Goal: Information Seeking & Learning: Learn about a topic

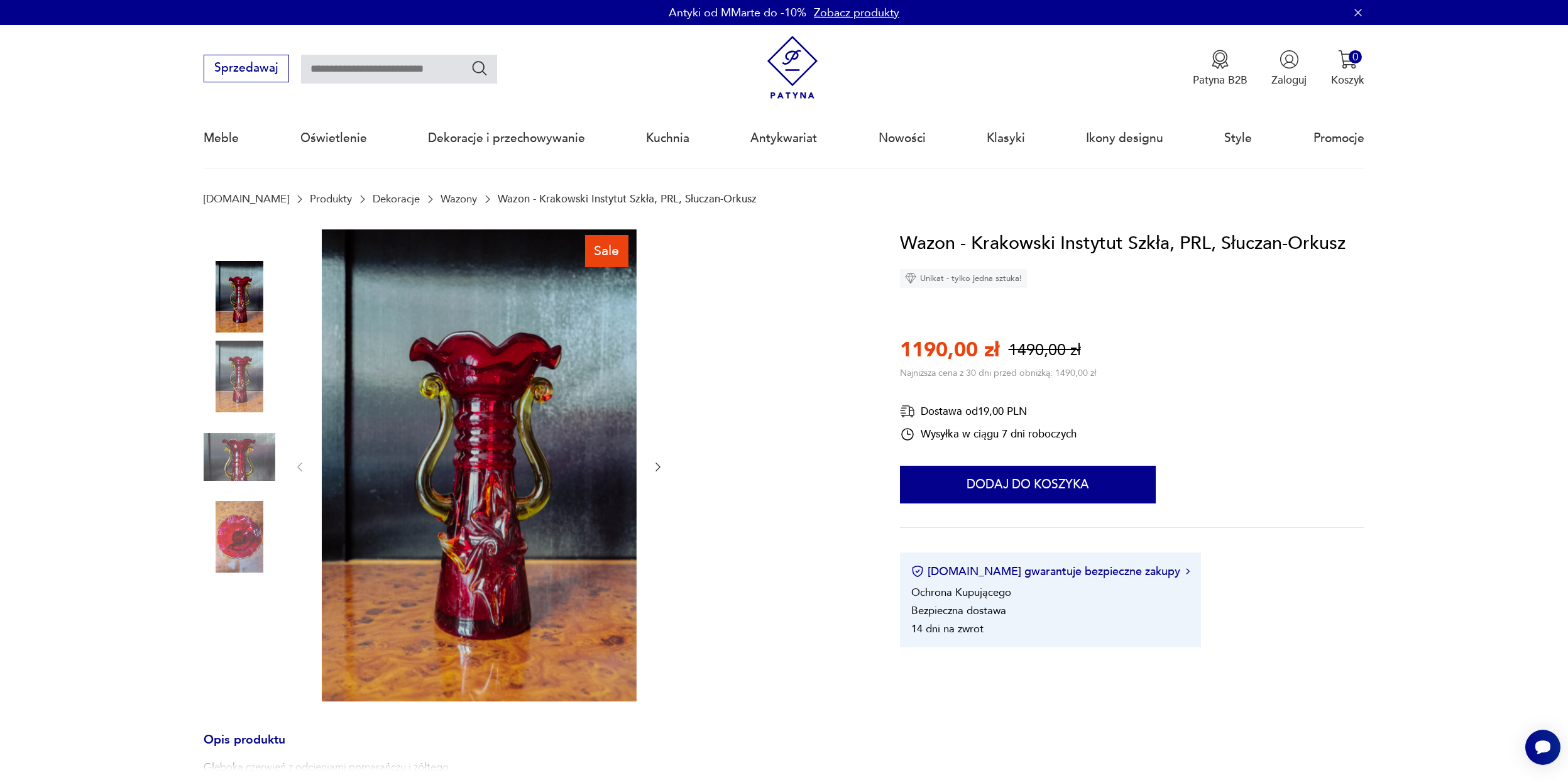
click at [363, 74] on input "text" at bounding box center [399, 69] width 196 height 29
type input "*****"
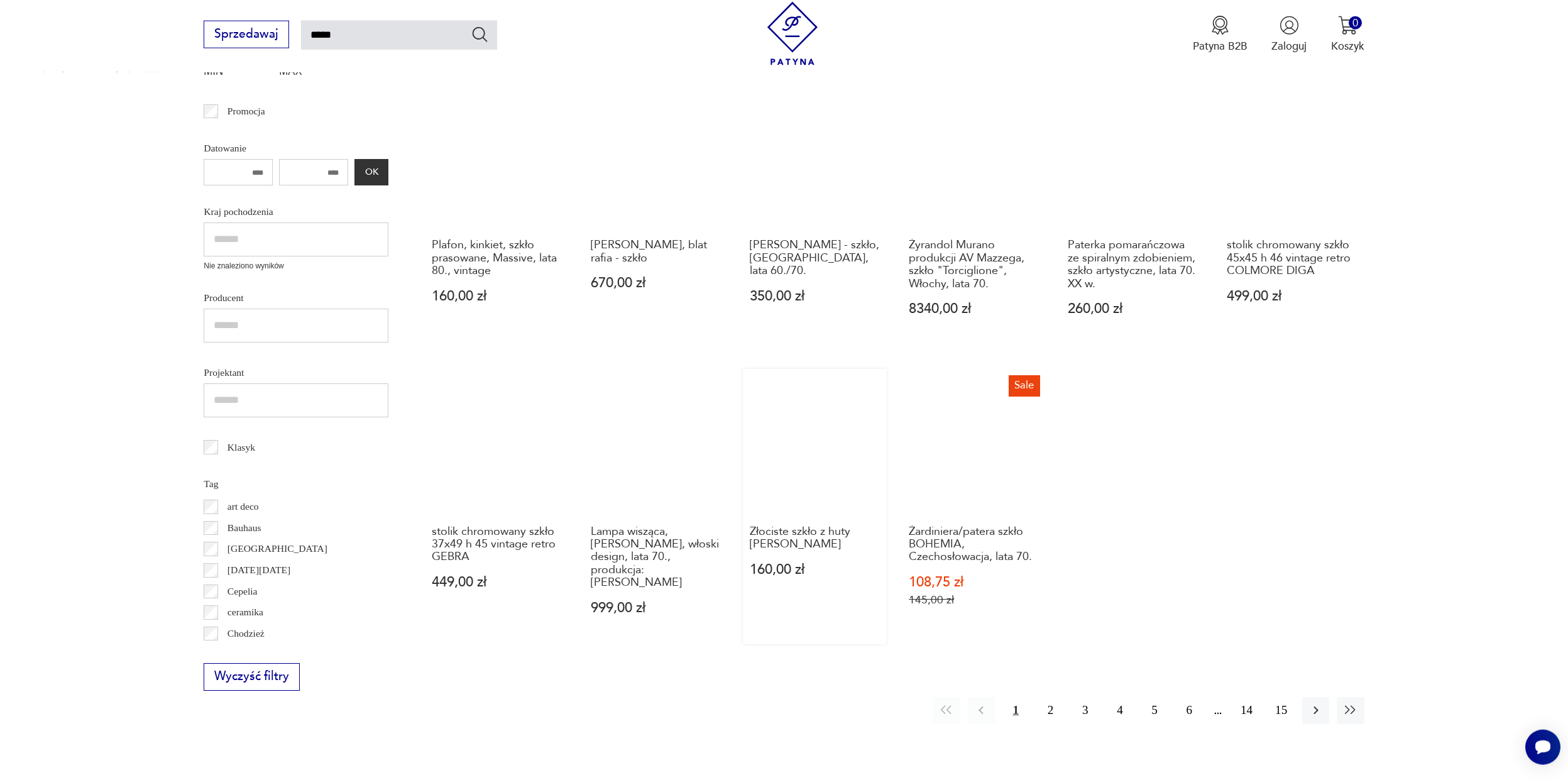
scroll to position [636, 0]
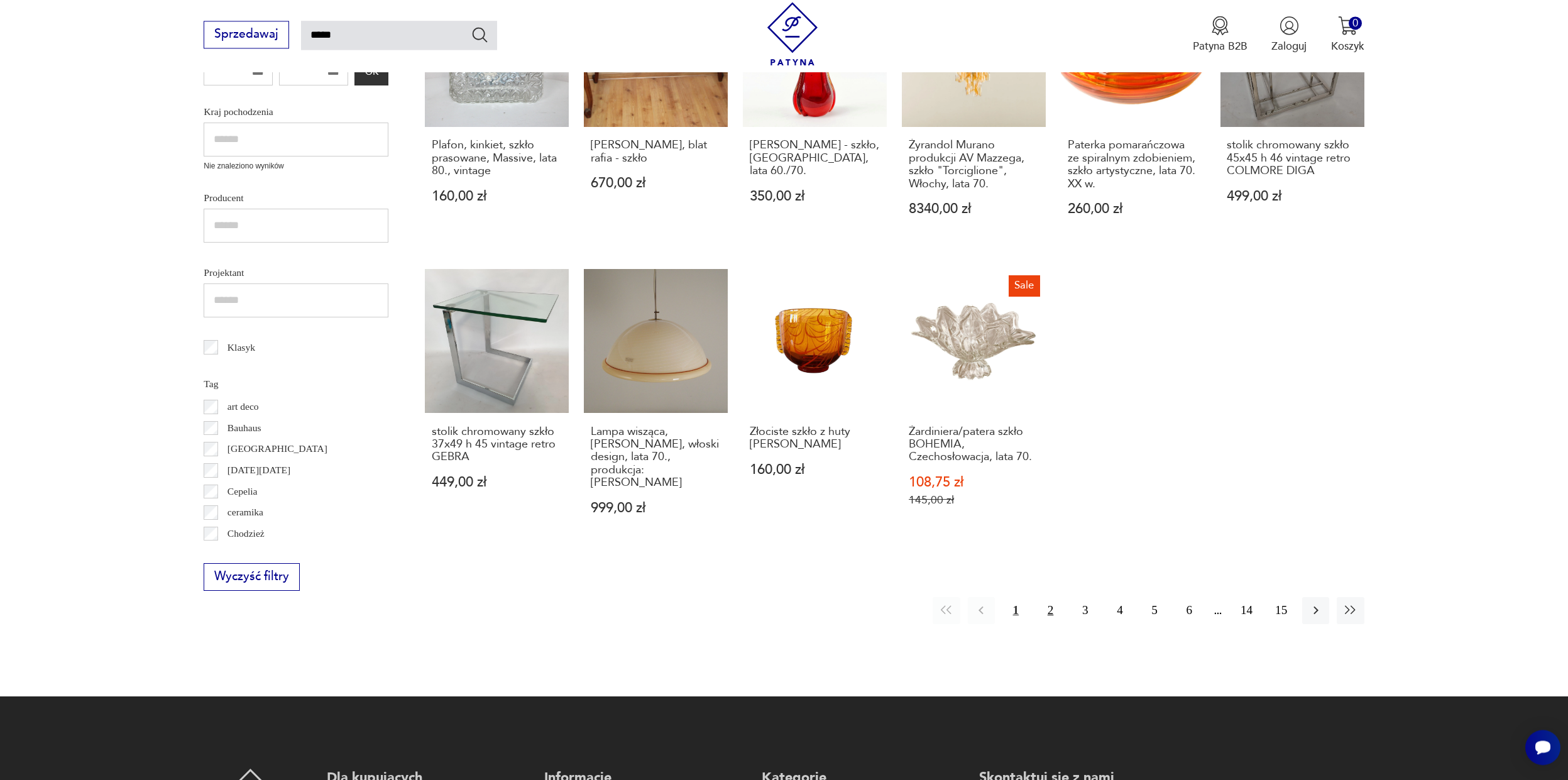
click at [1051, 597] on button "2" at bounding box center [1051, 611] width 27 height 27
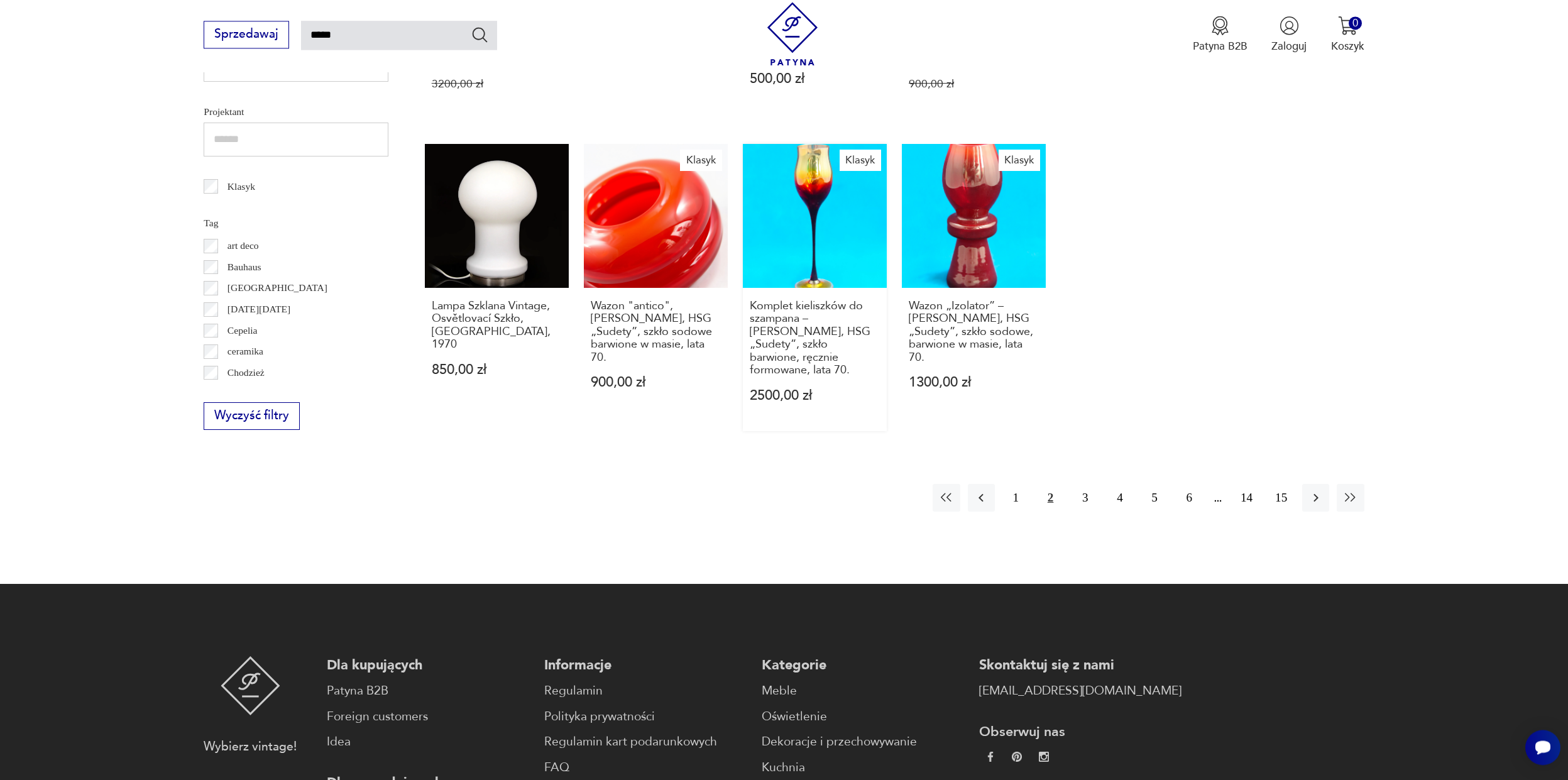
scroll to position [596, 0]
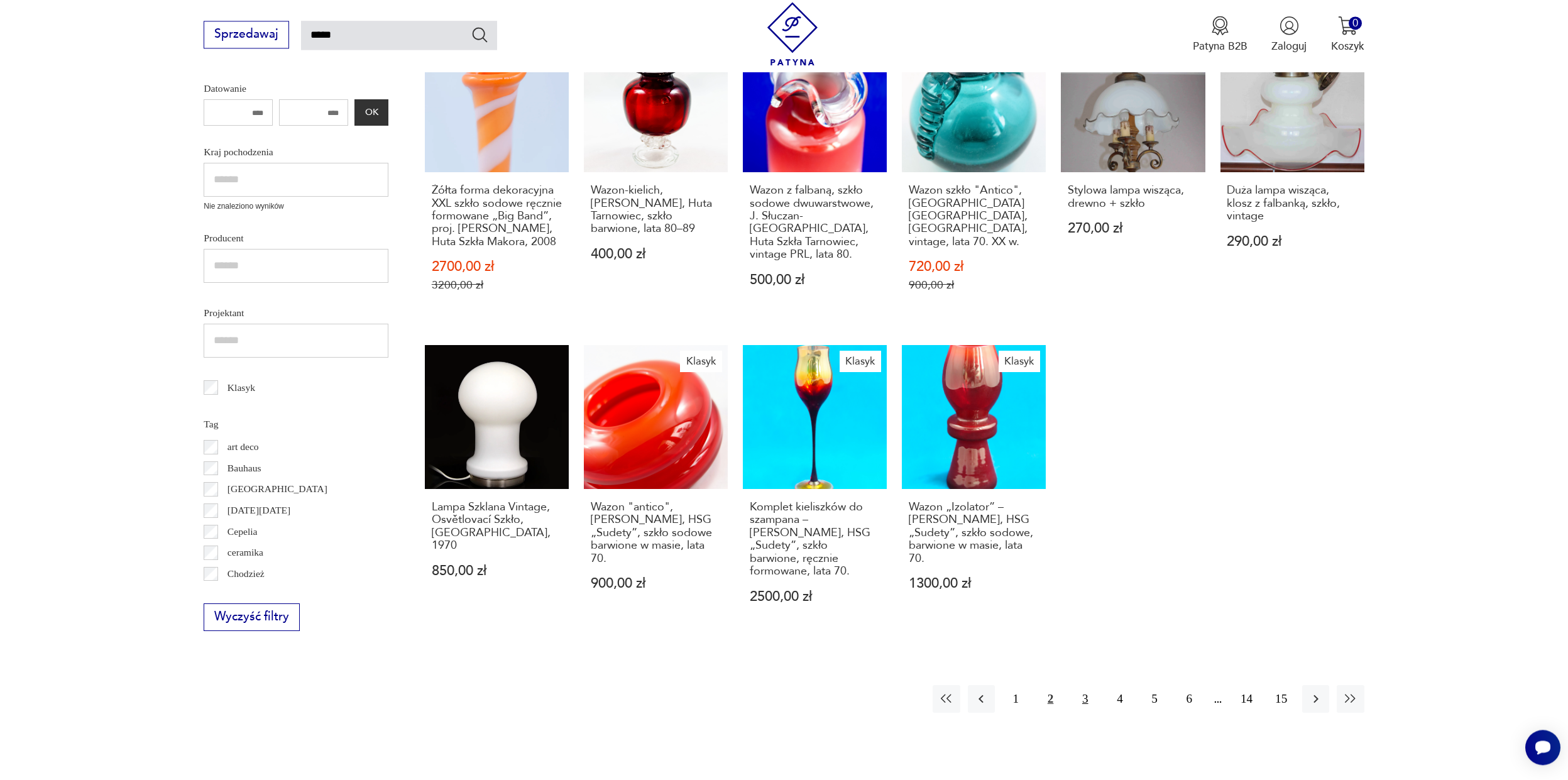
click at [1078, 689] on button "3" at bounding box center [1085, 699] width 27 height 27
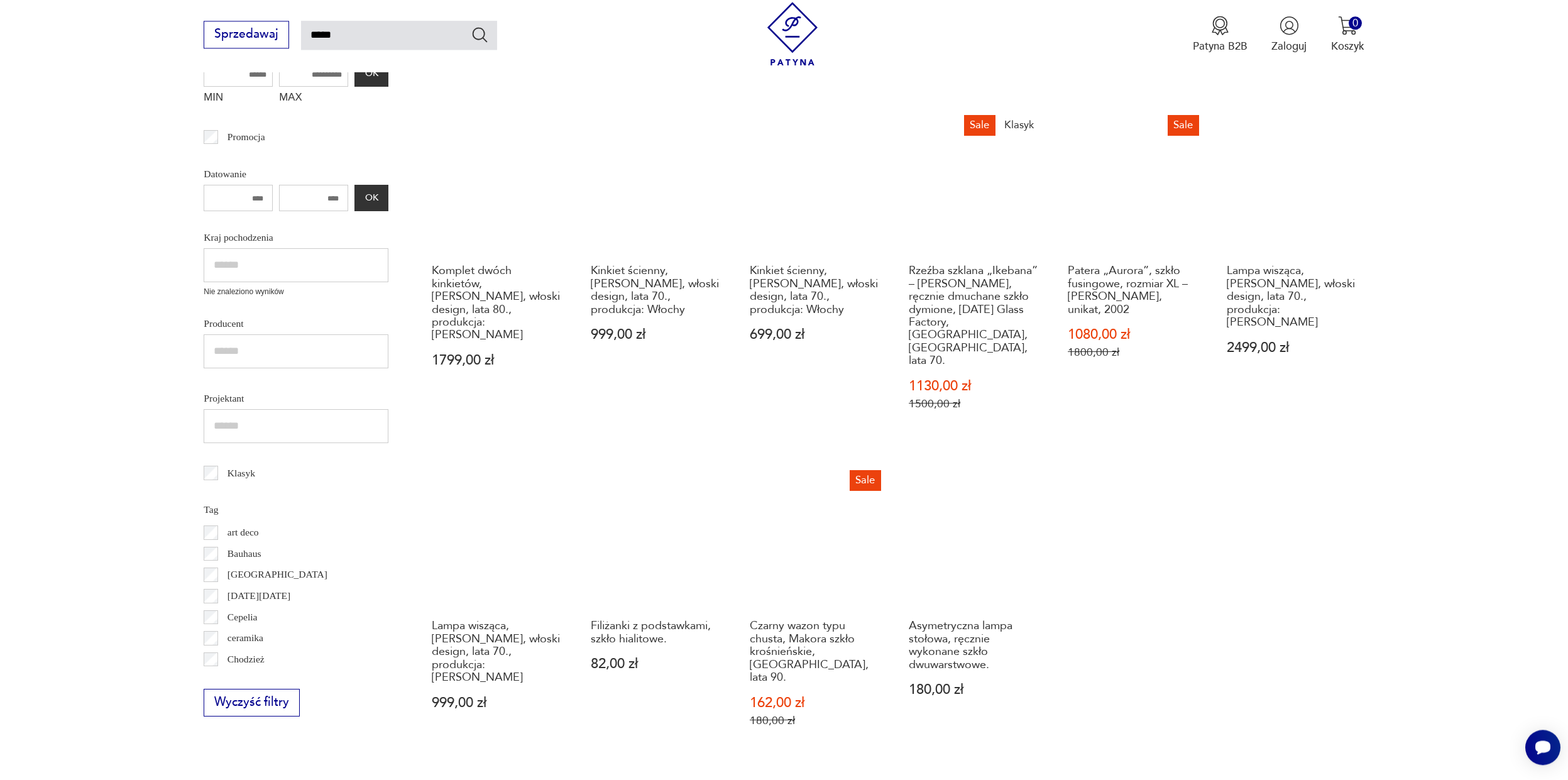
scroll to position [596, 0]
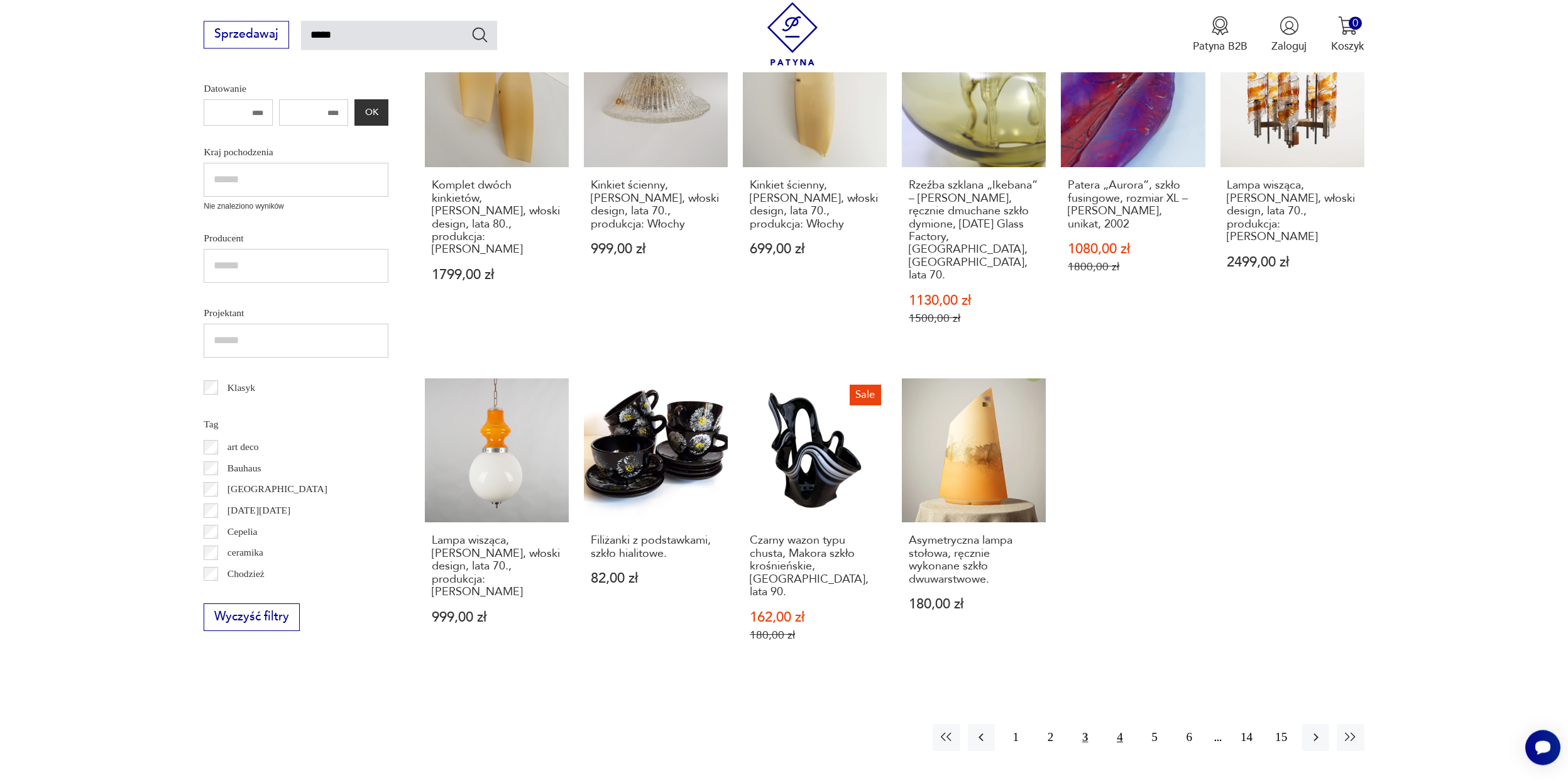
click at [1125, 724] on button "4" at bounding box center [1120, 738] width 27 height 27
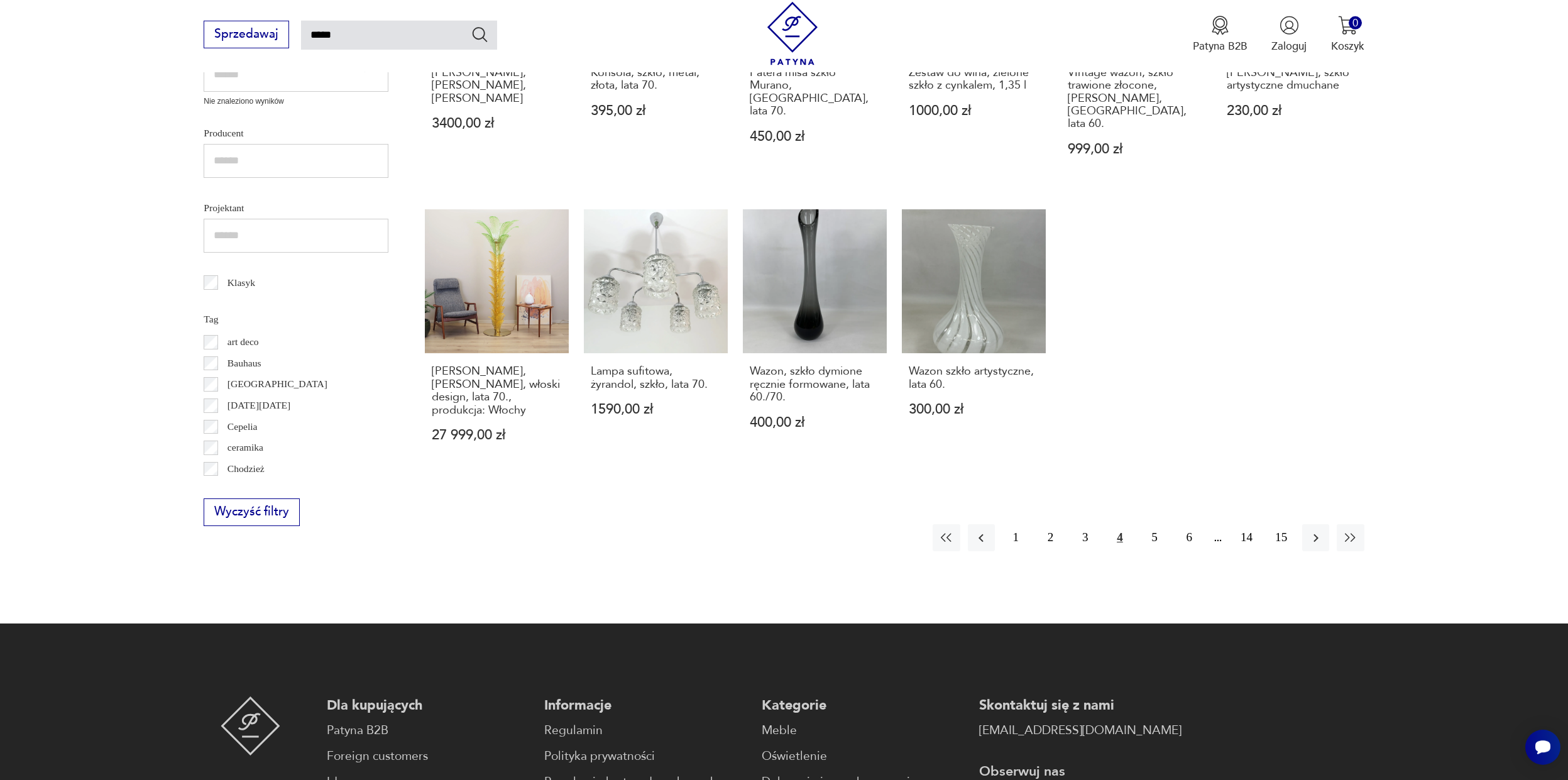
scroll to position [727, 0]
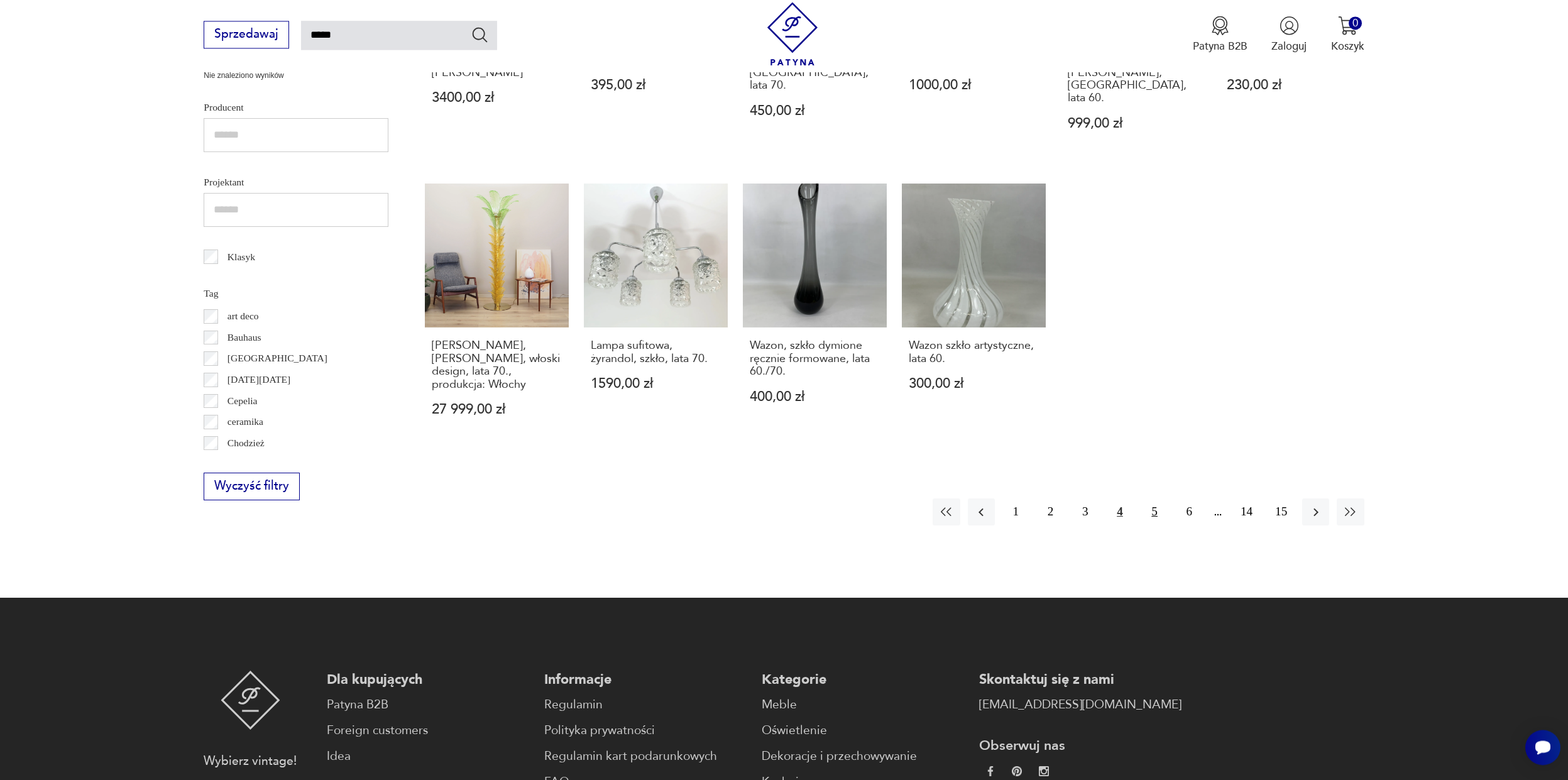
click at [1148, 499] on button "5" at bounding box center [1155, 512] width 27 height 27
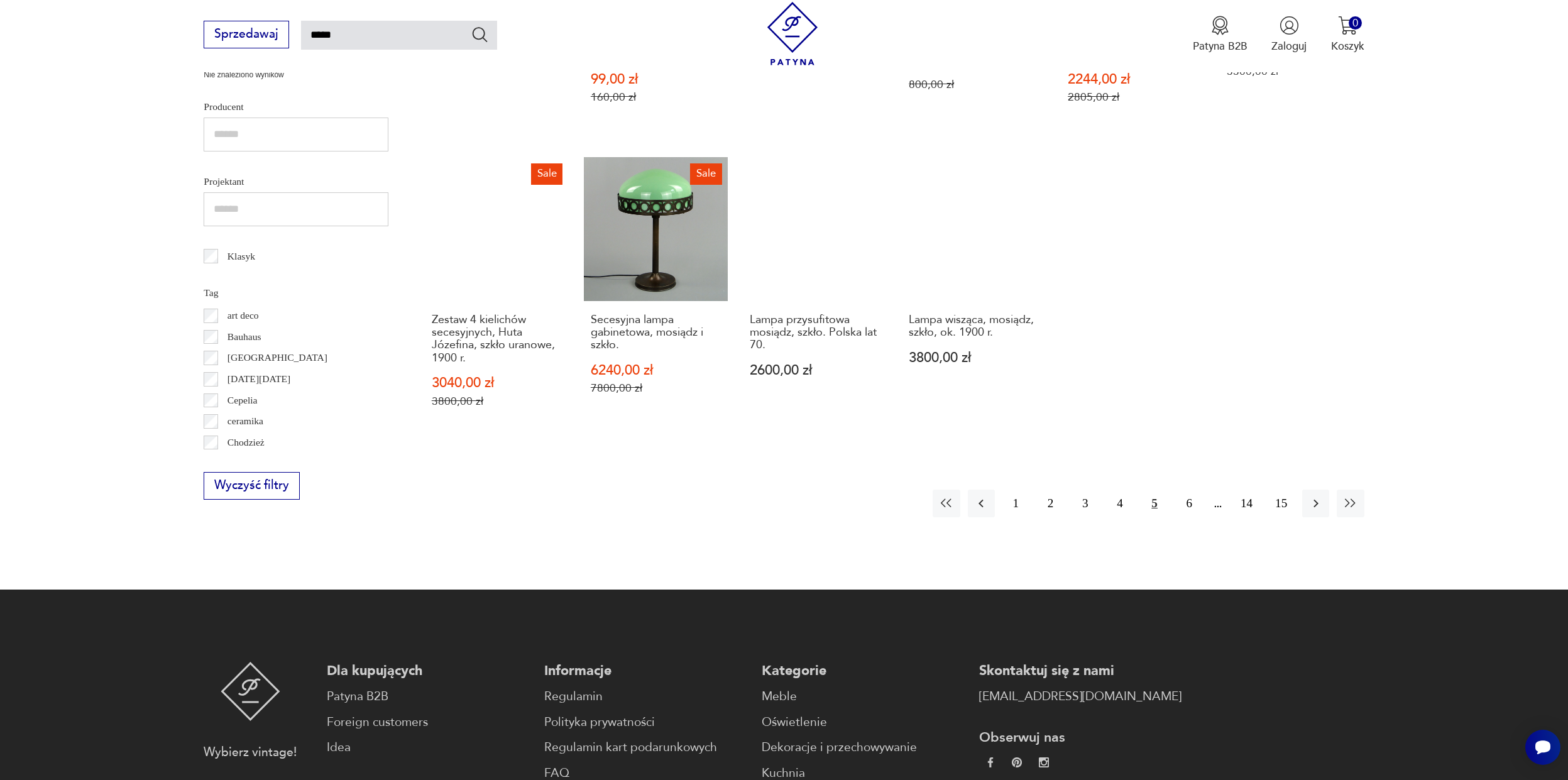
scroll to position [737, 0]
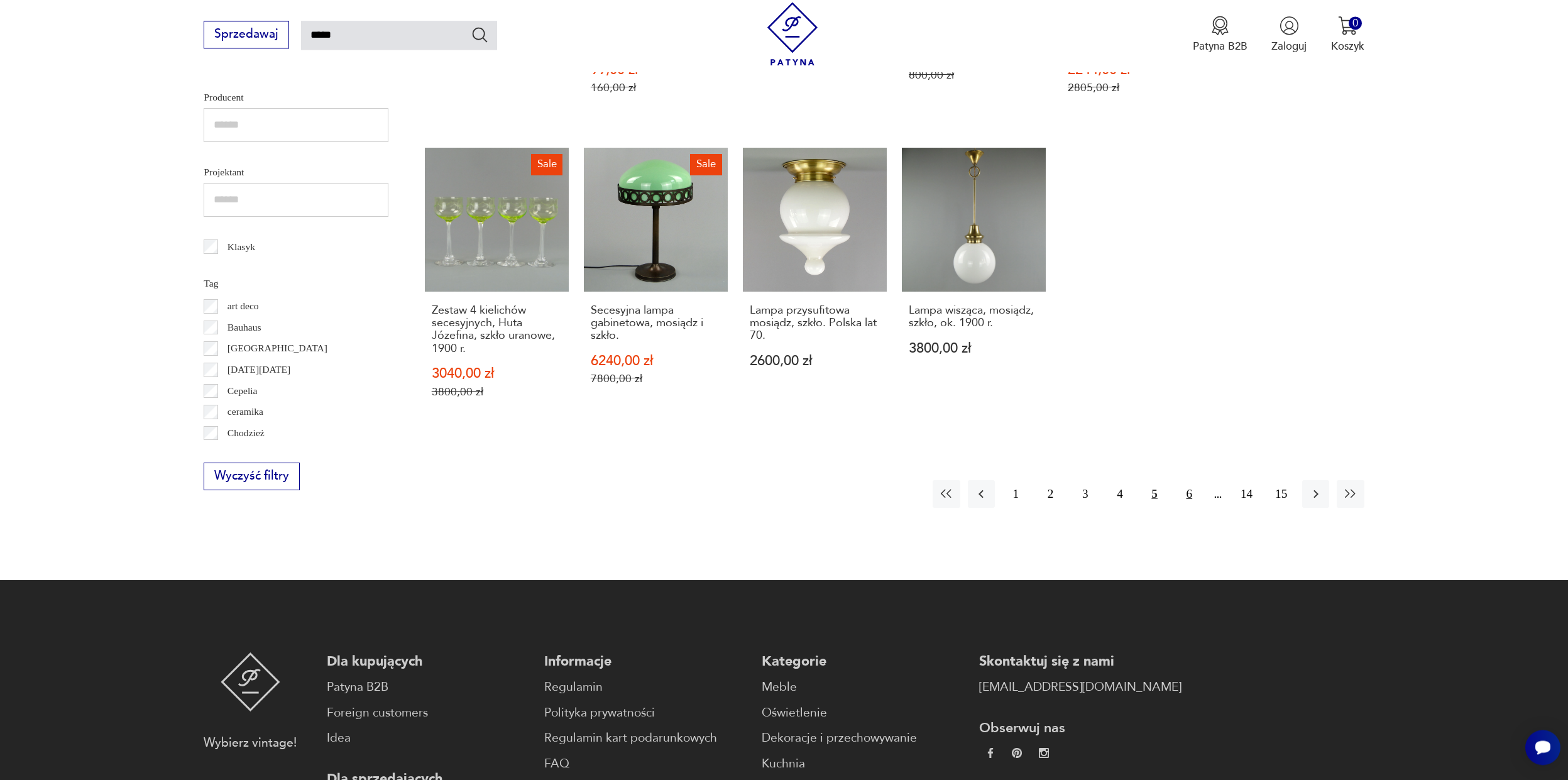
click at [1185, 495] on button "6" at bounding box center [1189, 494] width 27 height 27
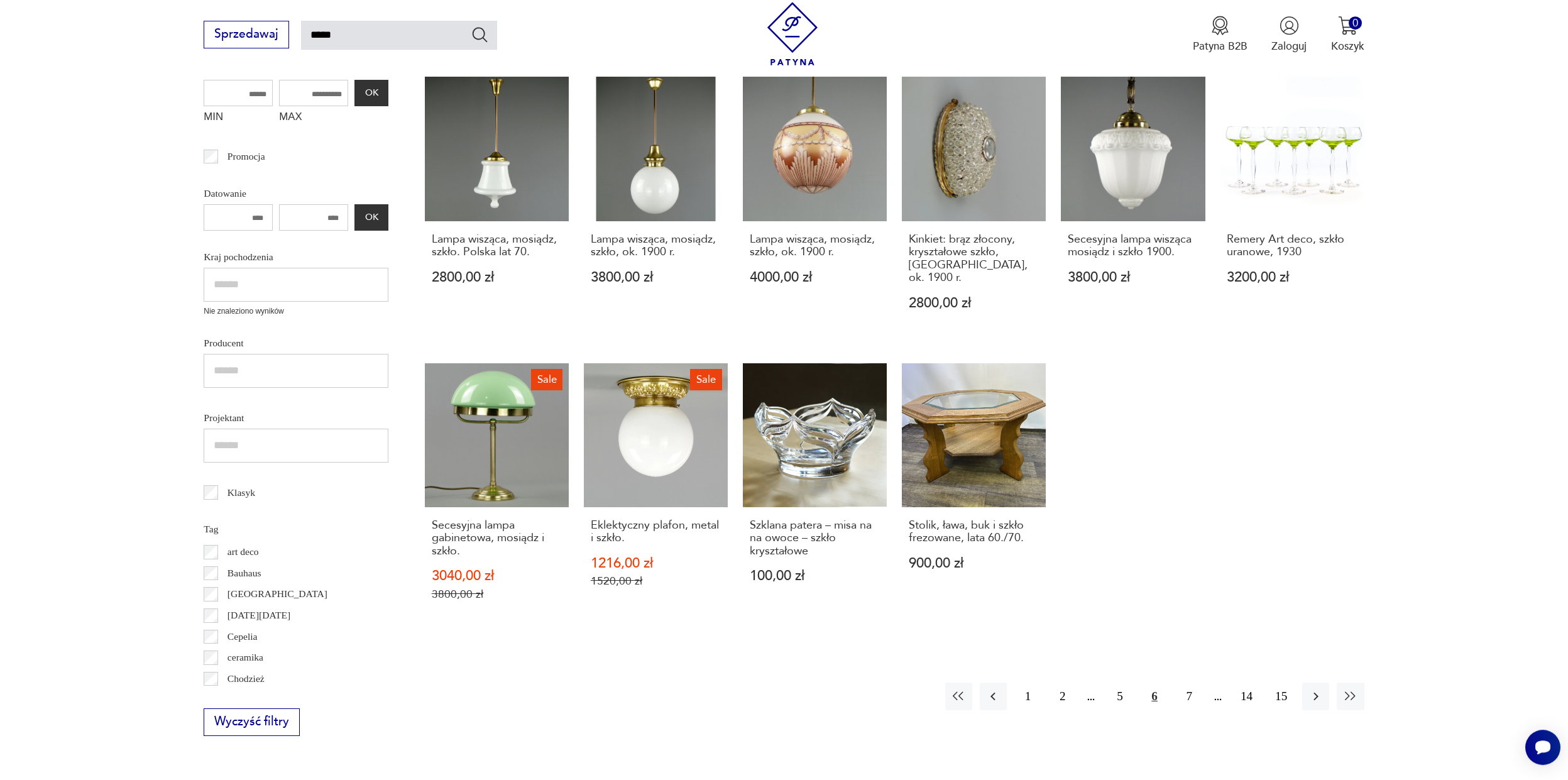
scroll to position [747, 0]
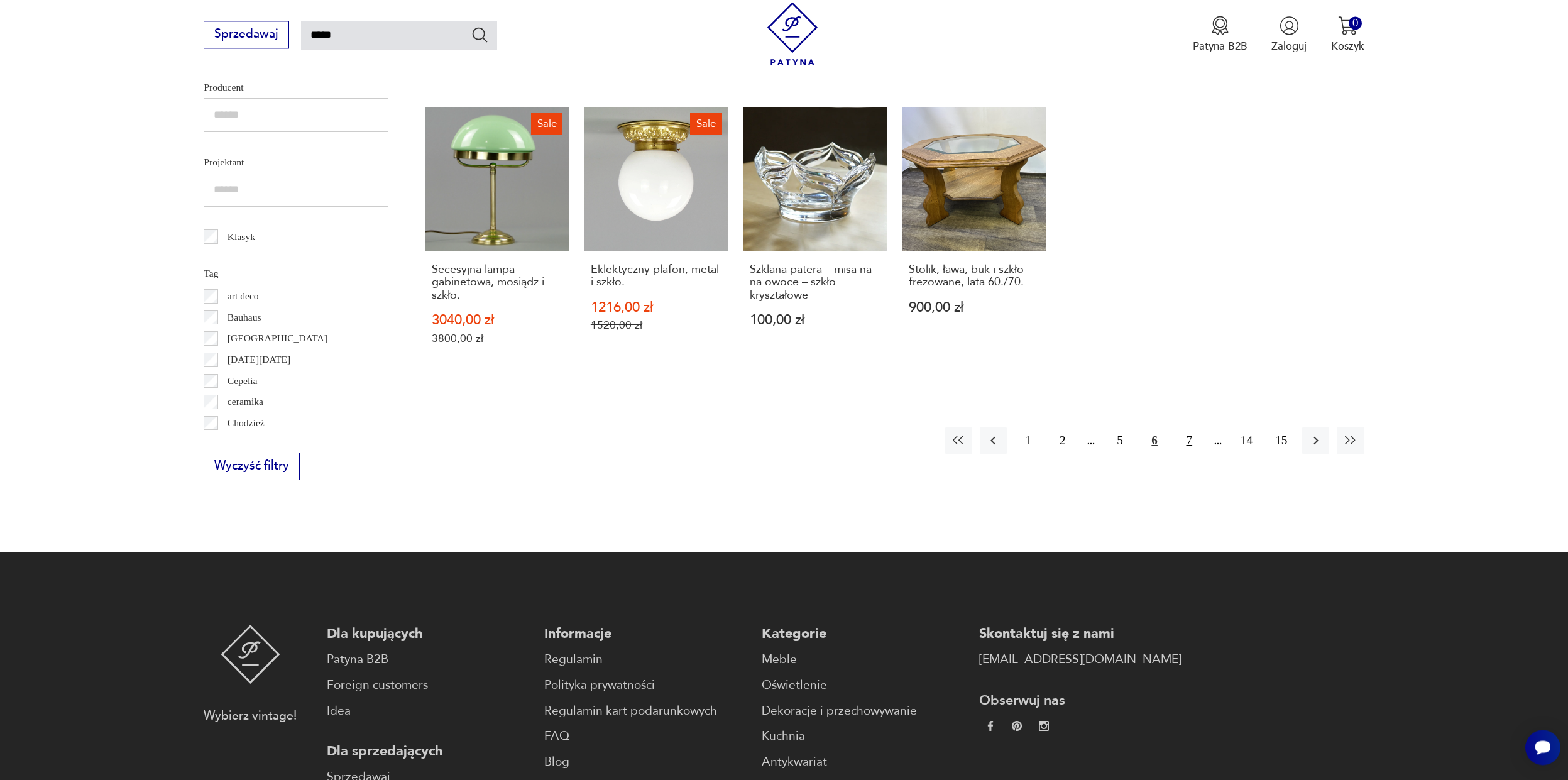
click at [1190, 427] on button "7" at bounding box center [1189, 440] width 27 height 27
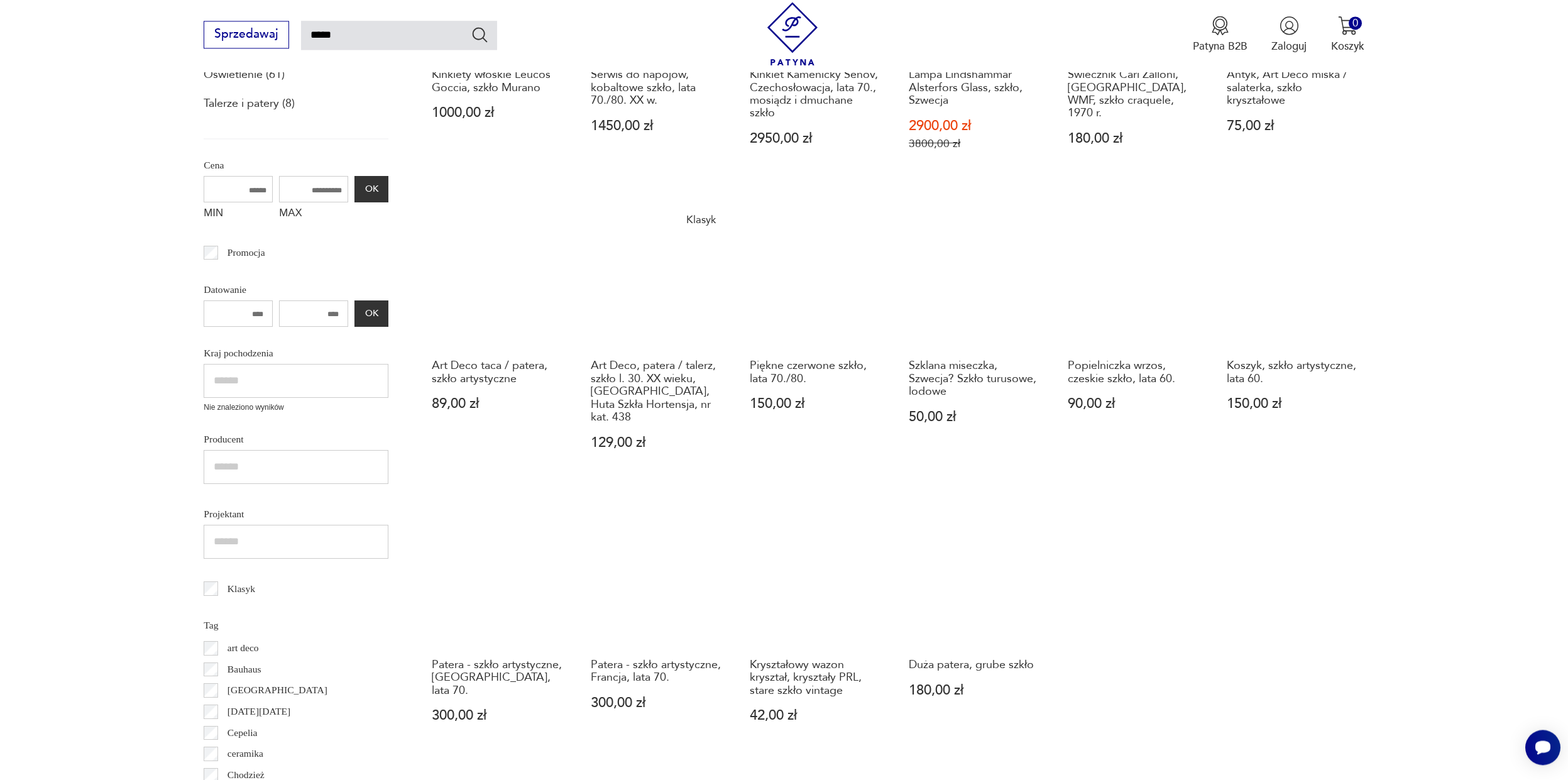
scroll to position [495, 0]
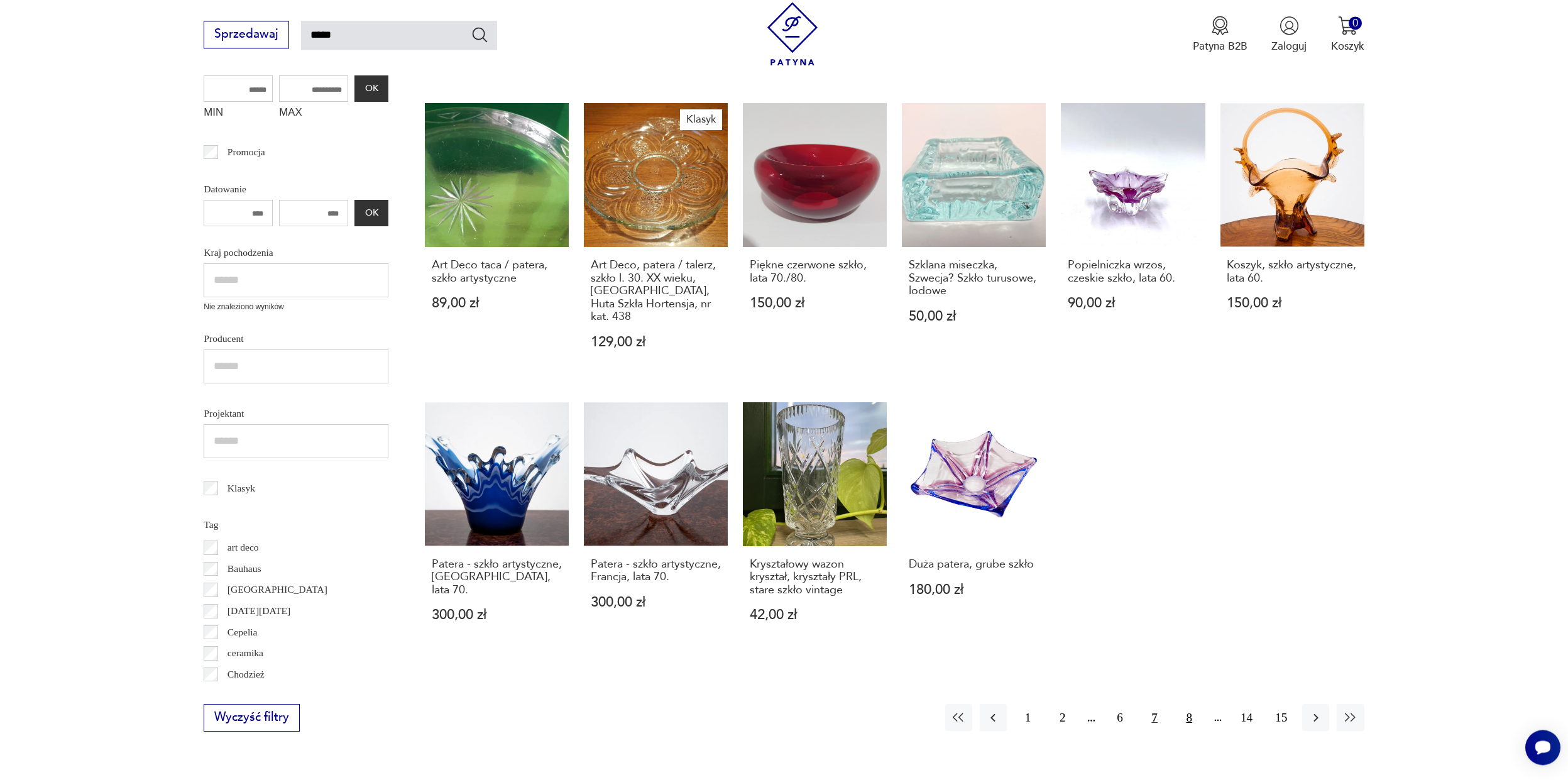
click at [1181, 708] on button "8" at bounding box center [1189, 718] width 27 height 27
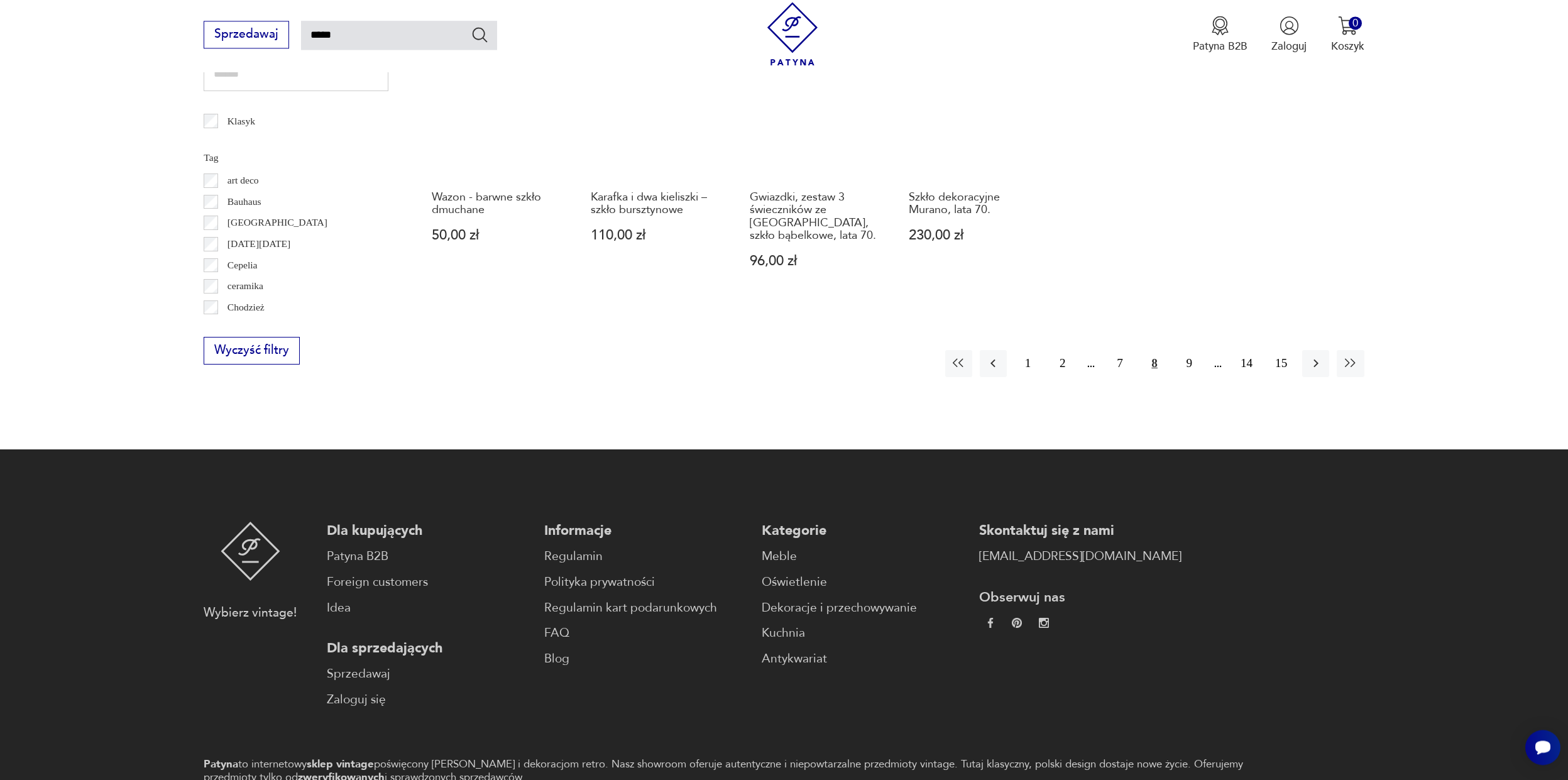
scroll to position [888, 0]
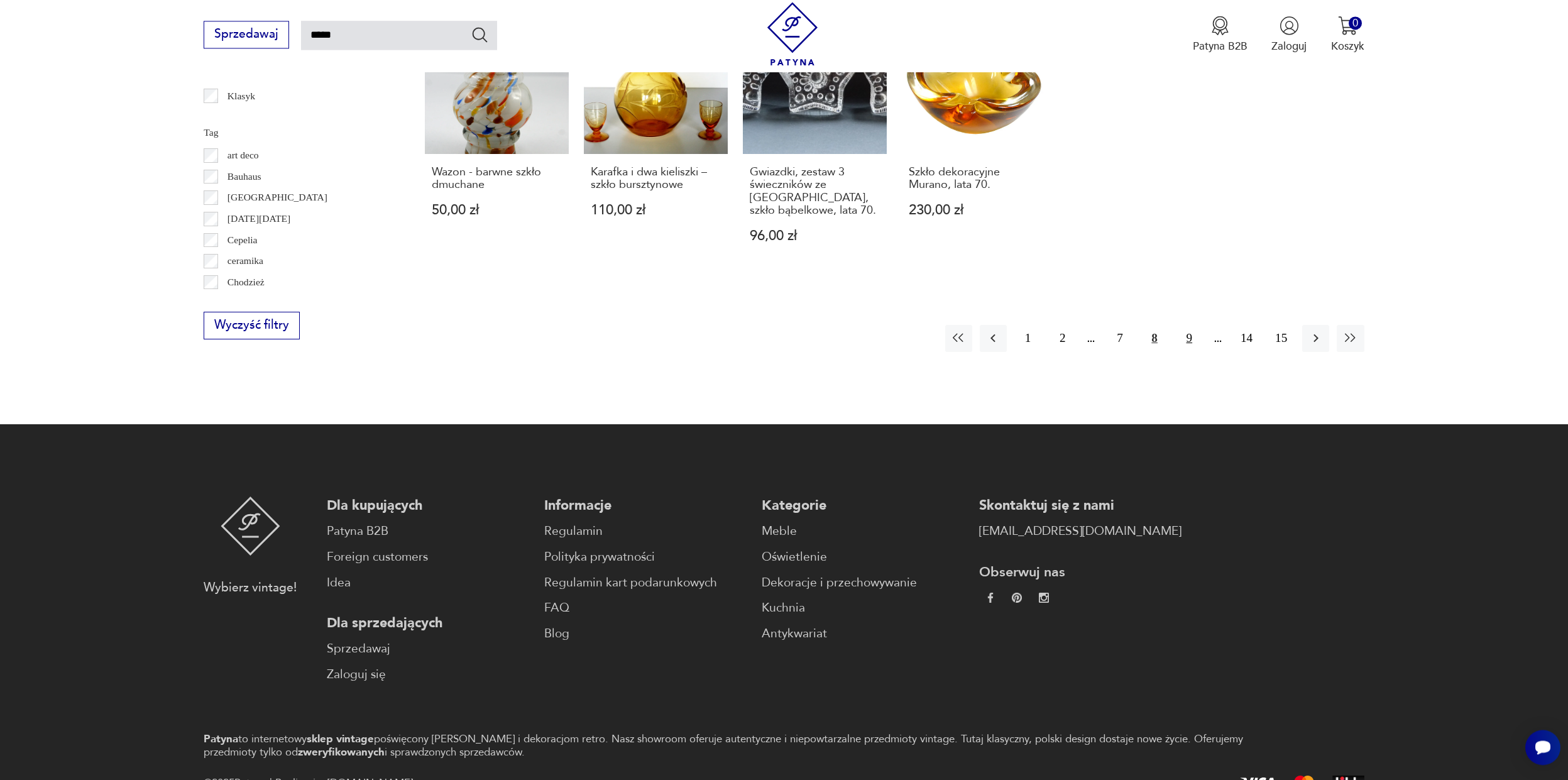
click at [1188, 335] on button "9" at bounding box center [1189, 339] width 27 height 27
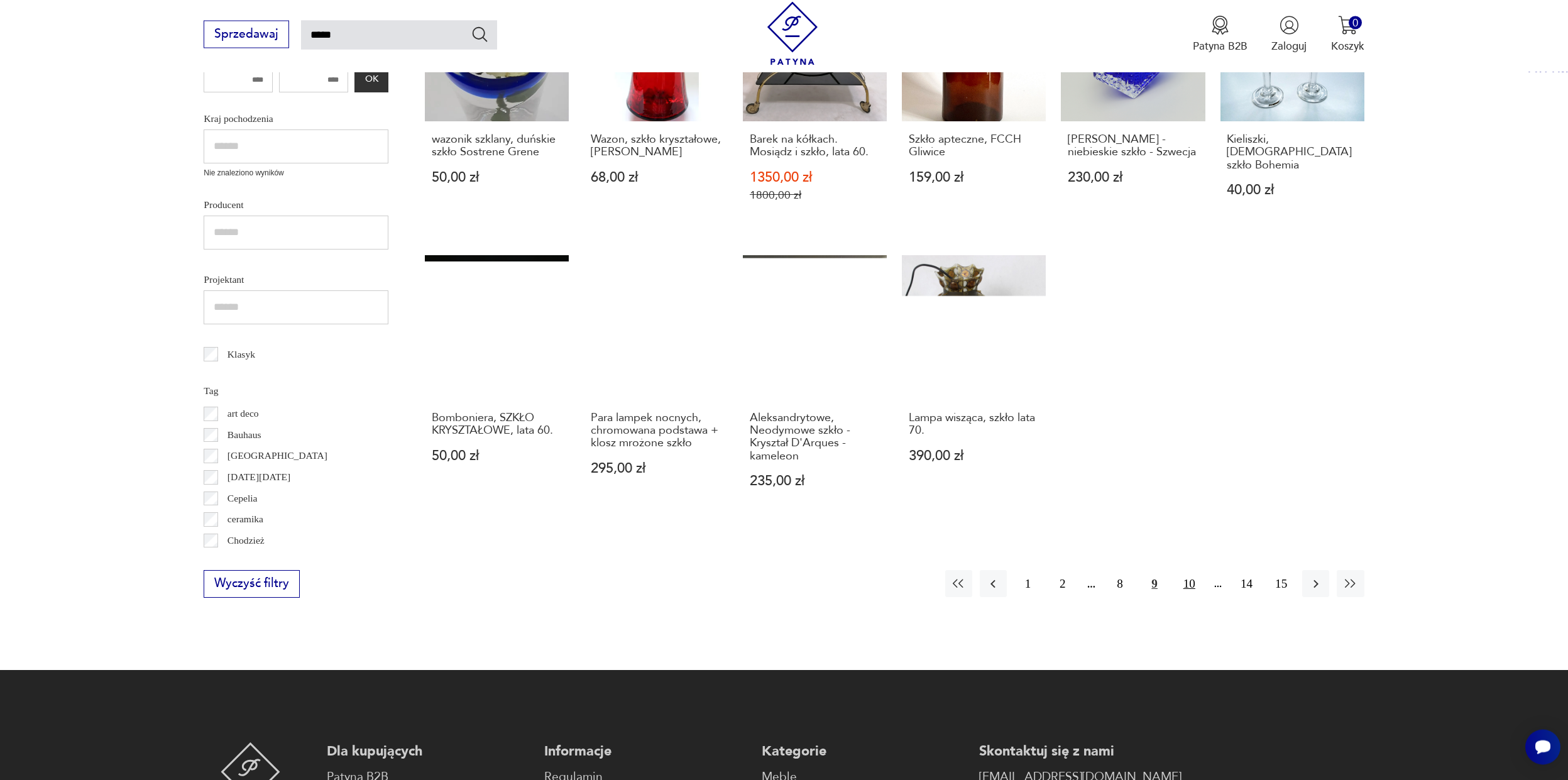
scroll to position [747, 0]
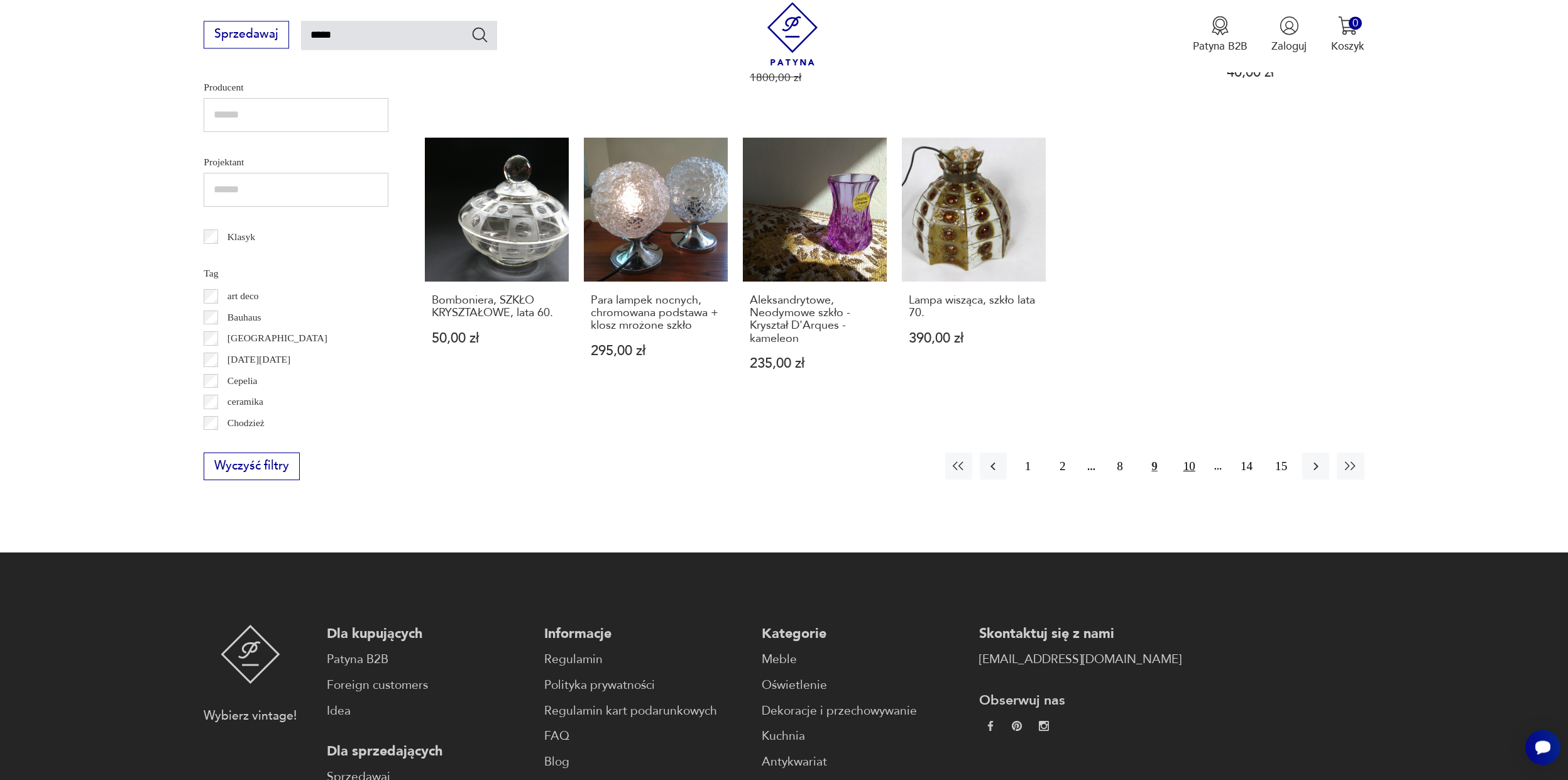
click at [1189, 466] on button "10" at bounding box center [1189, 466] width 27 height 27
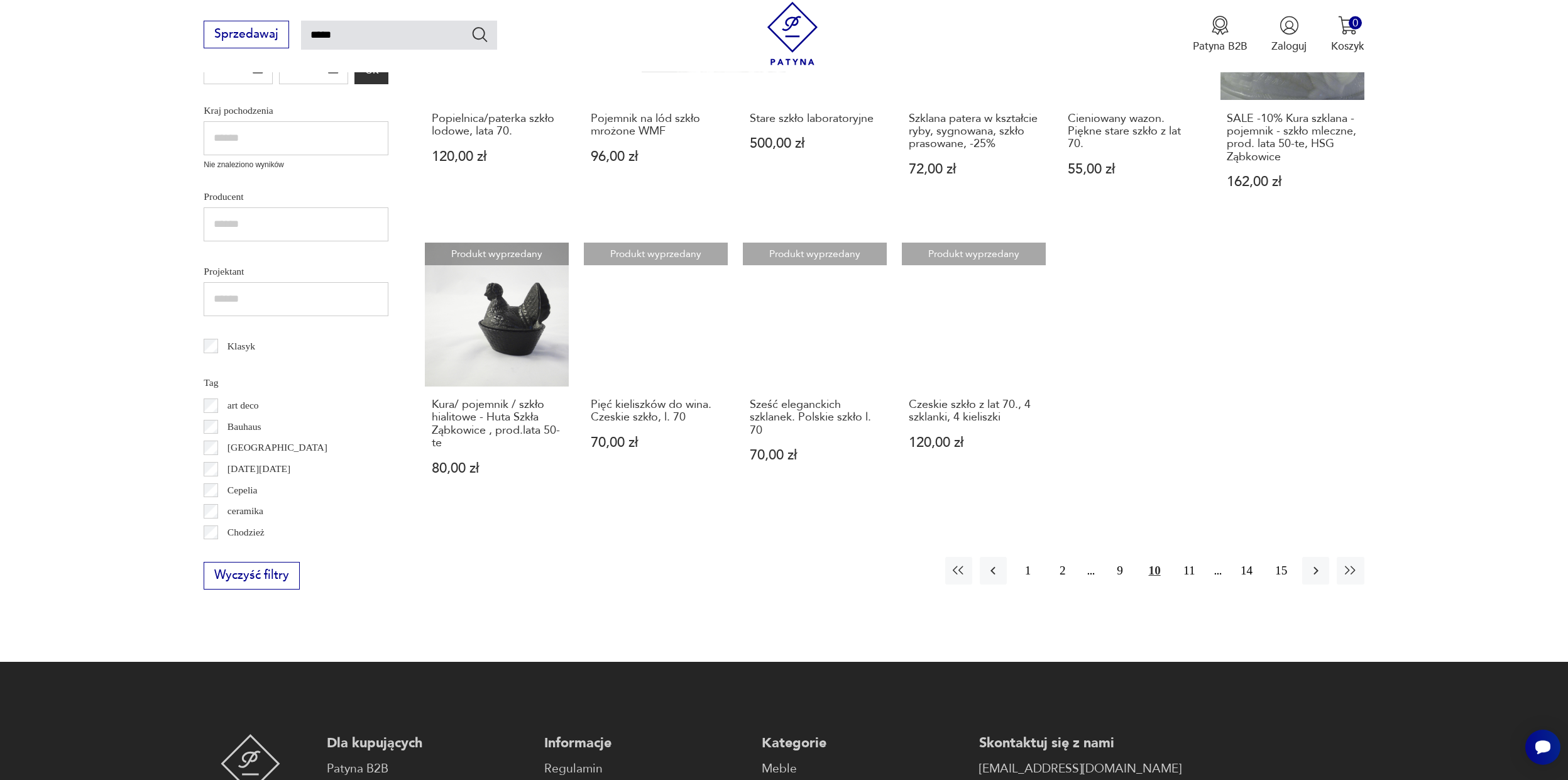
scroll to position [757, 0]
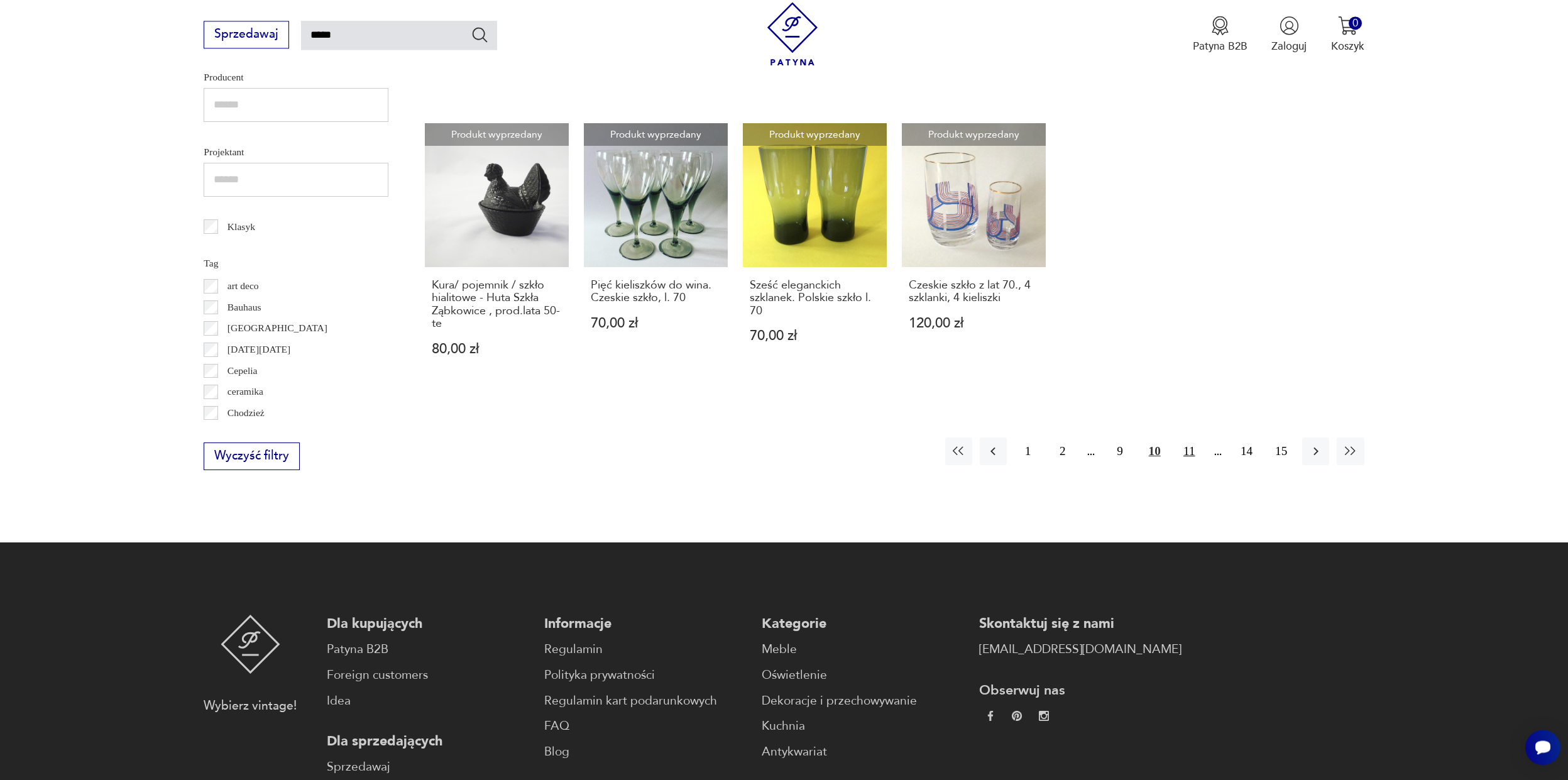
click at [1182, 457] on button "11" at bounding box center [1189, 451] width 27 height 27
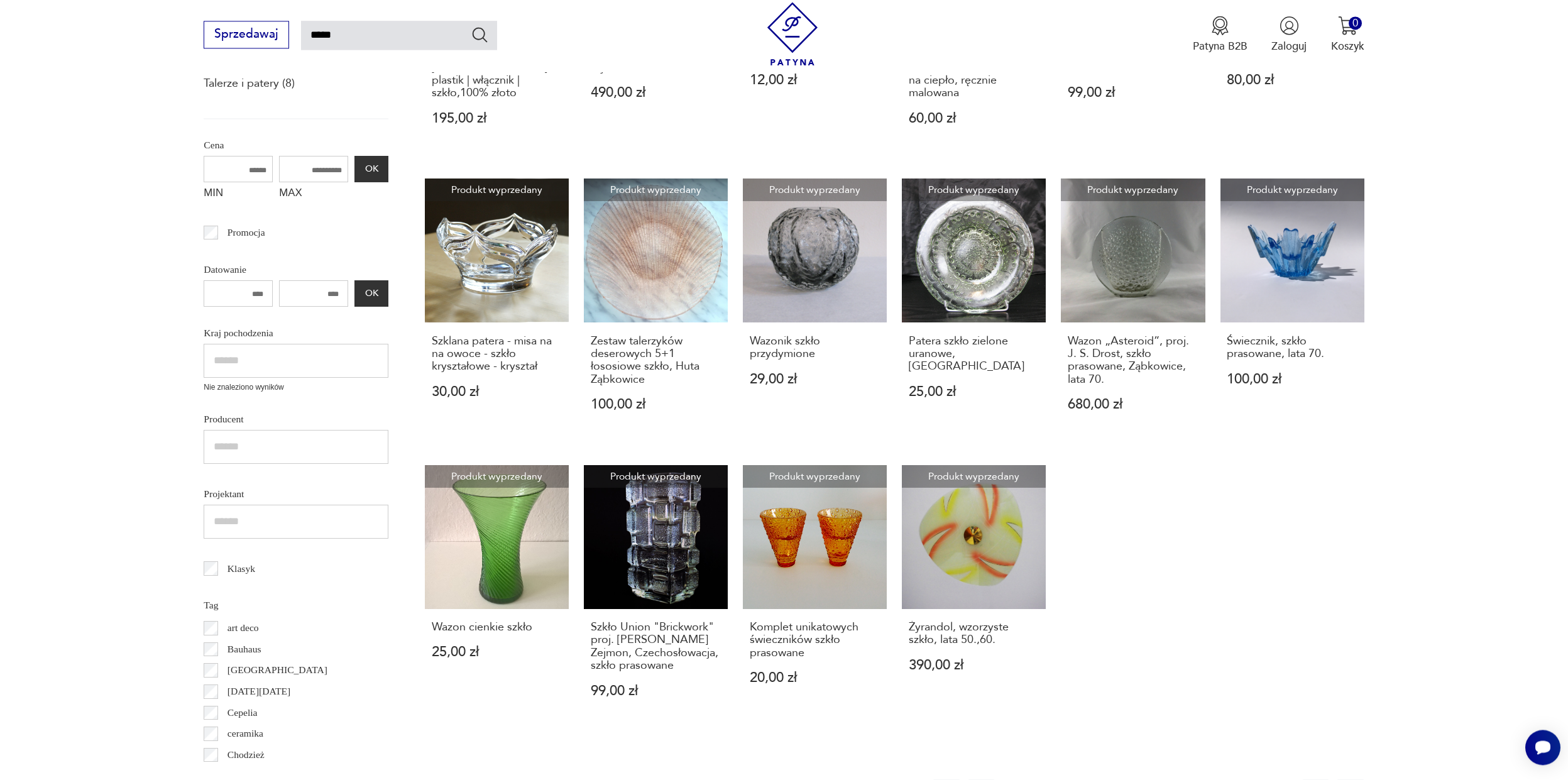
scroll to position [747, 0]
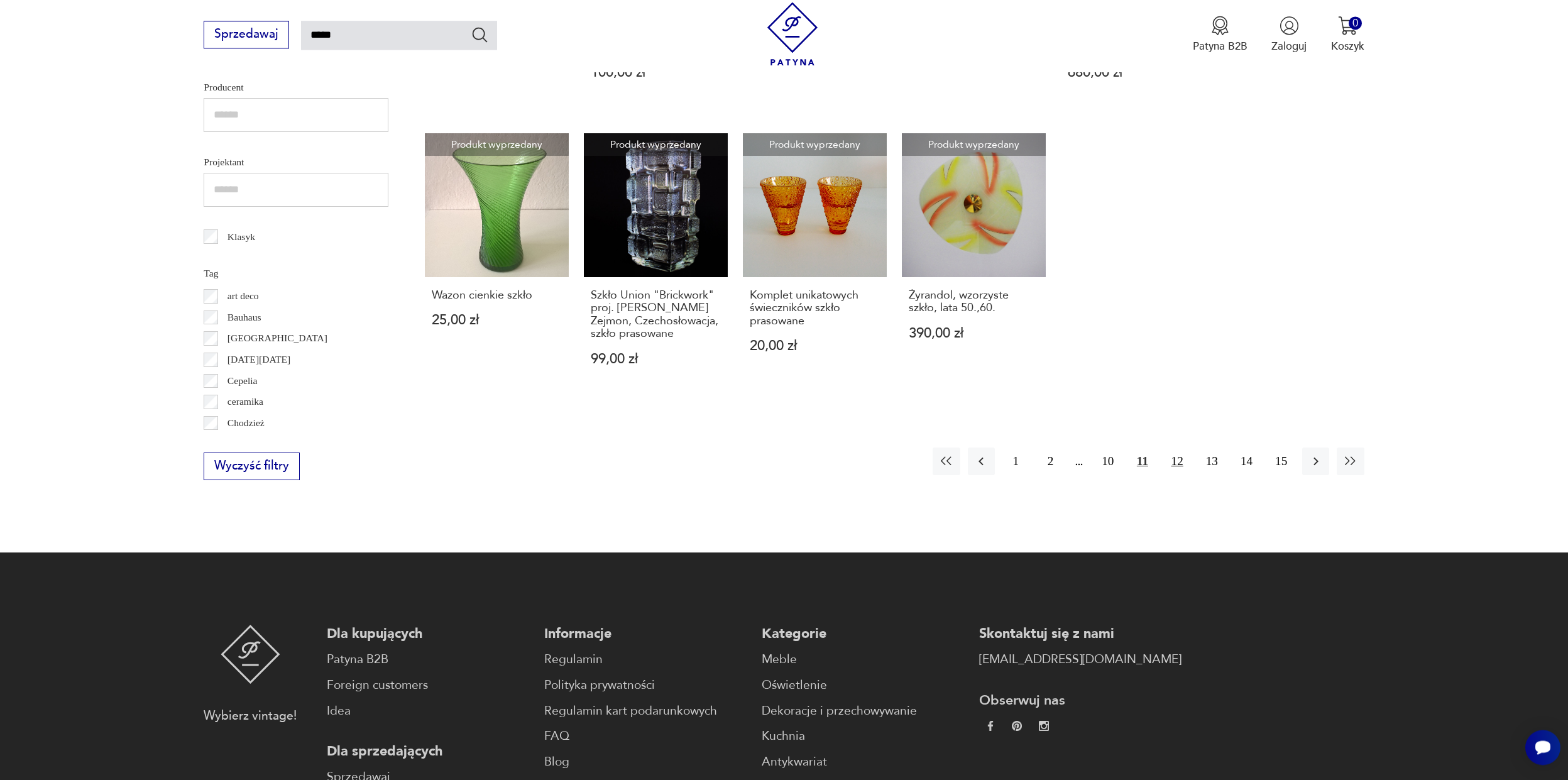
click at [1189, 464] on button "12" at bounding box center [1177, 461] width 27 height 27
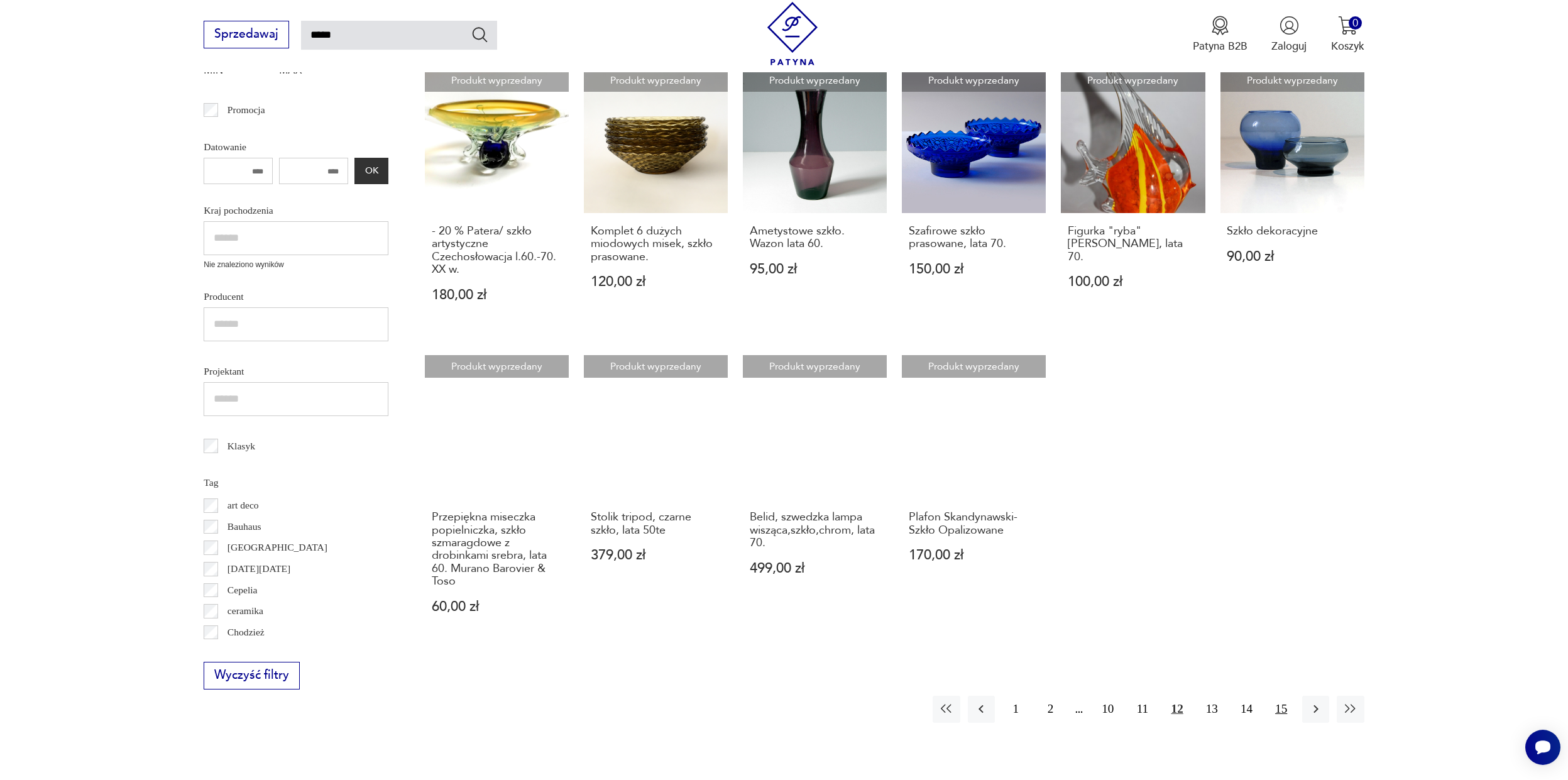
scroll to position [646, 0]
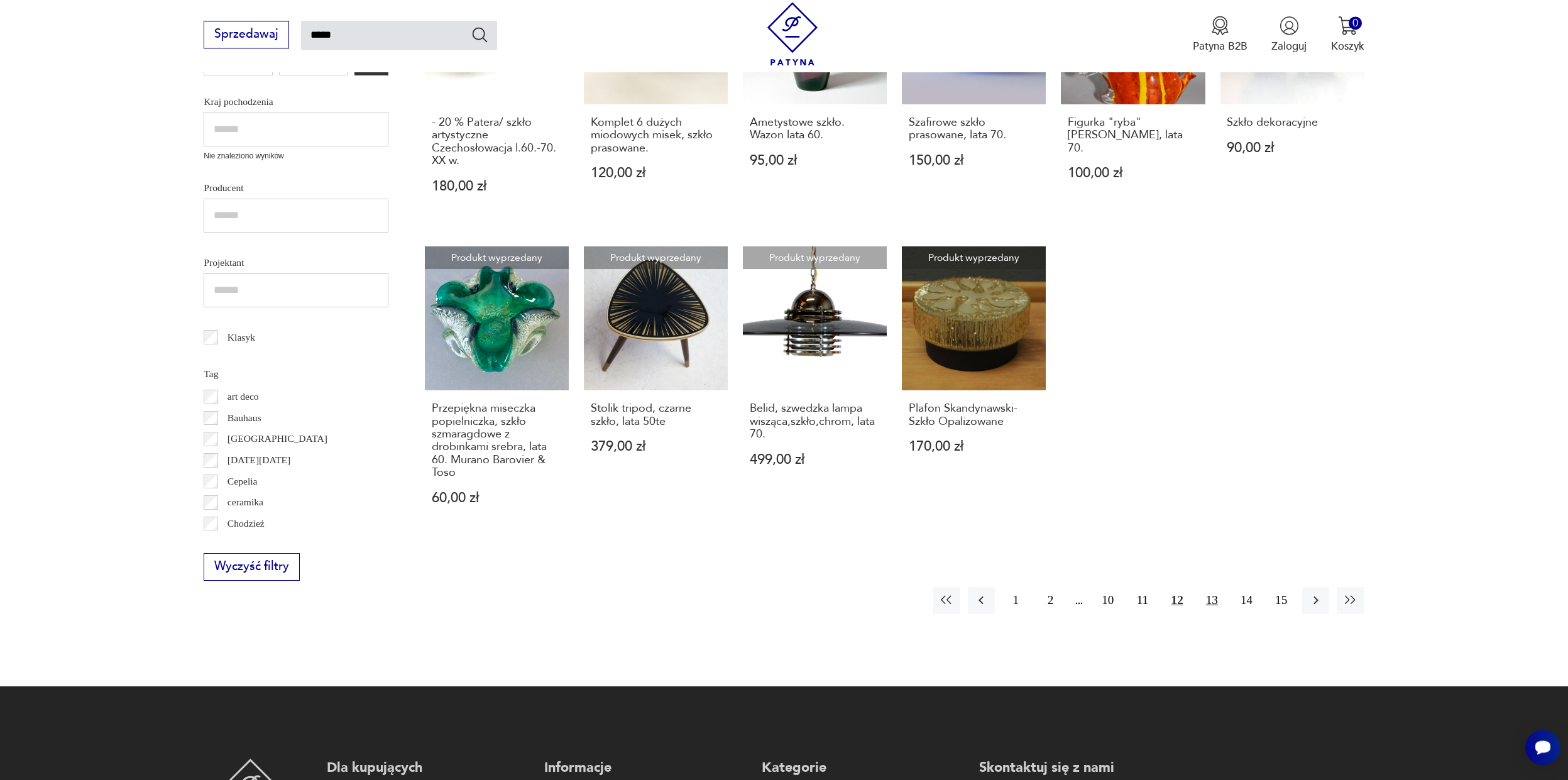
click at [1214, 588] on button "13" at bounding box center [1212, 601] width 27 height 27
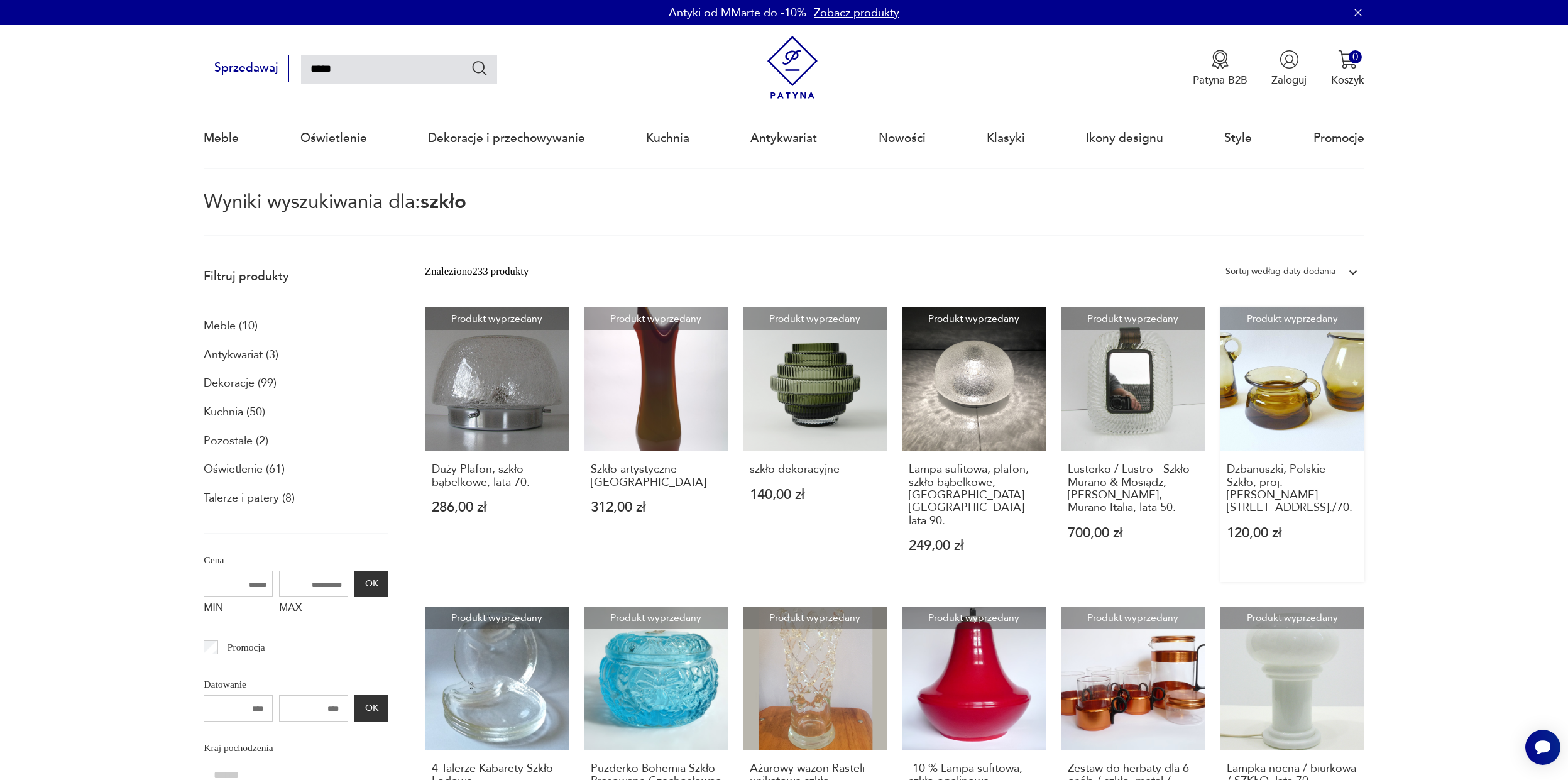
scroll to position [503, 0]
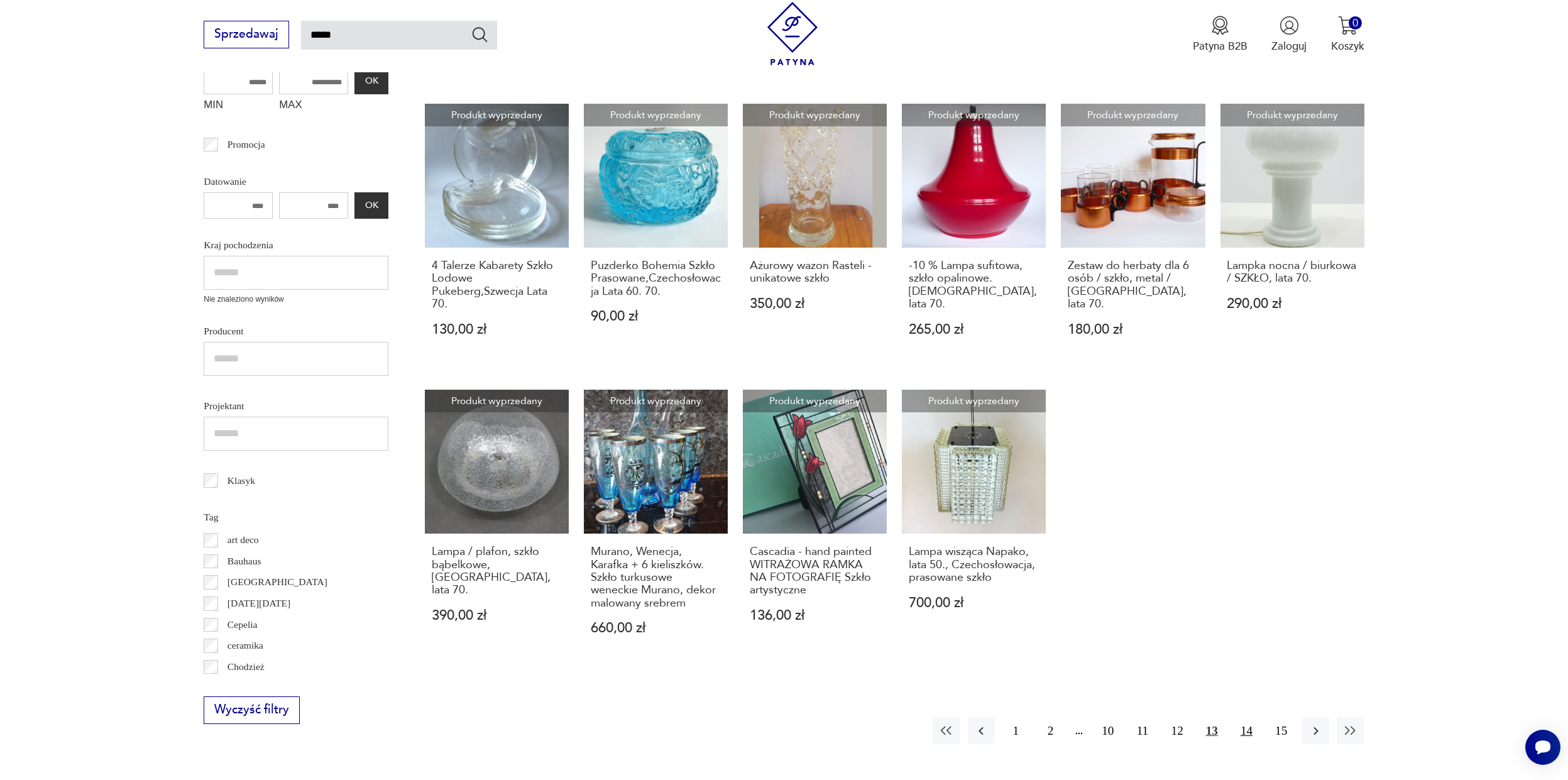
click at [1250, 717] on button "14" at bounding box center [1246, 731] width 27 height 27
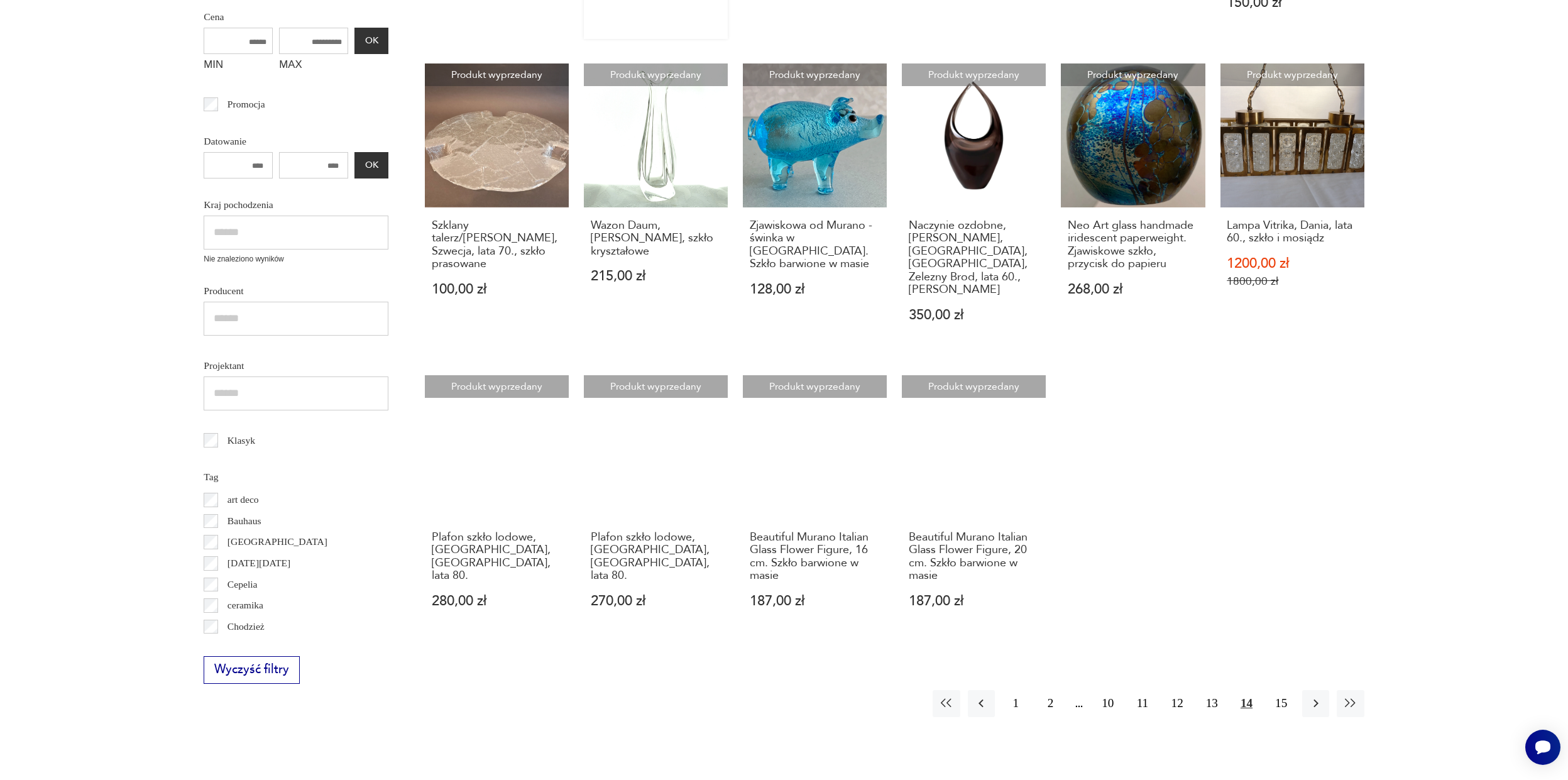
scroll to position [727, 0]
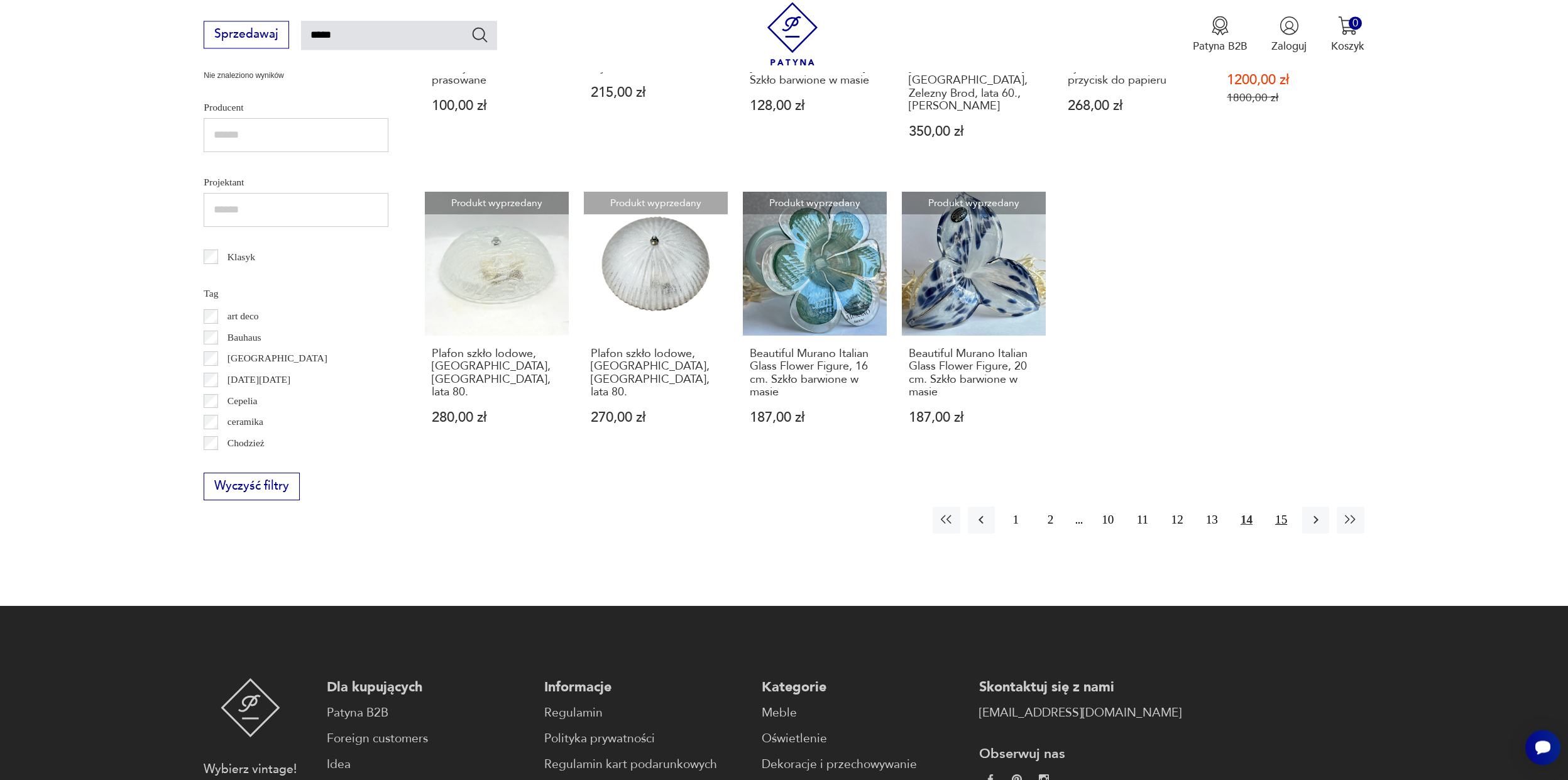
click at [1282, 506] on button "15" at bounding box center [1281, 520] width 27 height 27
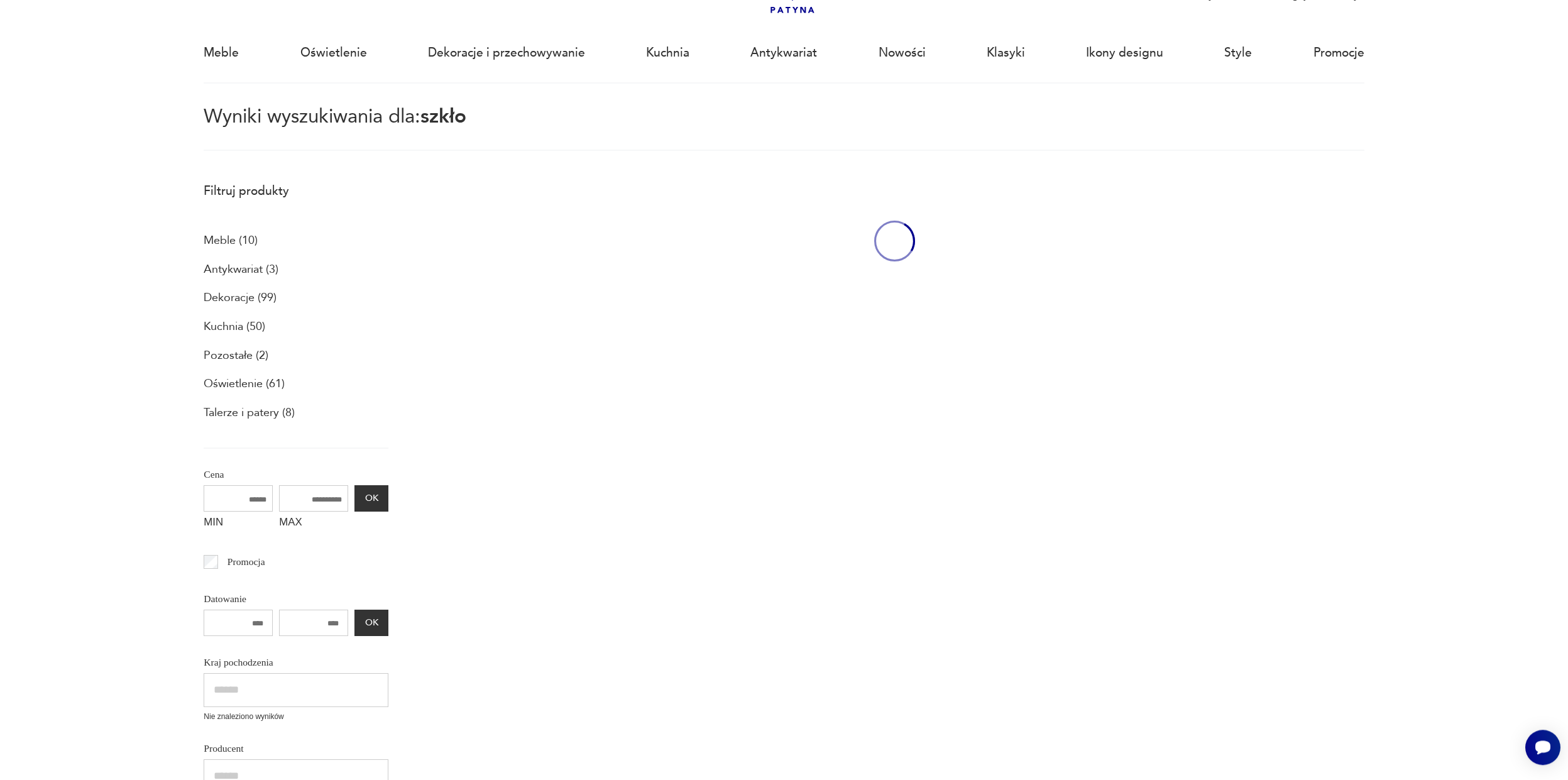
scroll to position [73, 0]
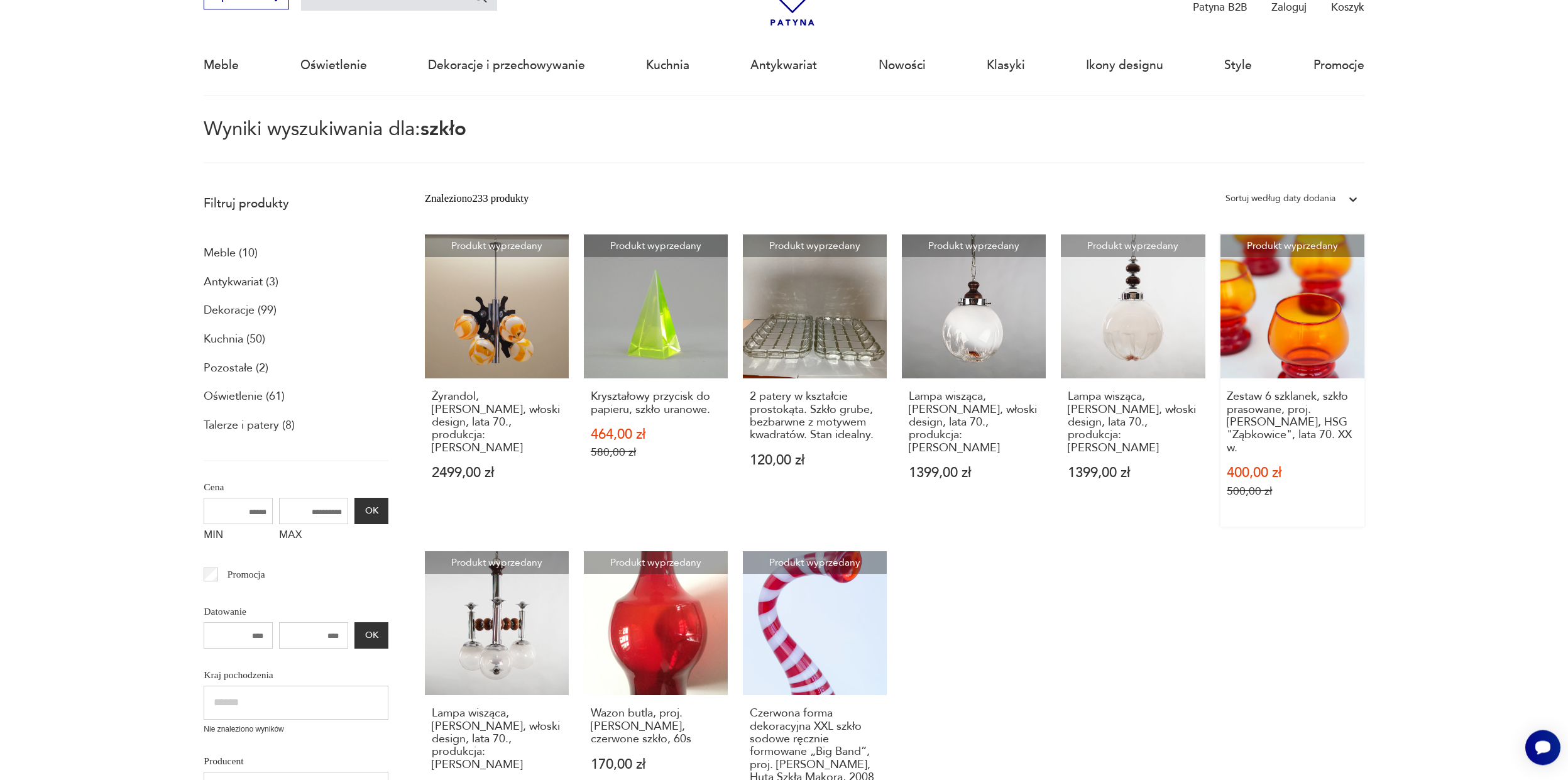
click at [1299, 309] on link "Produkt wyprzedany Zestaw 6 szklanek, szkło prasowane, proj. Ludwik Fiedorowicz…" at bounding box center [1292, 381] width 144 height 293
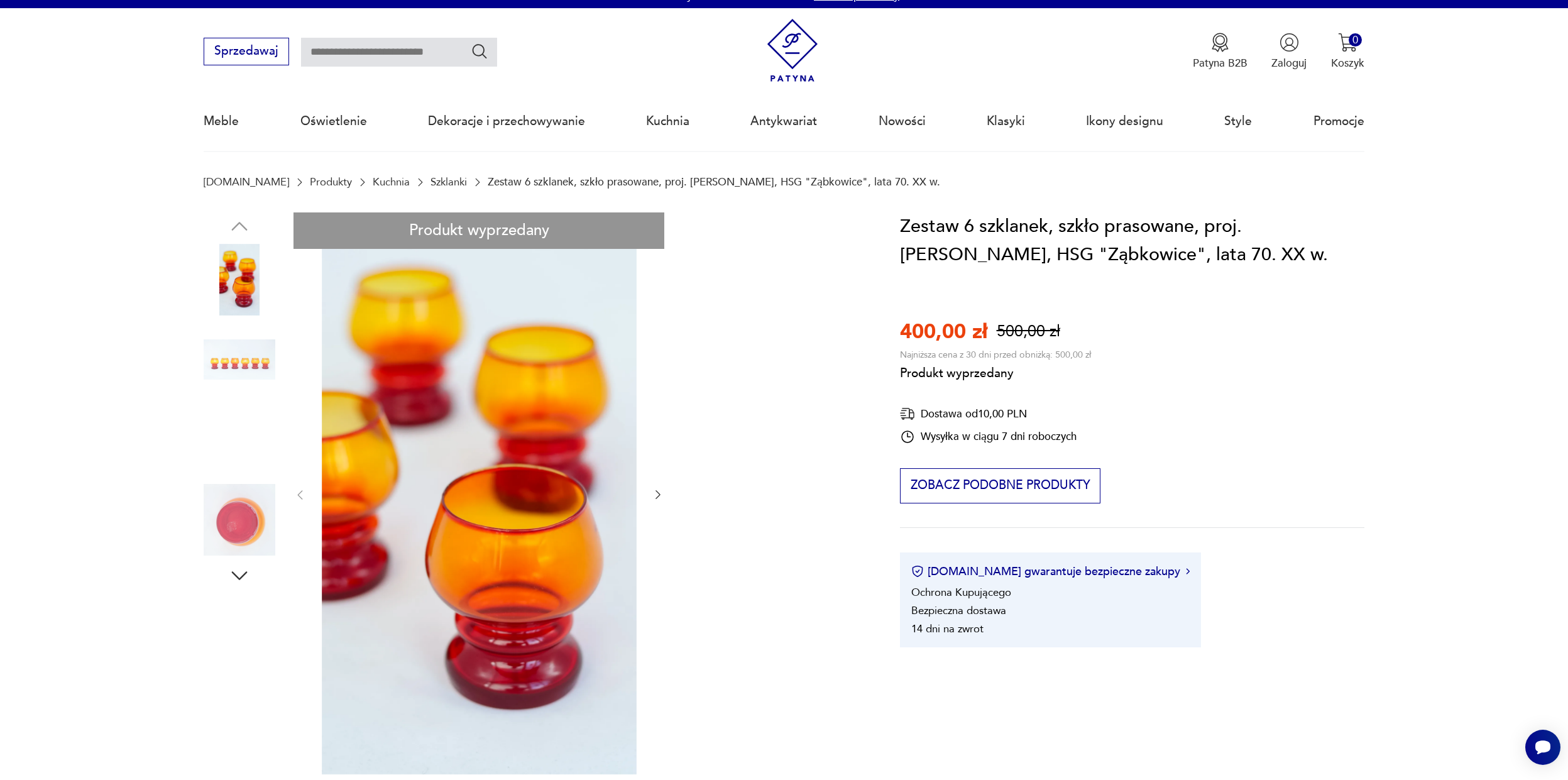
scroll to position [30, 0]
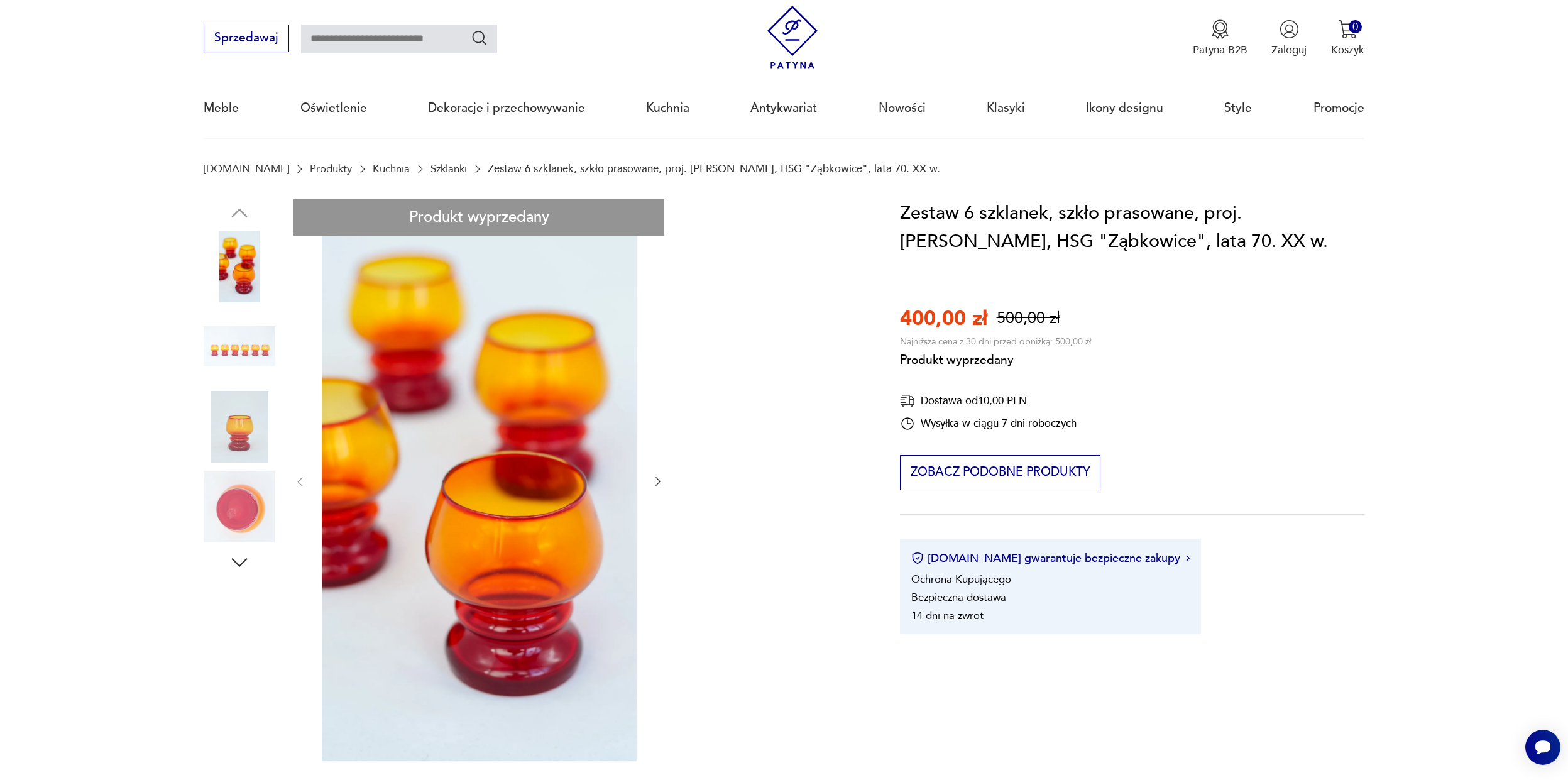
click at [265, 363] on div "Produkt wyprzedany Opis produktu Zestaw 6 szklanek projektu Ludwika Fiedorowicz…" at bounding box center [533, 748] width 660 height 1098
click at [252, 344] on div "Produkt wyprzedany Opis produktu Zestaw 6 szklanek projektu Ludwika Fiedorowicz…" at bounding box center [533, 748] width 660 height 1098
click at [242, 447] on div "Produkt wyprzedany Opis produktu Zestaw 6 szklanek projektu Ludwika Fiedorowicz…" at bounding box center [533, 748] width 660 height 1098
click at [241, 566] on div "Produkt wyprzedany Opis produktu Zestaw 6 szklanek projektu Ludwika Fiedorowicz…" at bounding box center [533, 748] width 660 height 1098
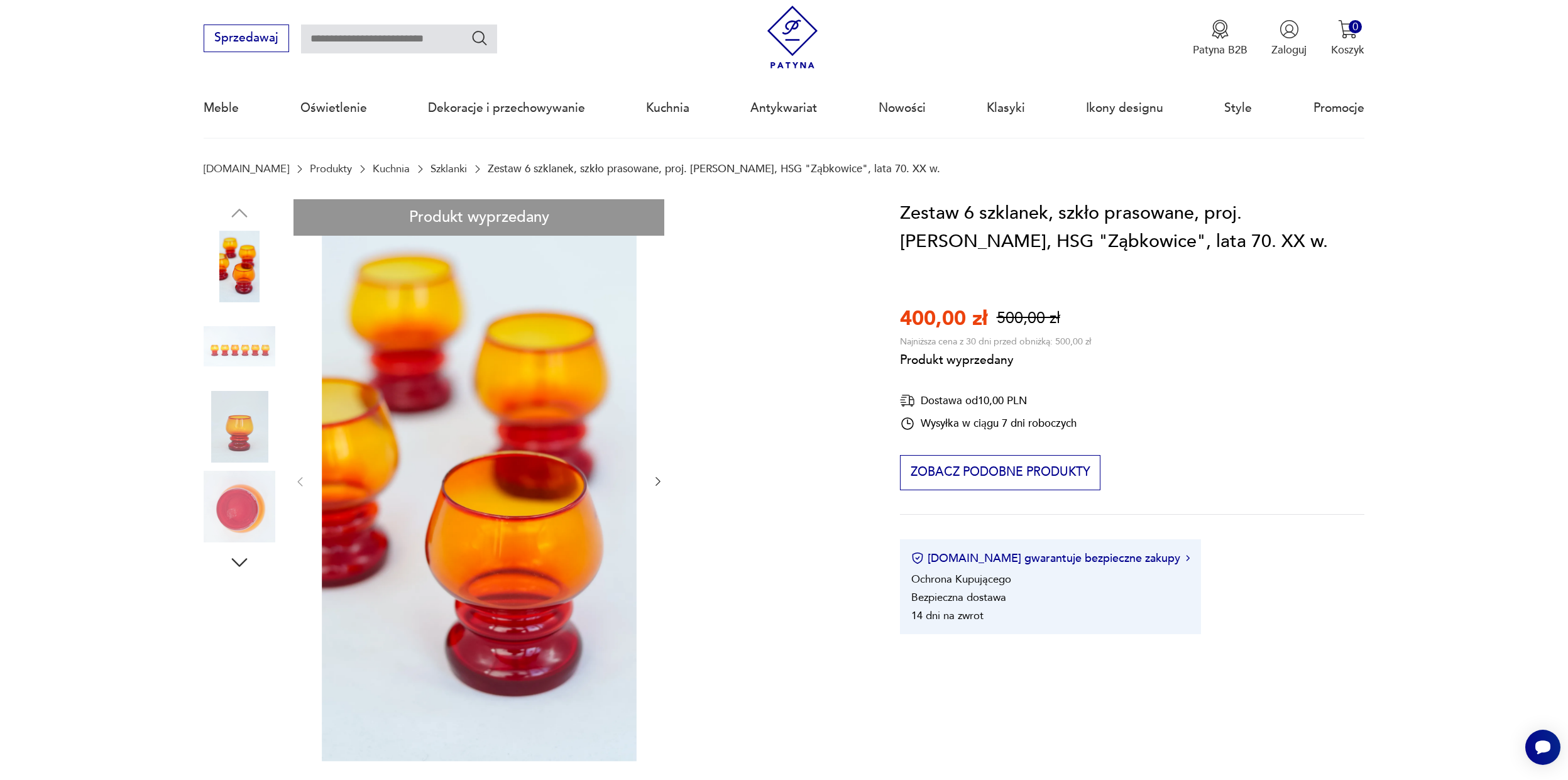
click at [238, 418] on div "Produkt wyprzedany Opis produktu Zestaw 6 szklanek projektu Ludwika Fiedorowicz…" at bounding box center [533, 748] width 660 height 1098
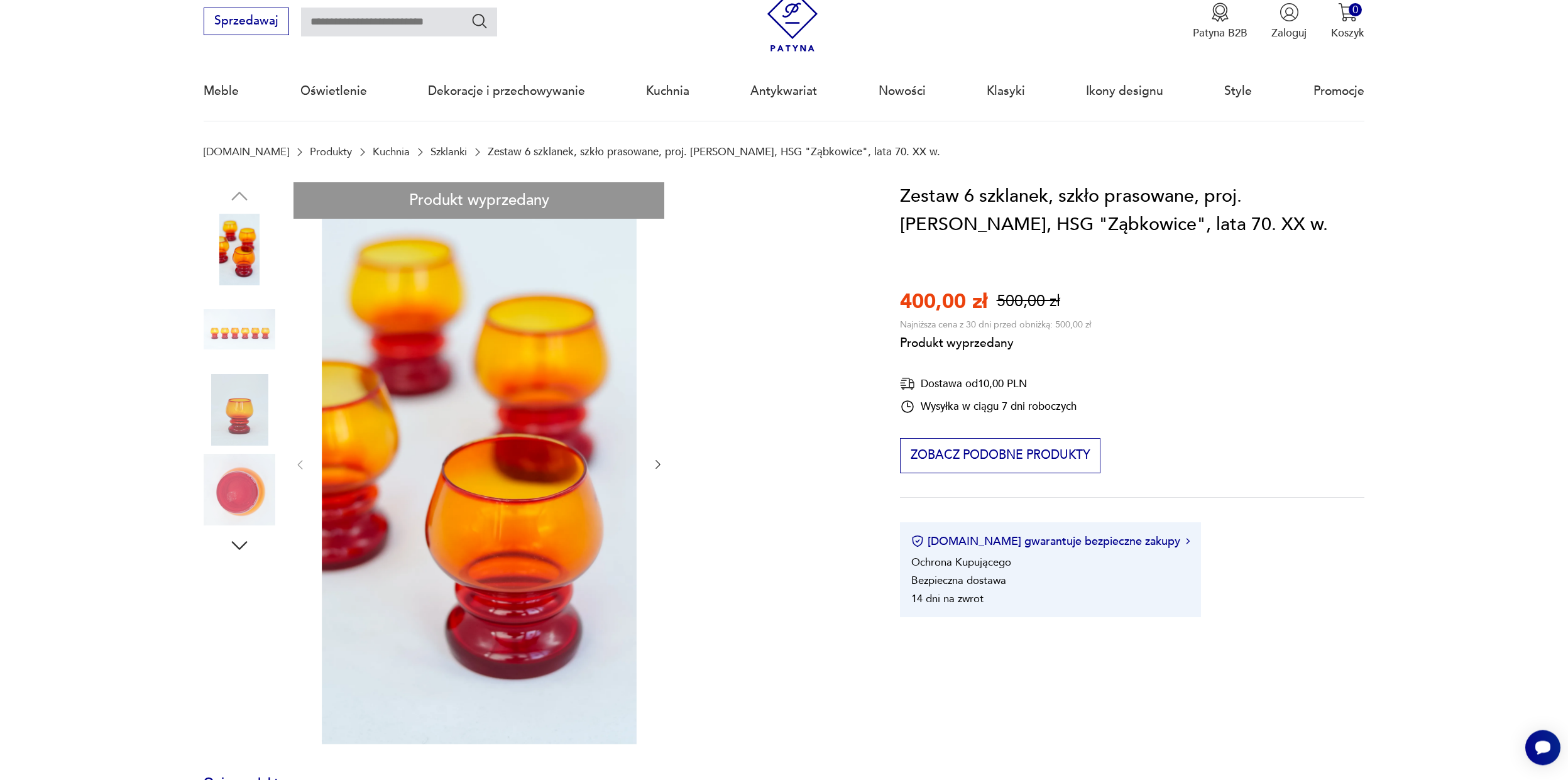
scroll to position [60, 0]
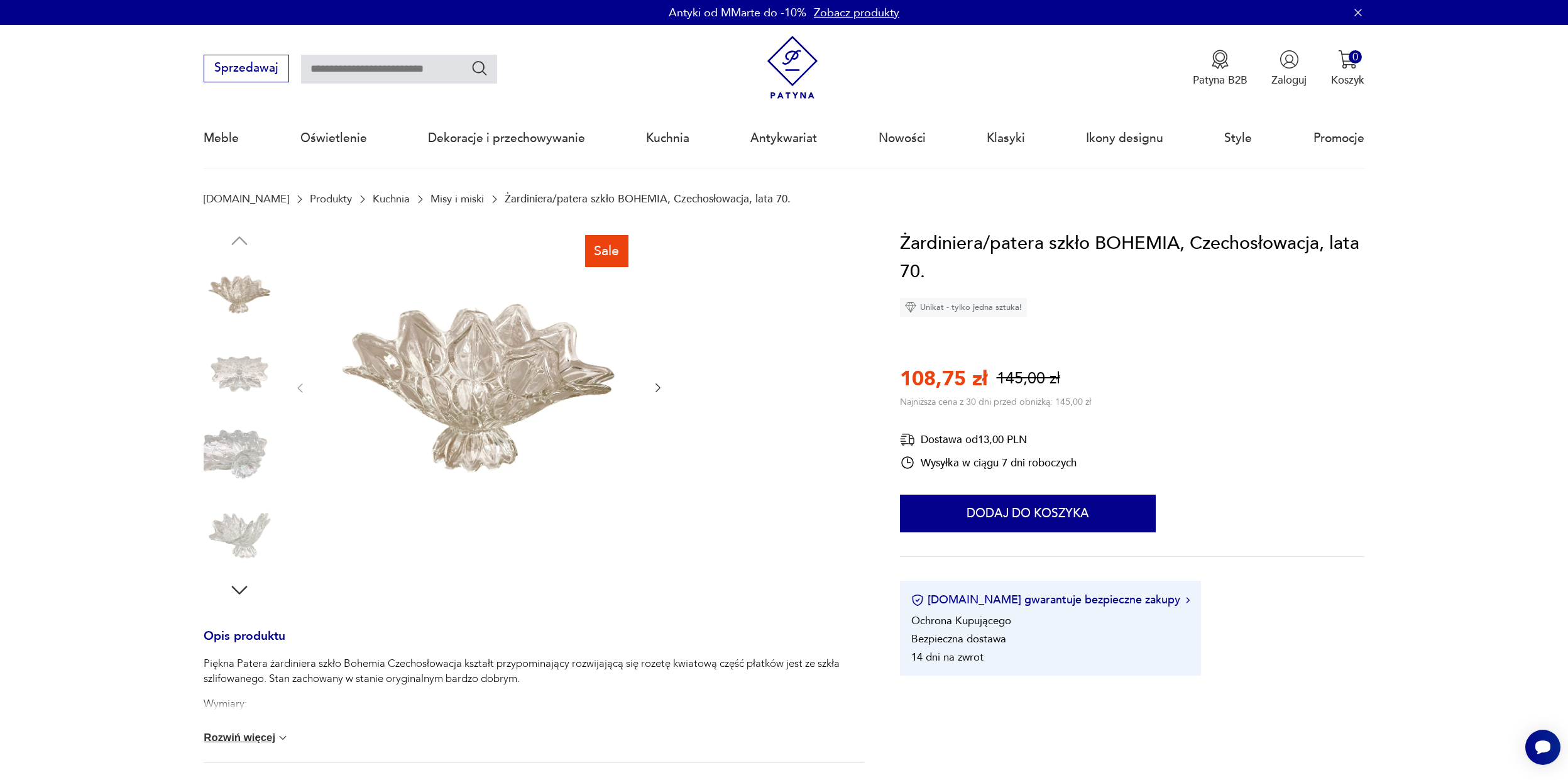
click at [242, 524] on img at bounding box center [239, 534] width 72 height 72
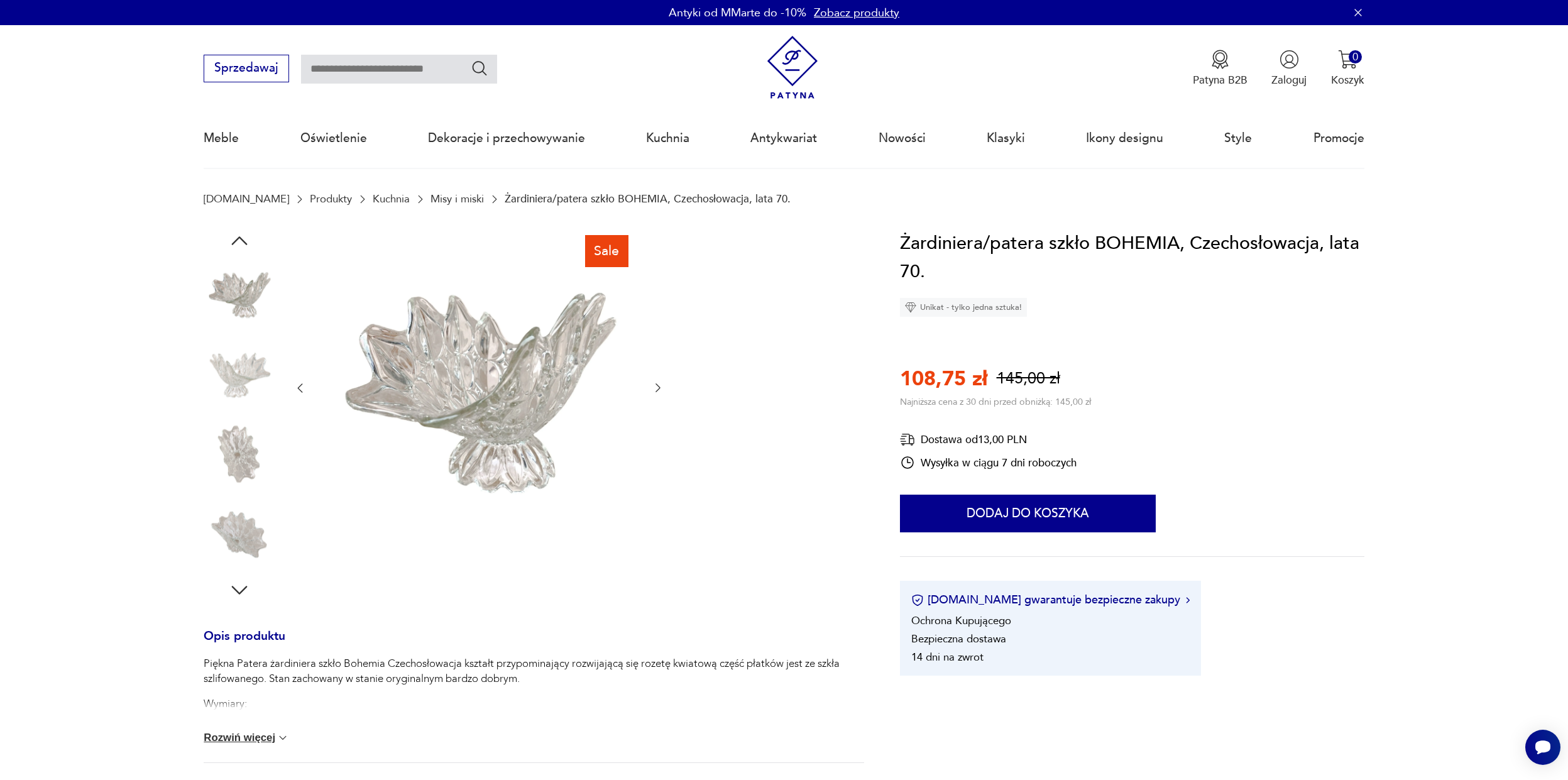
click at [261, 429] on img at bounding box center [239, 455] width 72 height 72
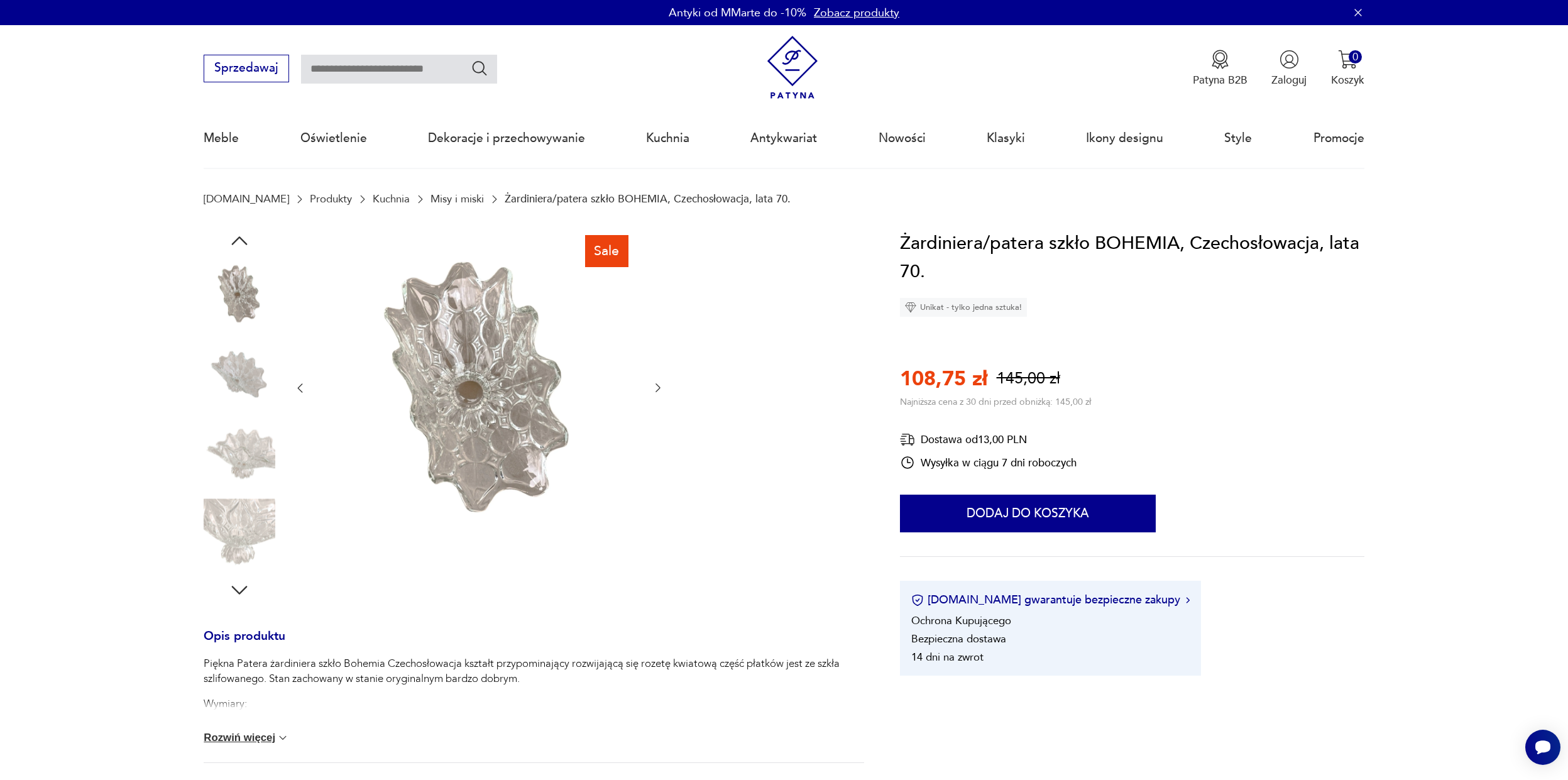
click at [261, 429] on img at bounding box center [239, 455] width 72 height 72
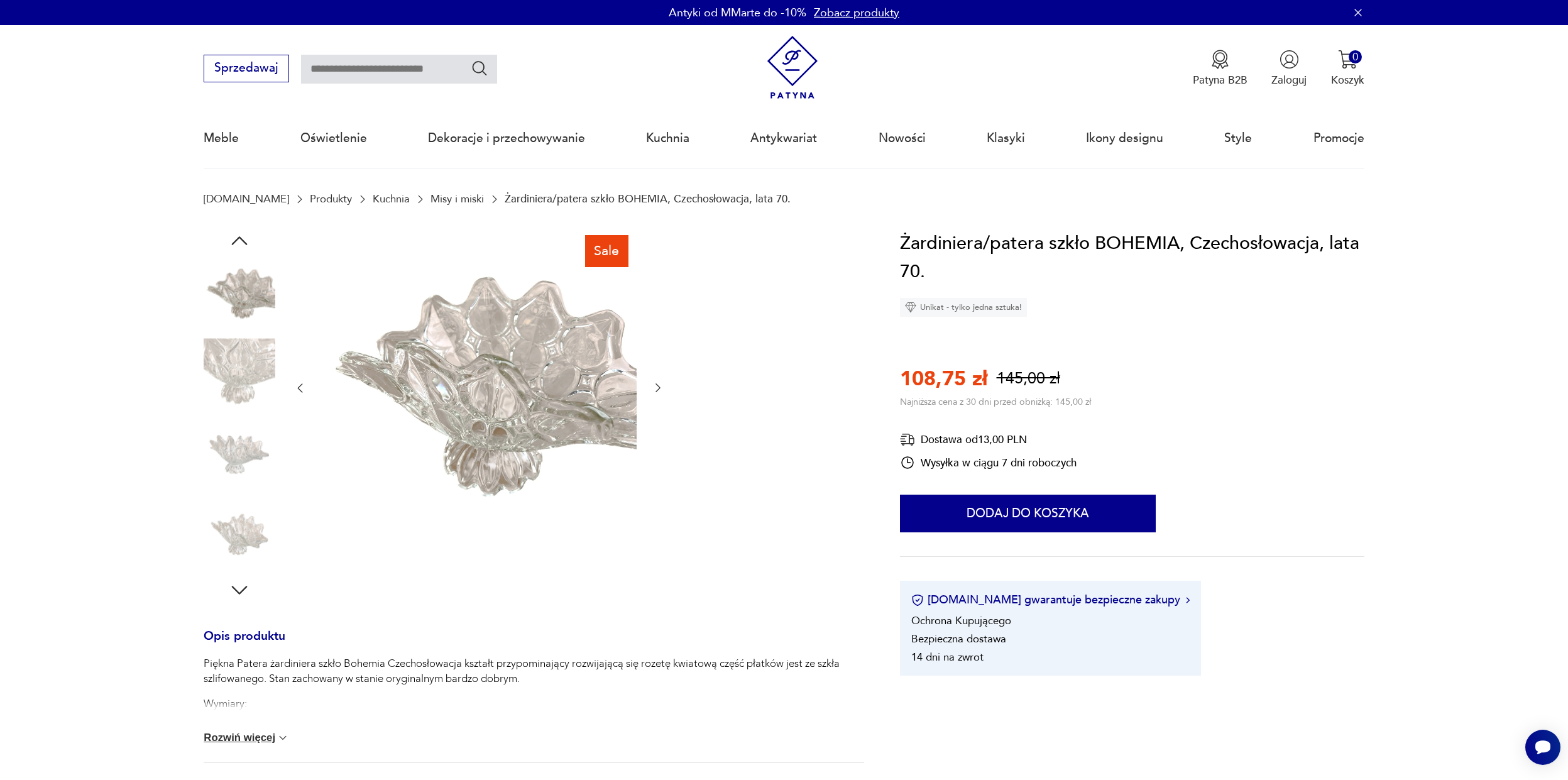
click at [255, 504] on img at bounding box center [239, 534] width 72 height 72
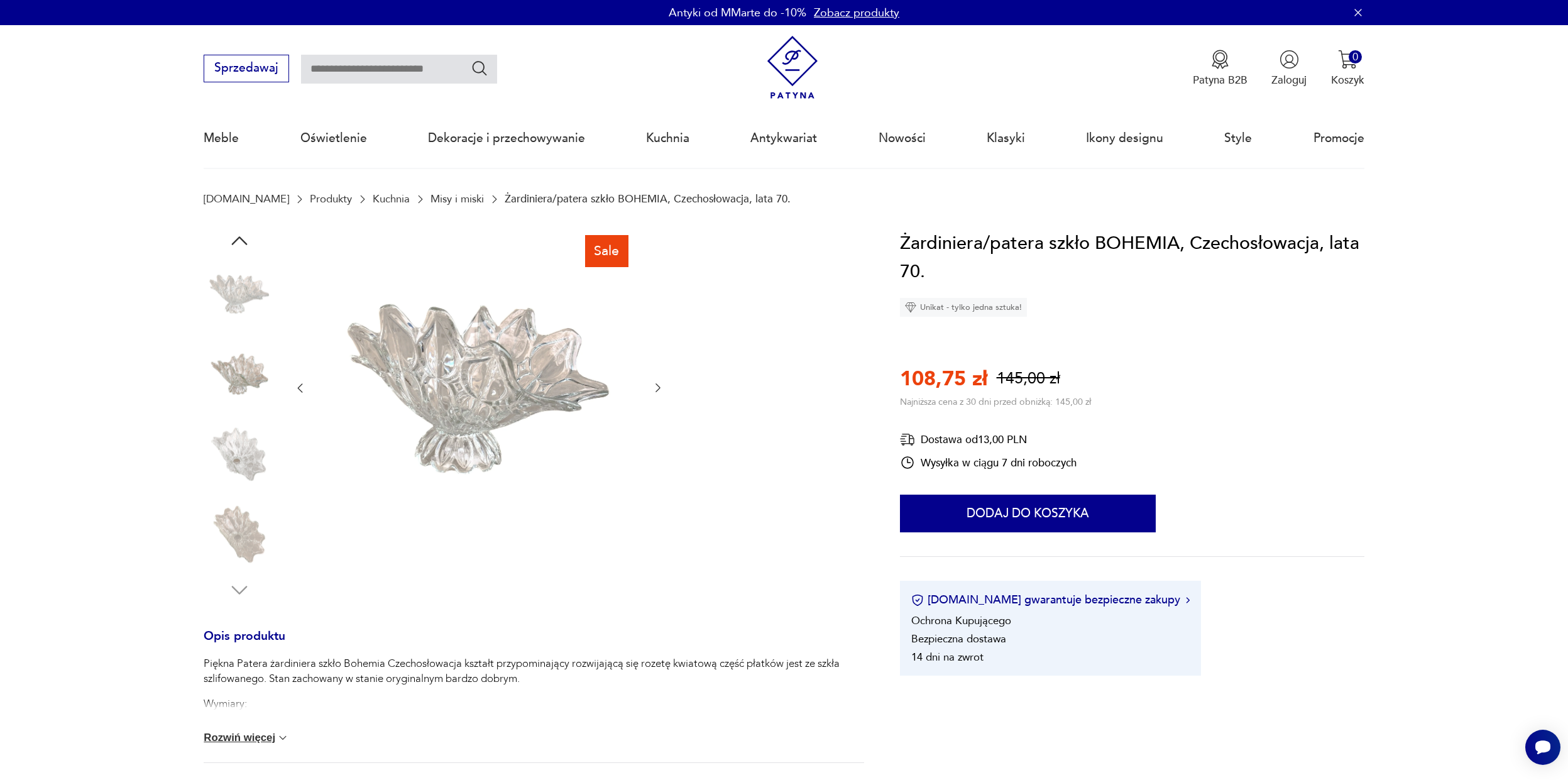
click at [255, 504] on img at bounding box center [239, 534] width 72 height 72
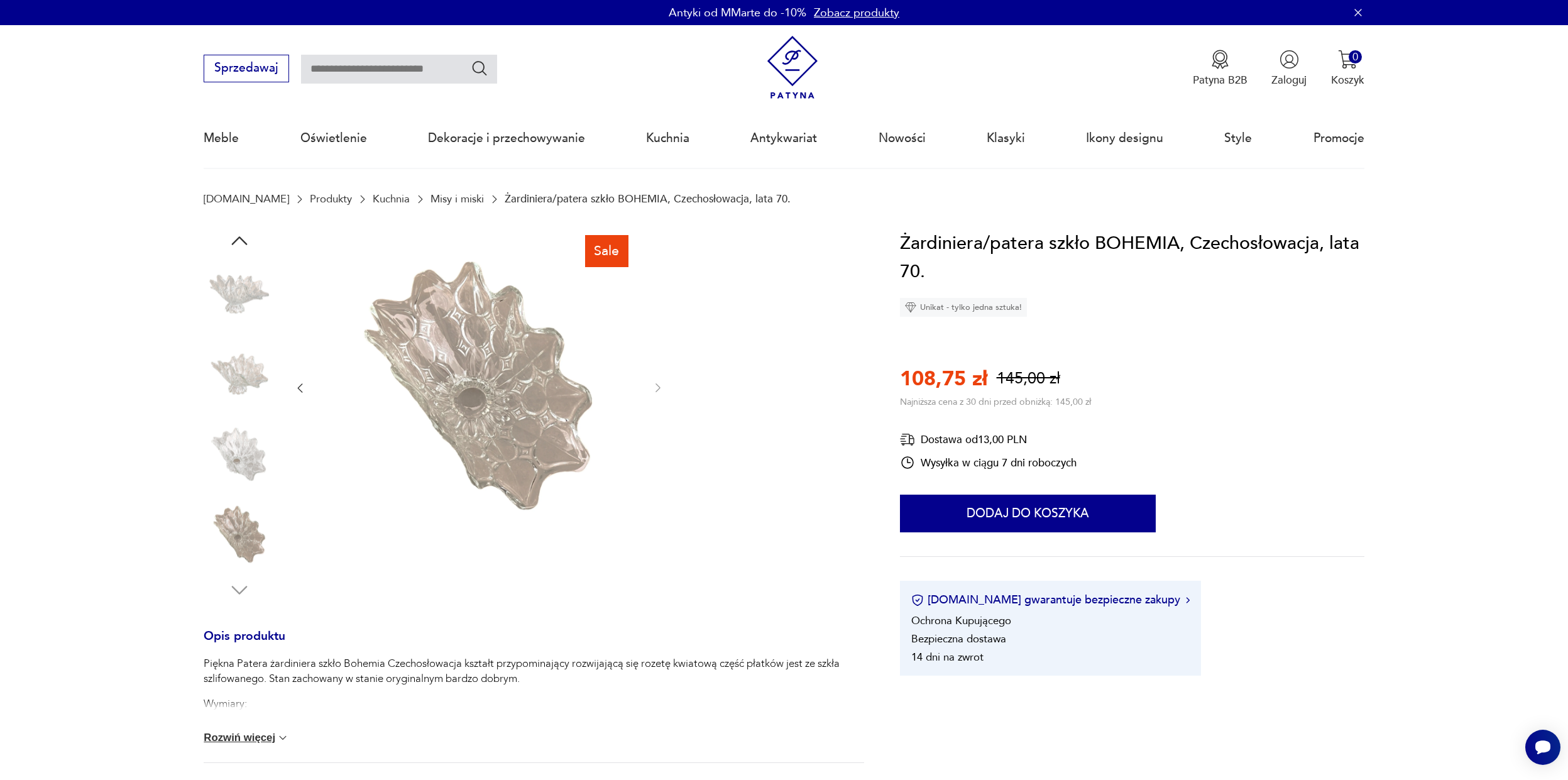
click at [228, 303] on img at bounding box center [239, 294] width 72 height 72
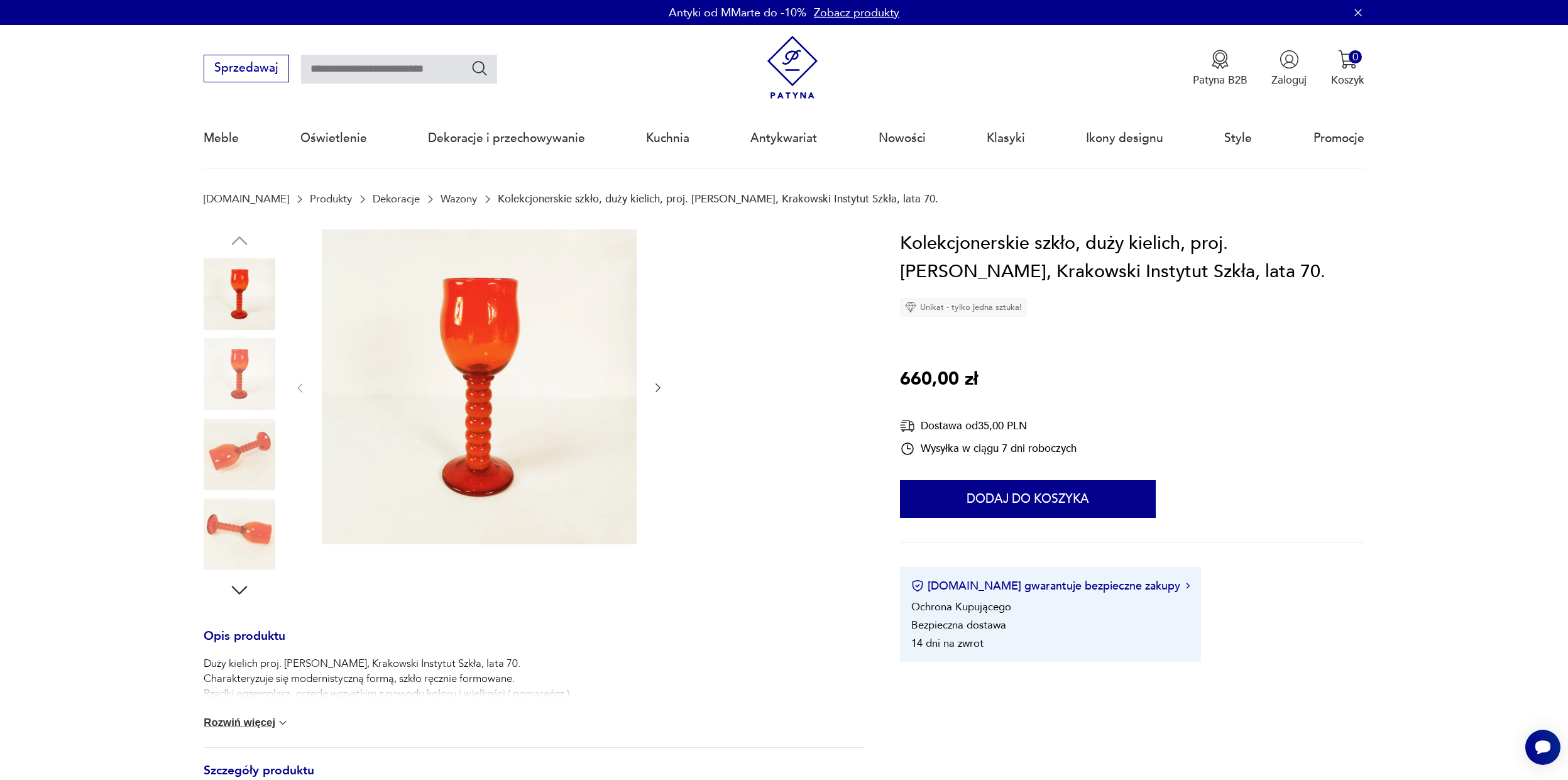
click at [506, 308] on img at bounding box center [479, 387] width 315 height 315
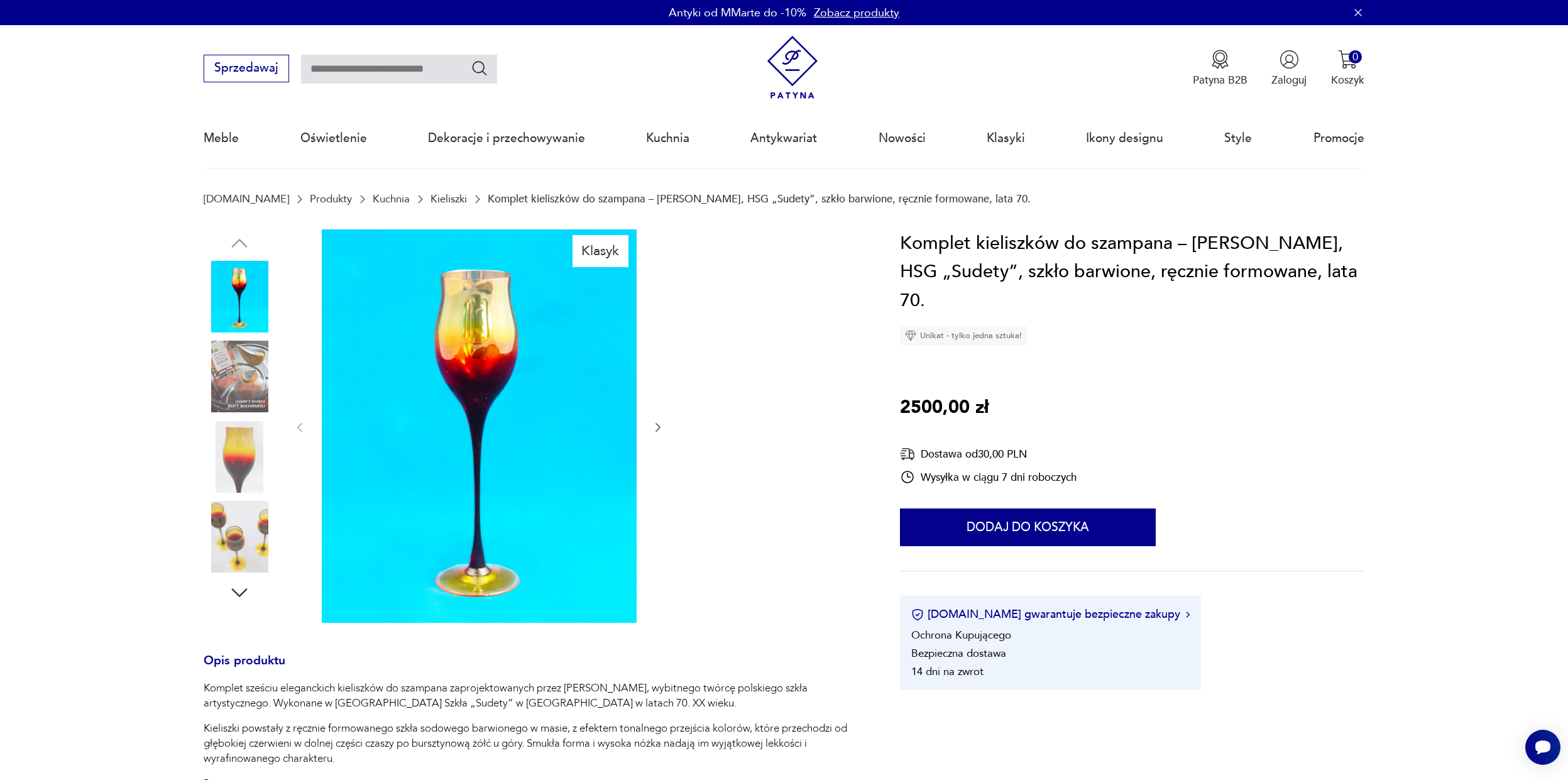
click at [514, 332] on img at bounding box center [479, 426] width 315 height 394
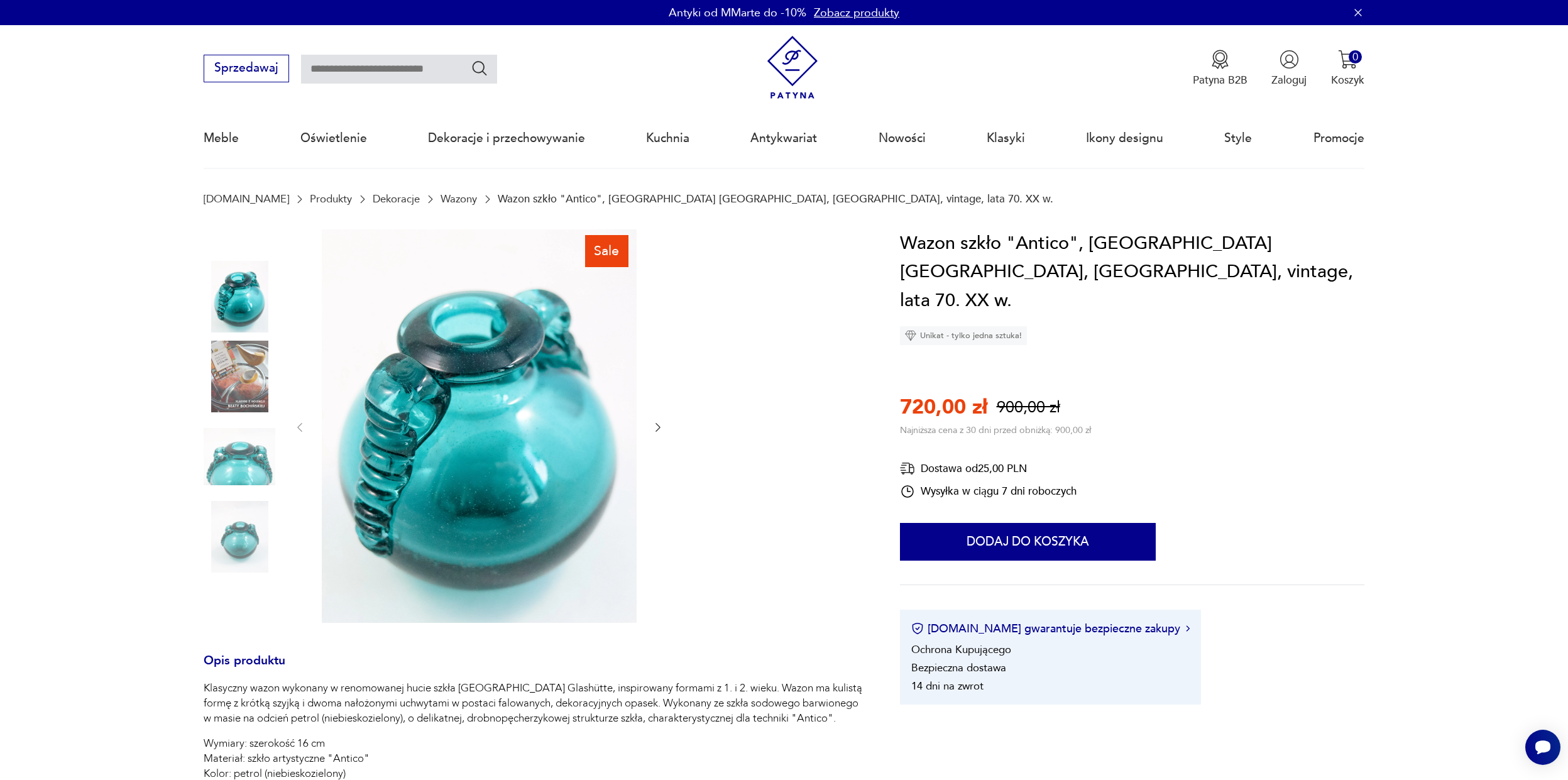
click at [257, 493] on img at bounding box center [239, 457] width 72 height 72
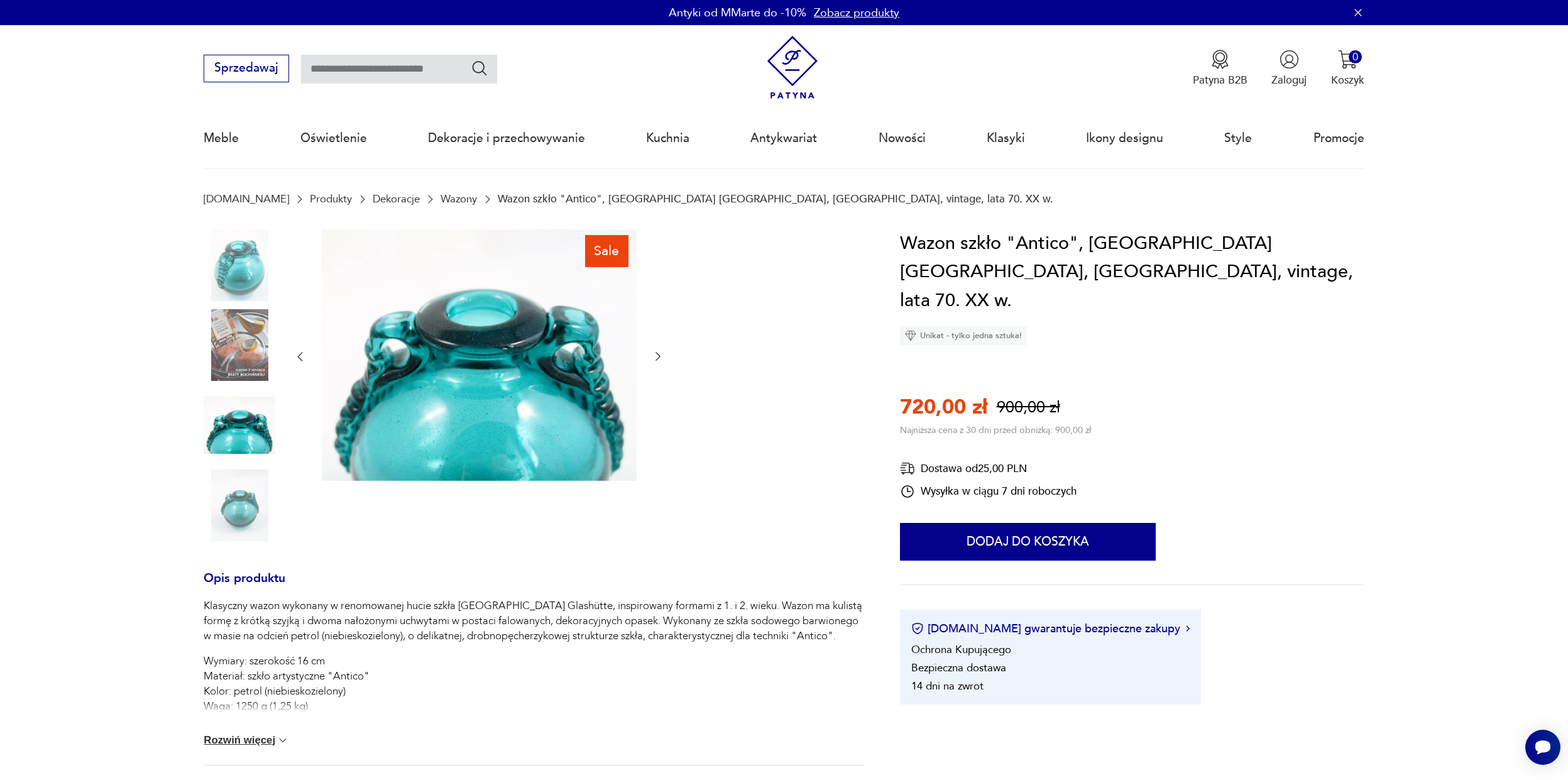
click at [250, 541] on img at bounding box center [239, 506] width 72 height 72
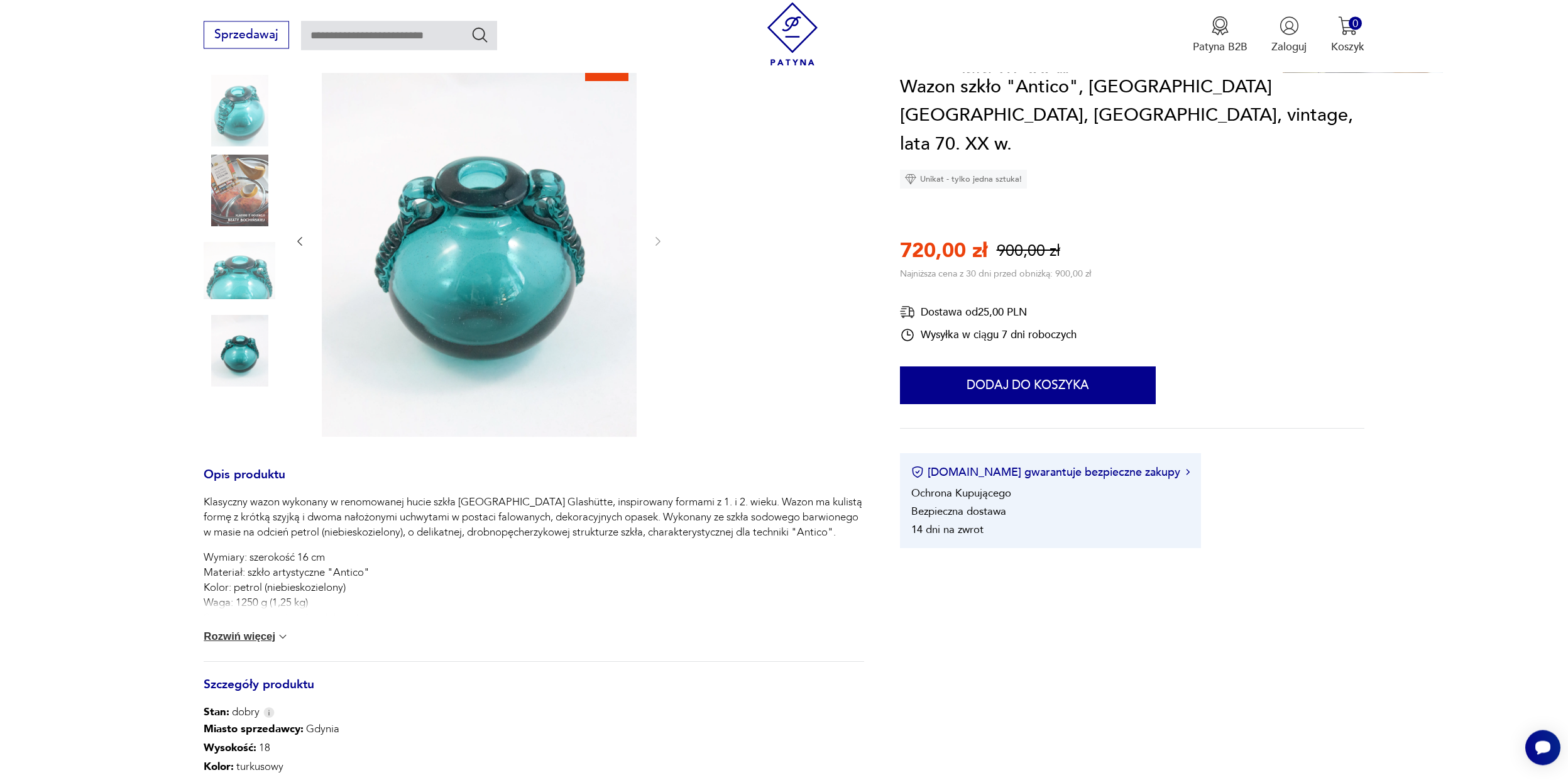
scroll to position [221, 0]
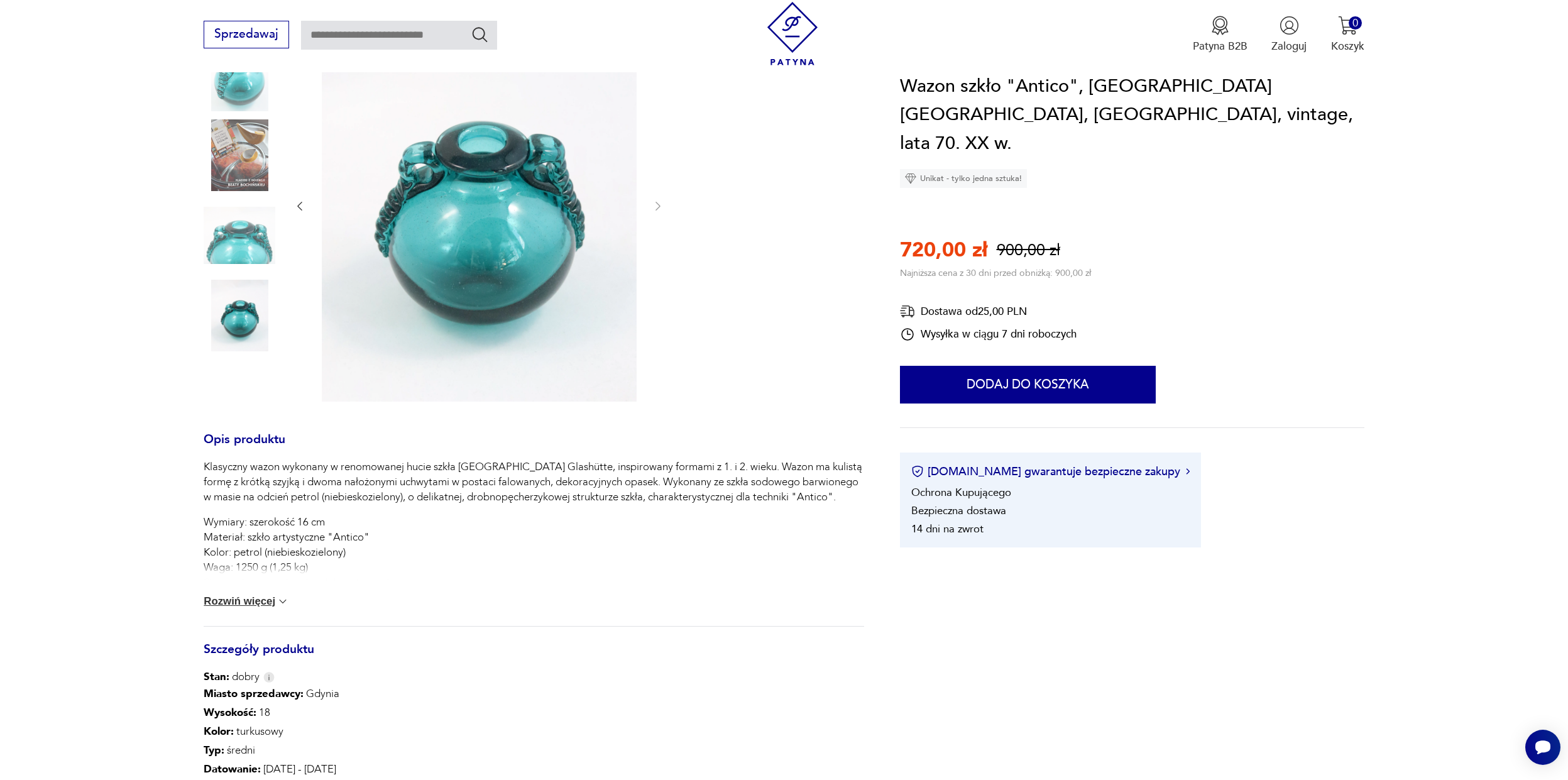
click at [284, 157] on div "Sale" at bounding box center [533, 206] width 660 height 397
click at [271, 157] on img at bounding box center [239, 155] width 72 height 72
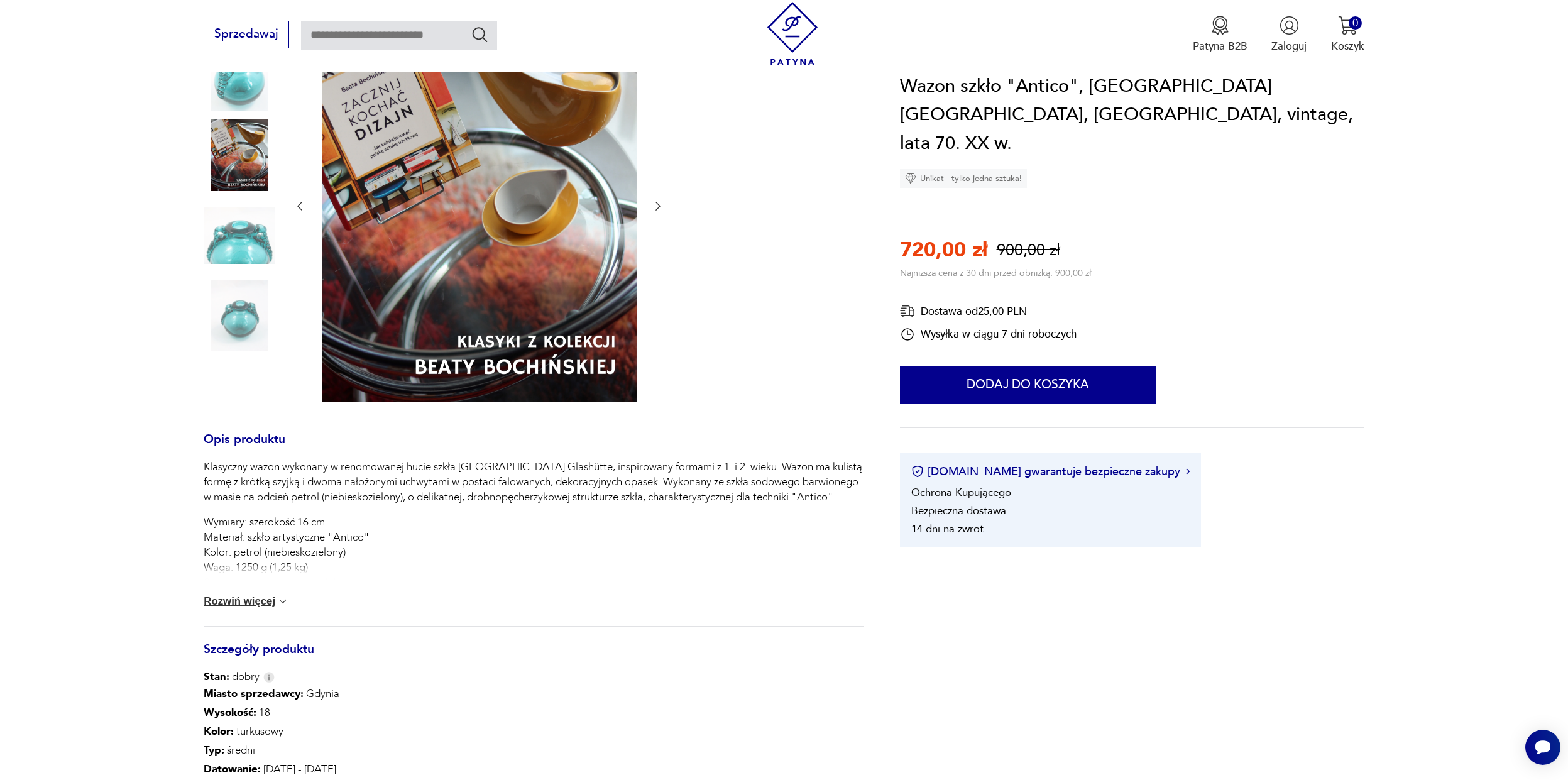
click at [257, 97] on img at bounding box center [239, 76] width 72 height 72
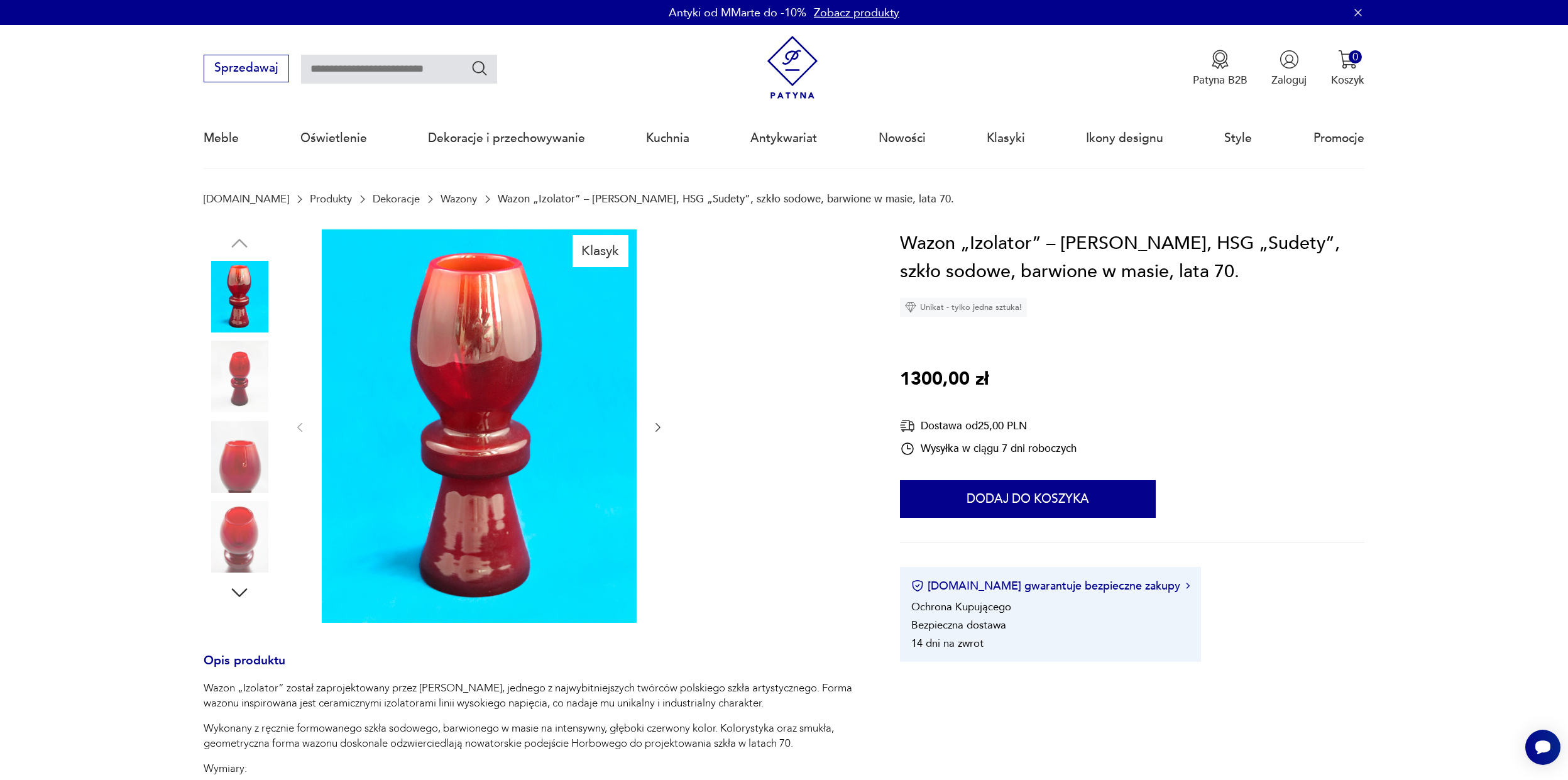
click at [528, 367] on img at bounding box center [479, 426] width 315 height 394
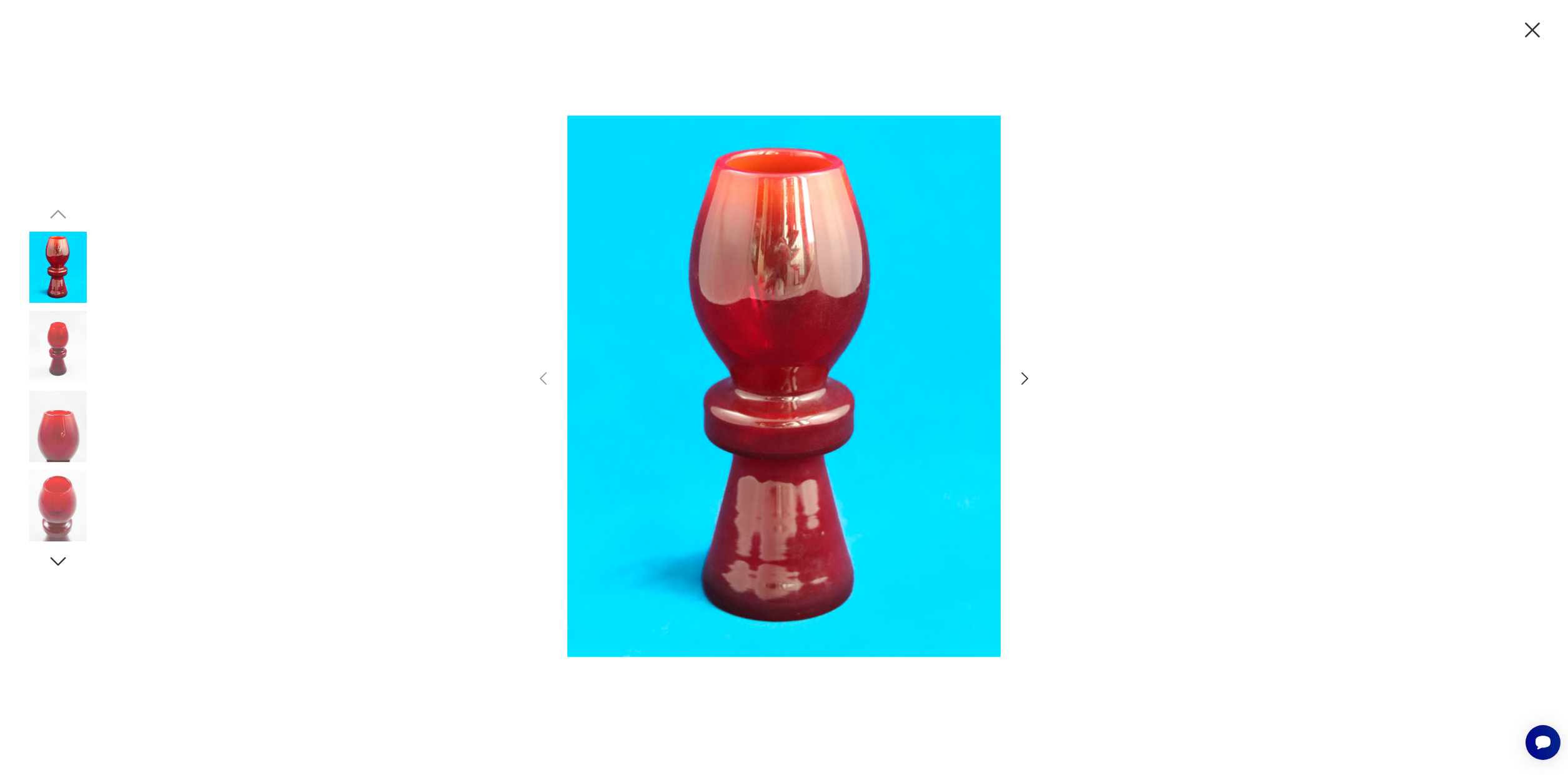
click at [57, 471] on img at bounding box center [58, 506] width 71 height 71
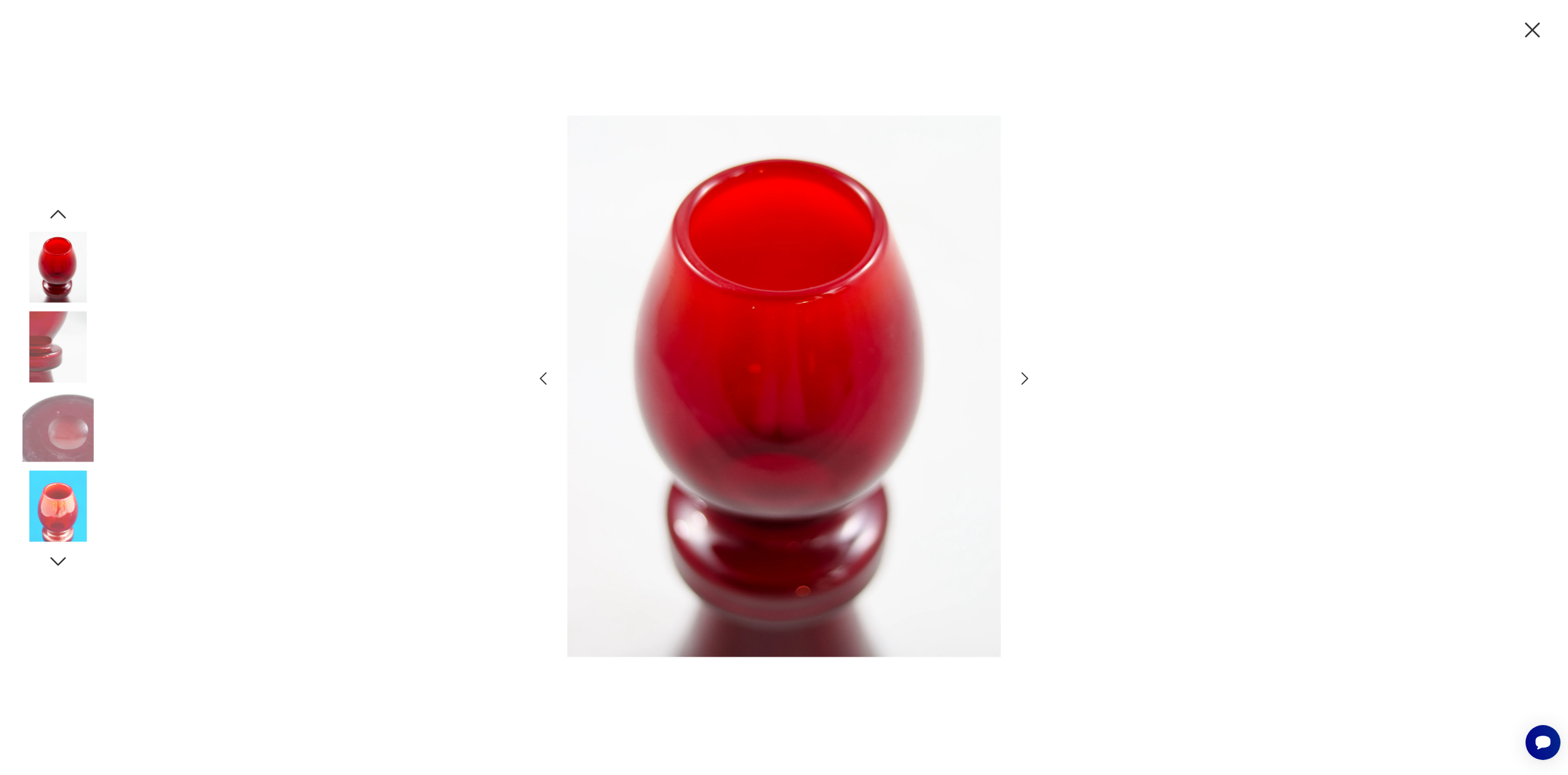
click at [68, 450] on img at bounding box center [58, 427] width 71 height 71
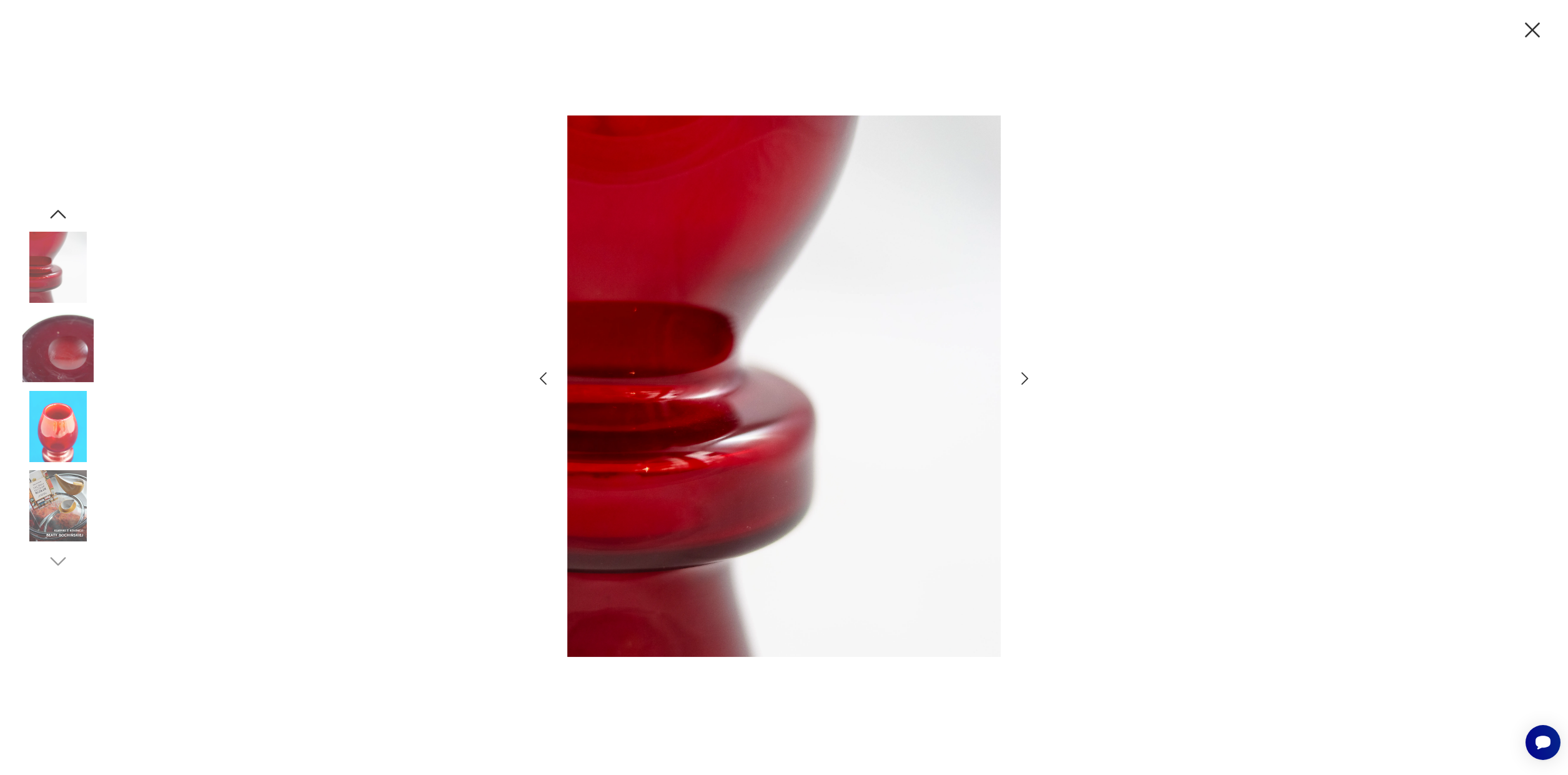
click at [70, 504] on img at bounding box center [58, 506] width 71 height 71
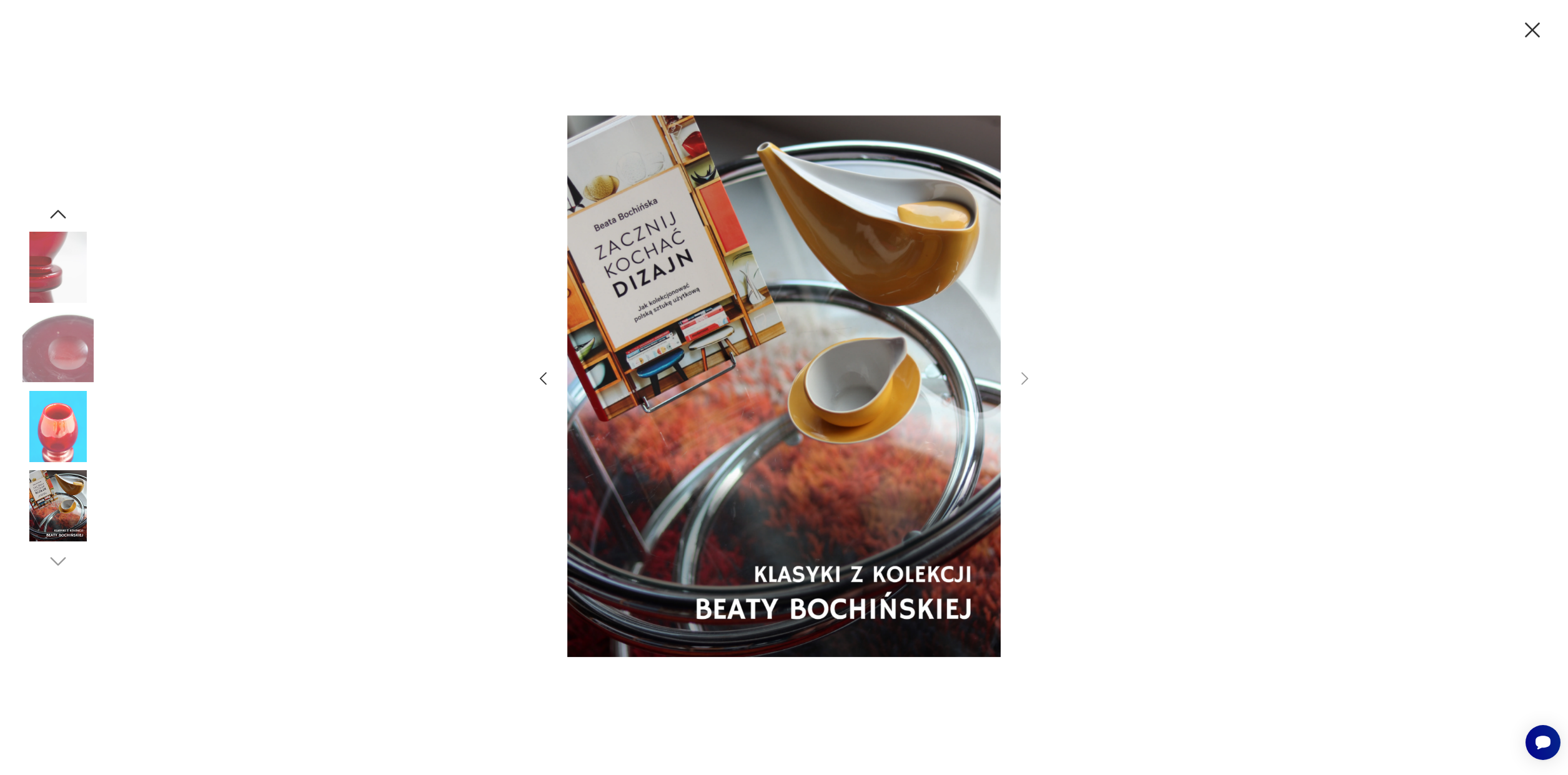
click at [58, 409] on img at bounding box center [58, 427] width 71 height 71
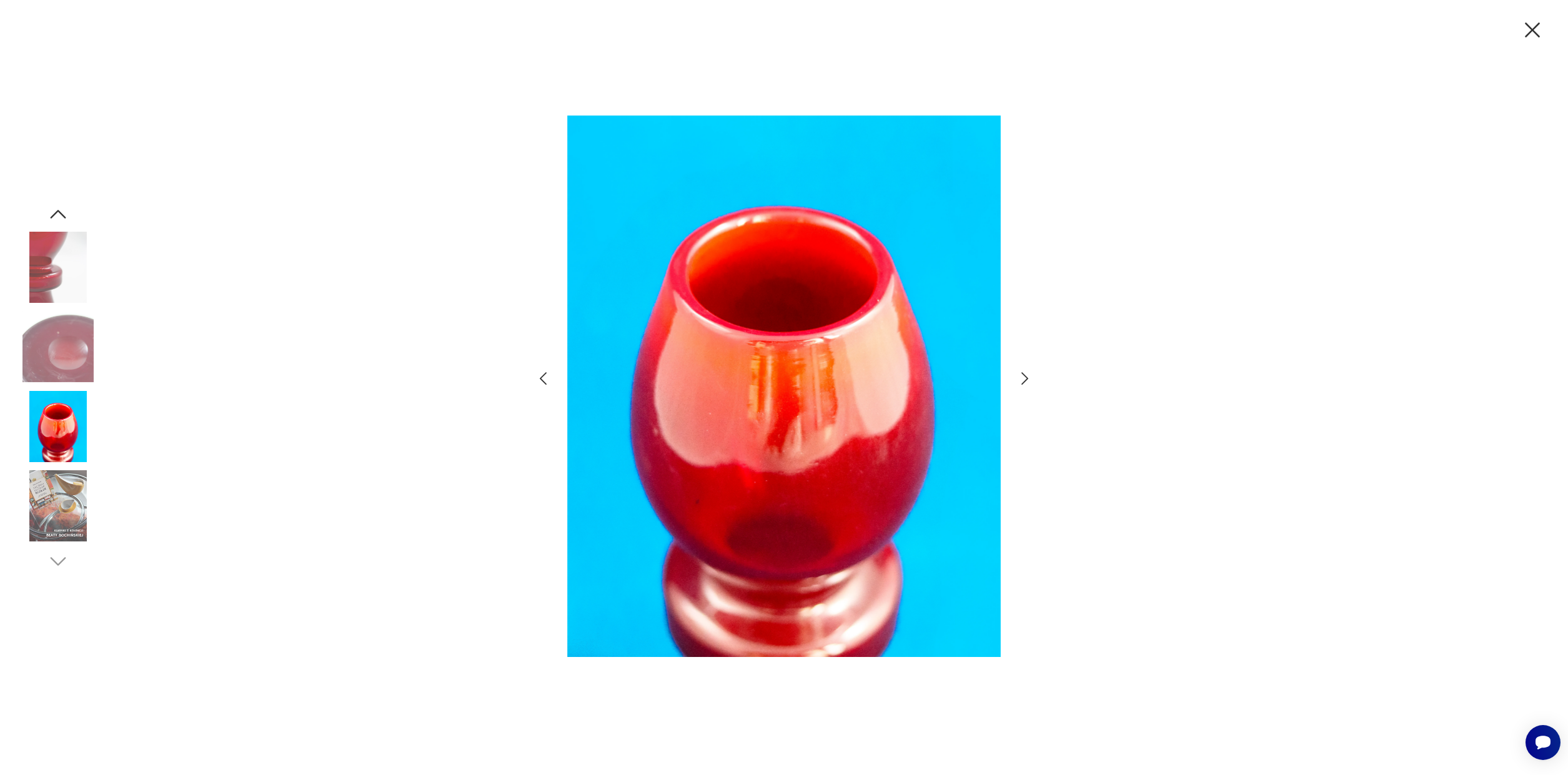
click at [52, 263] on img at bounding box center [58, 267] width 71 height 71
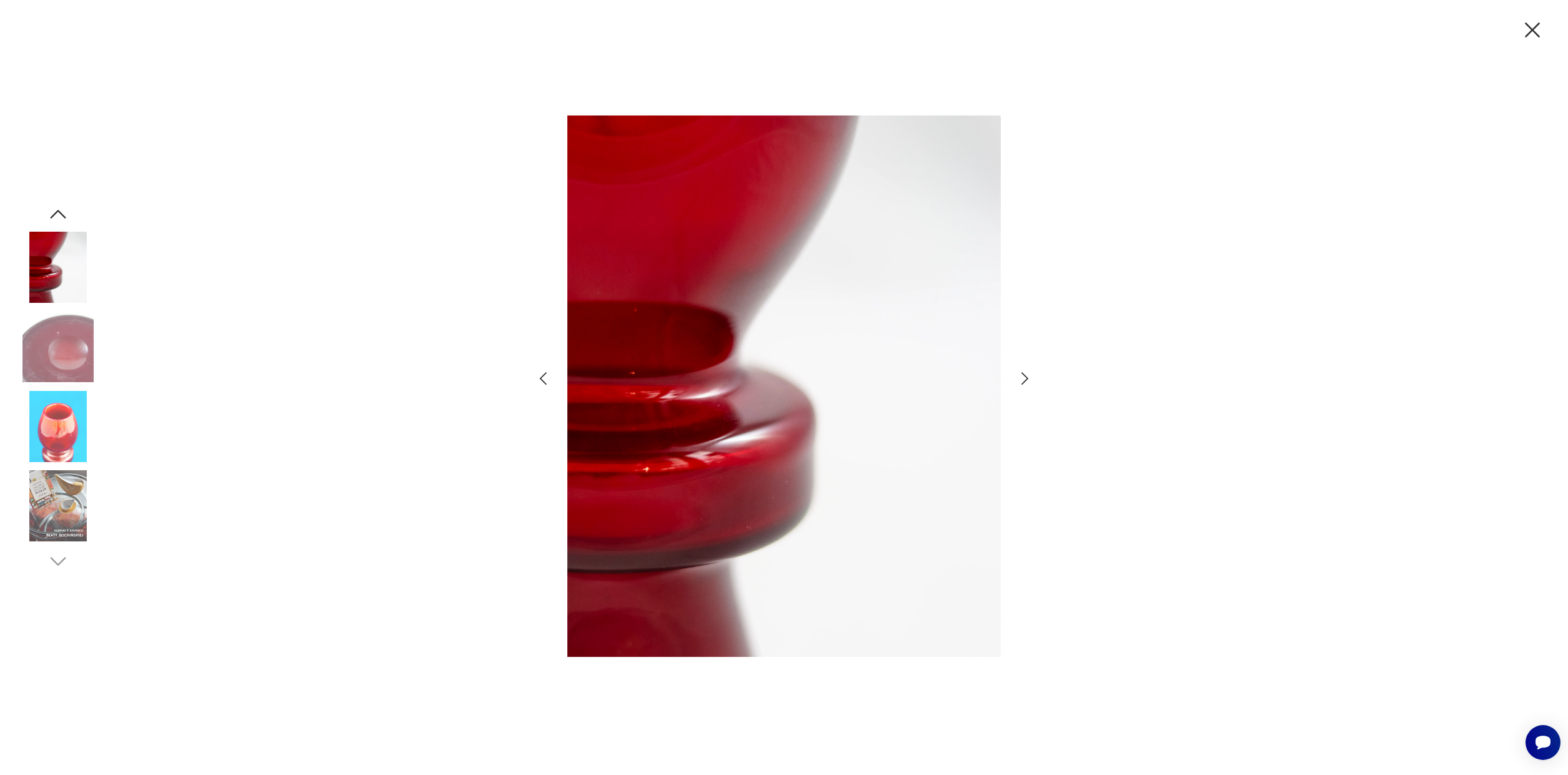
click at [50, 212] on icon "button" at bounding box center [58, 214] width 22 height 22
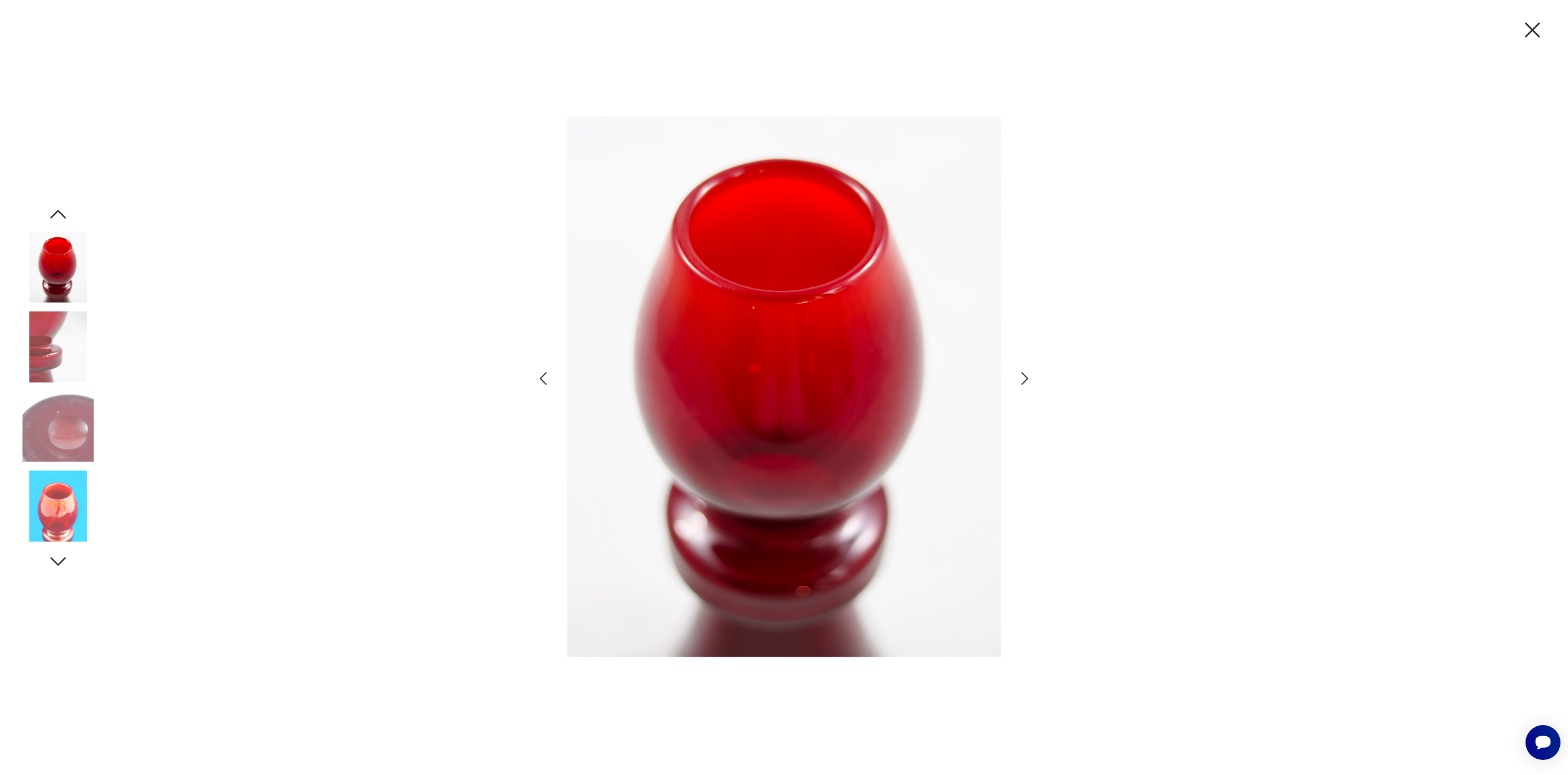
click at [50, 212] on icon "button" at bounding box center [58, 214] width 22 height 22
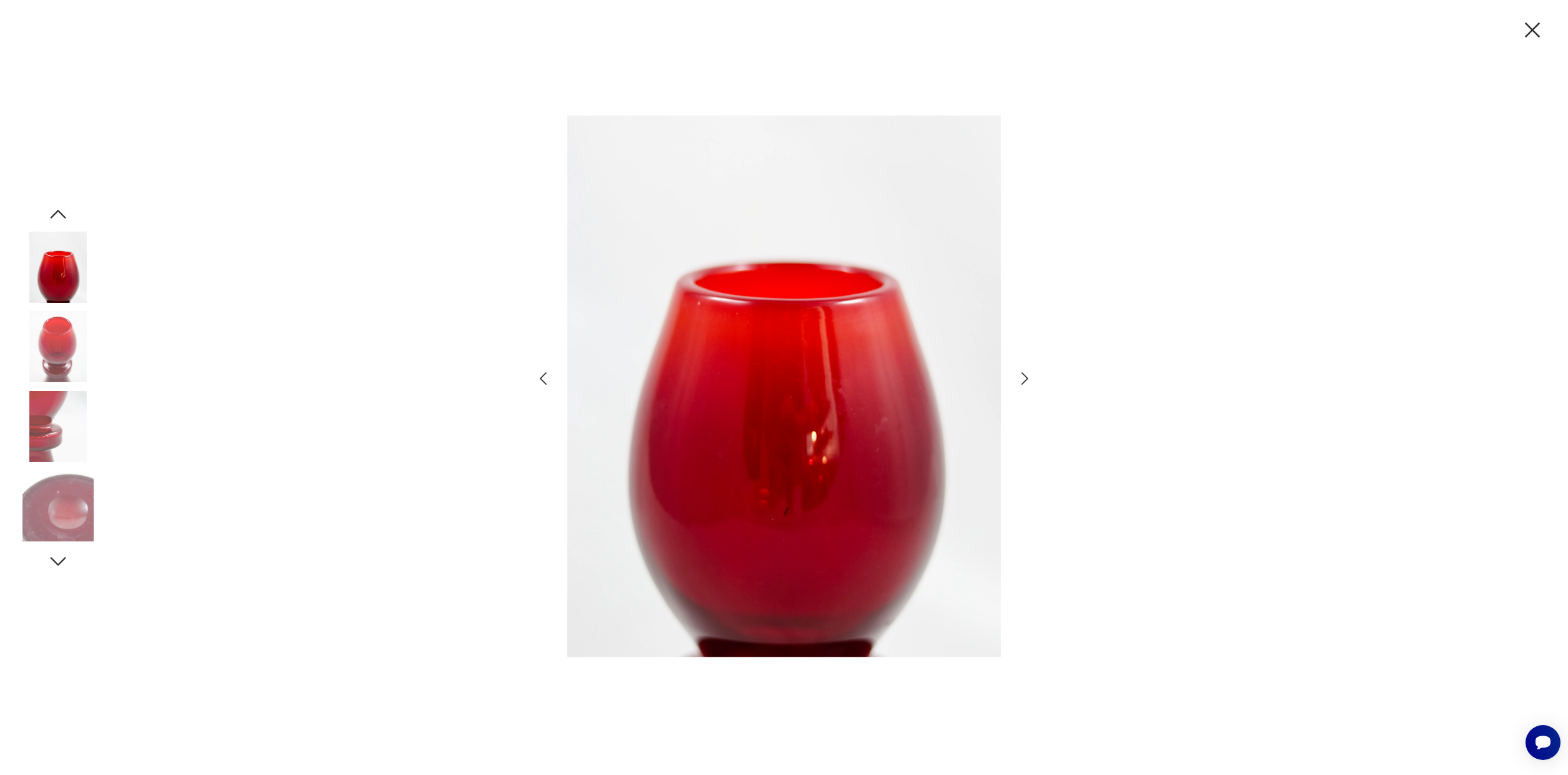
click at [50, 212] on icon "button" at bounding box center [58, 214] width 22 height 22
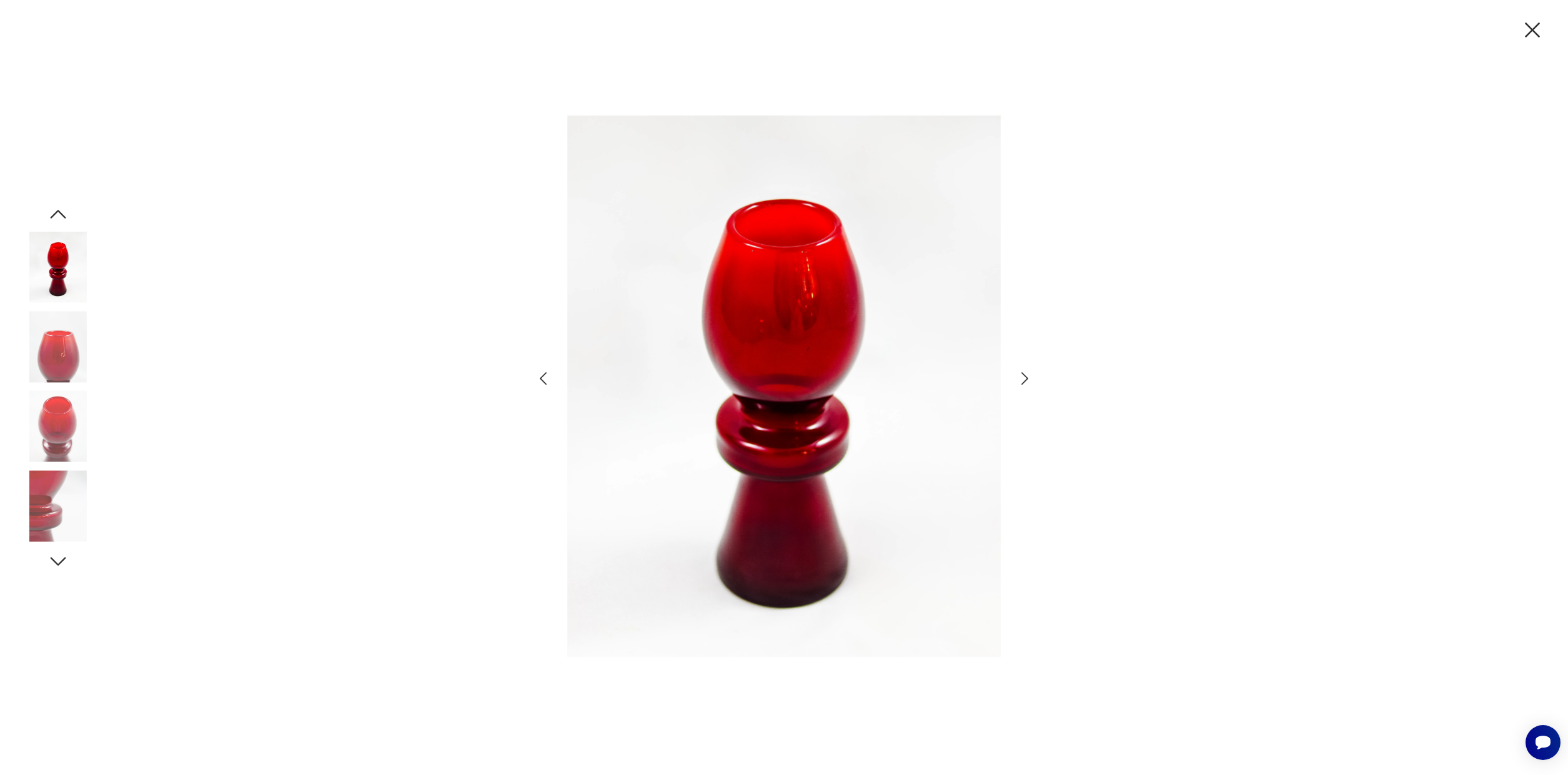
click at [50, 212] on icon "button" at bounding box center [58, 214] width 22 height 22
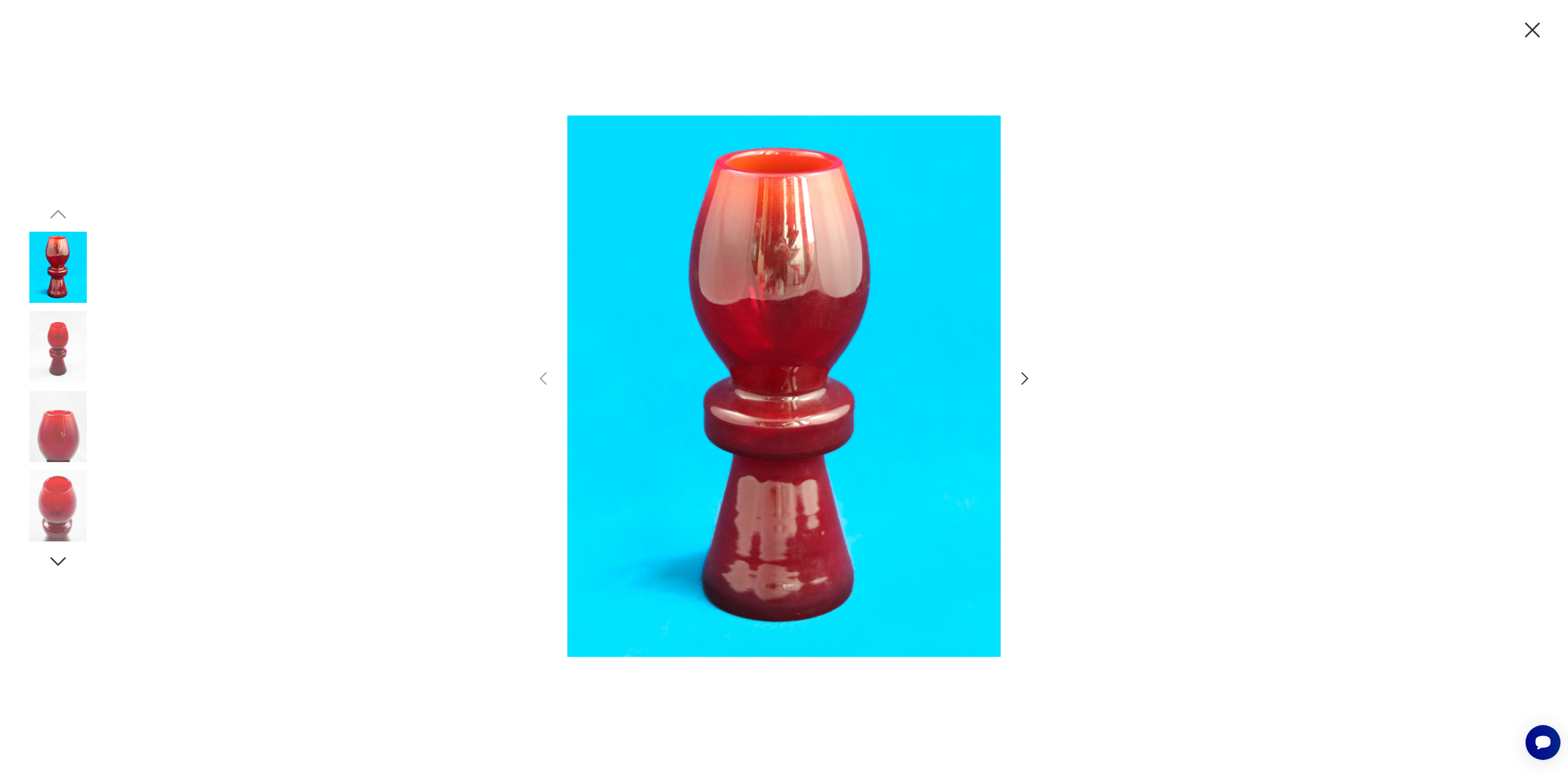
click img
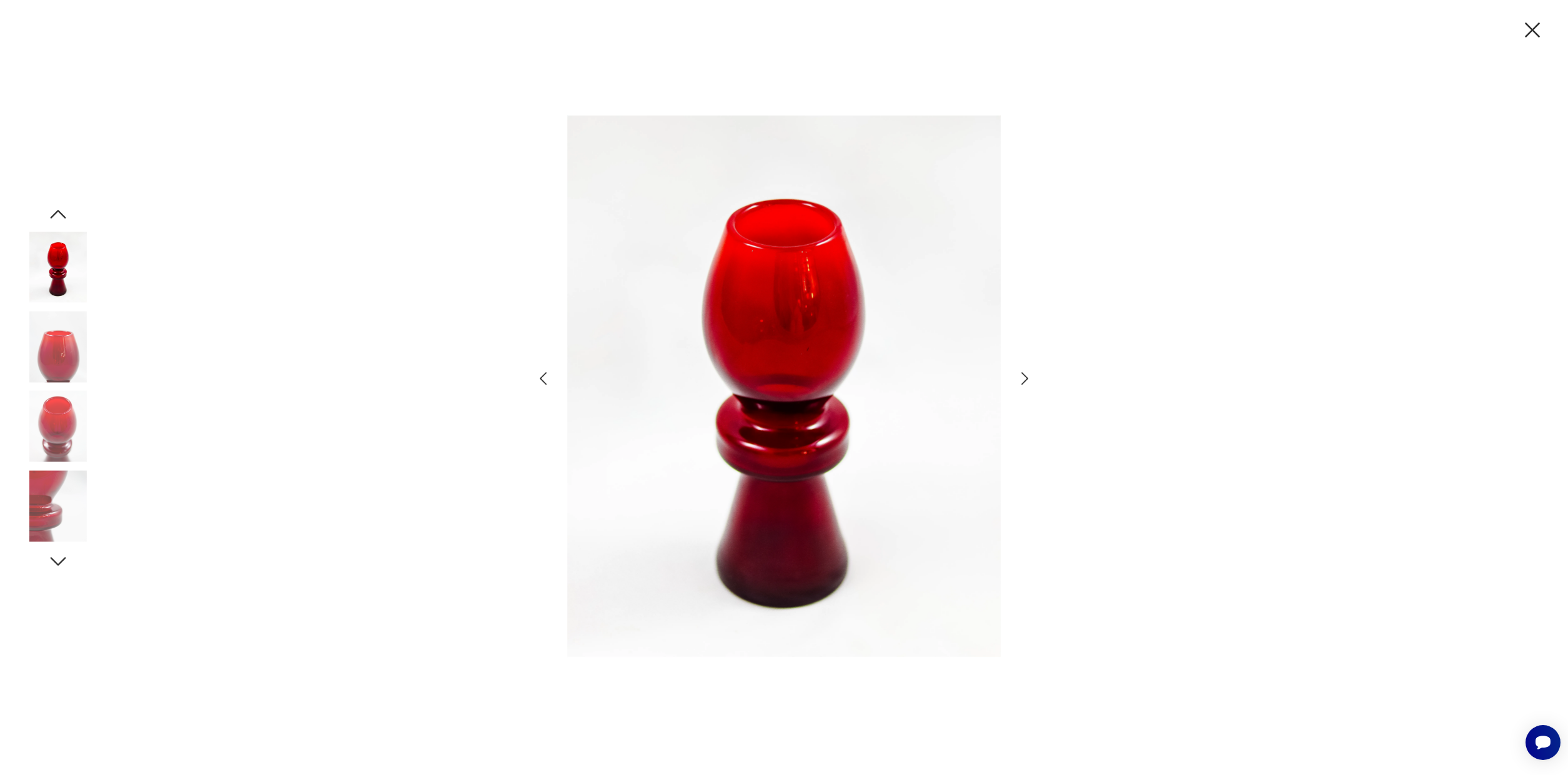
click icon "button"
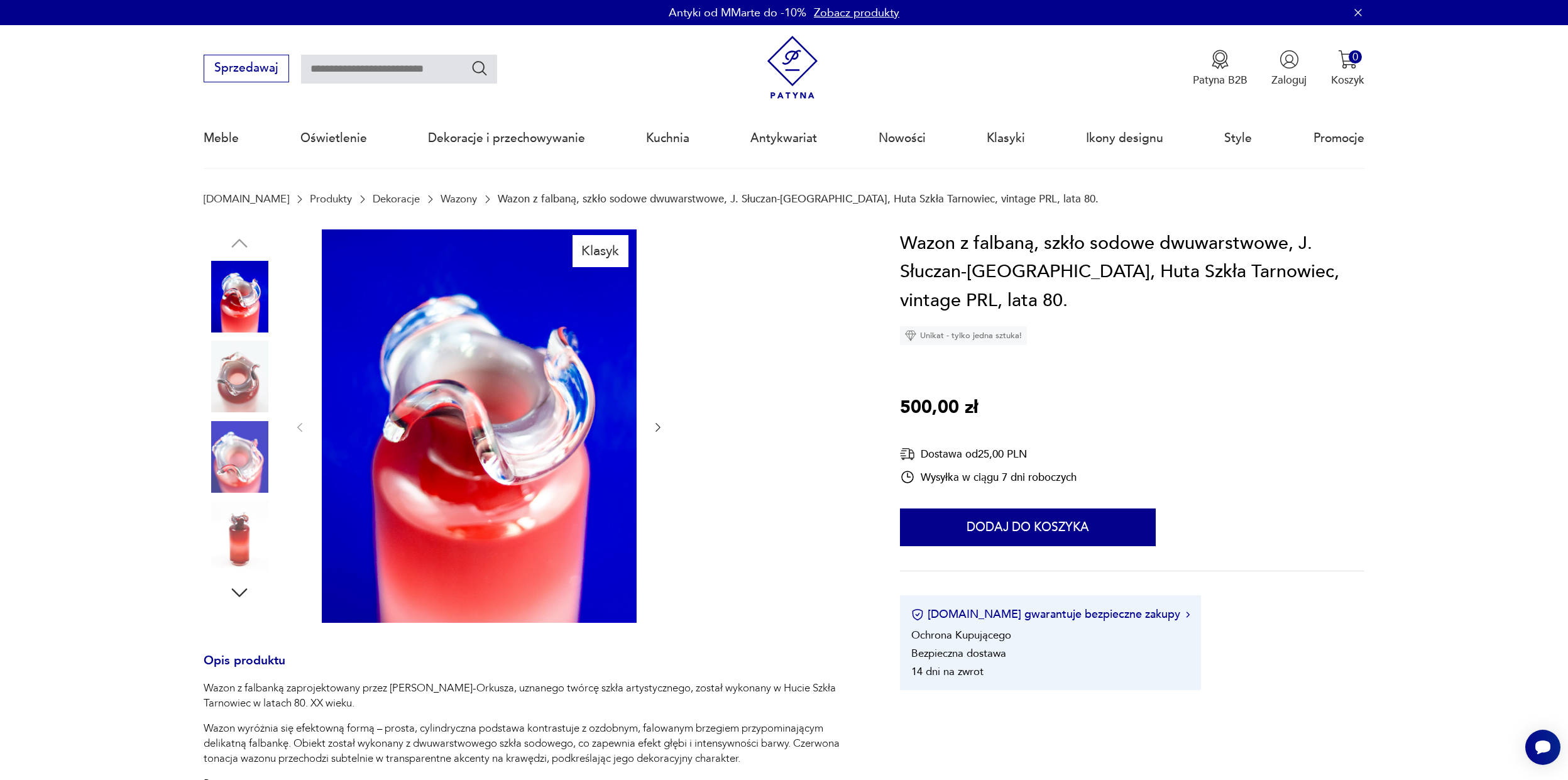
click at [262, 483] on img at bounding box center [239, 457] width 72 height 72
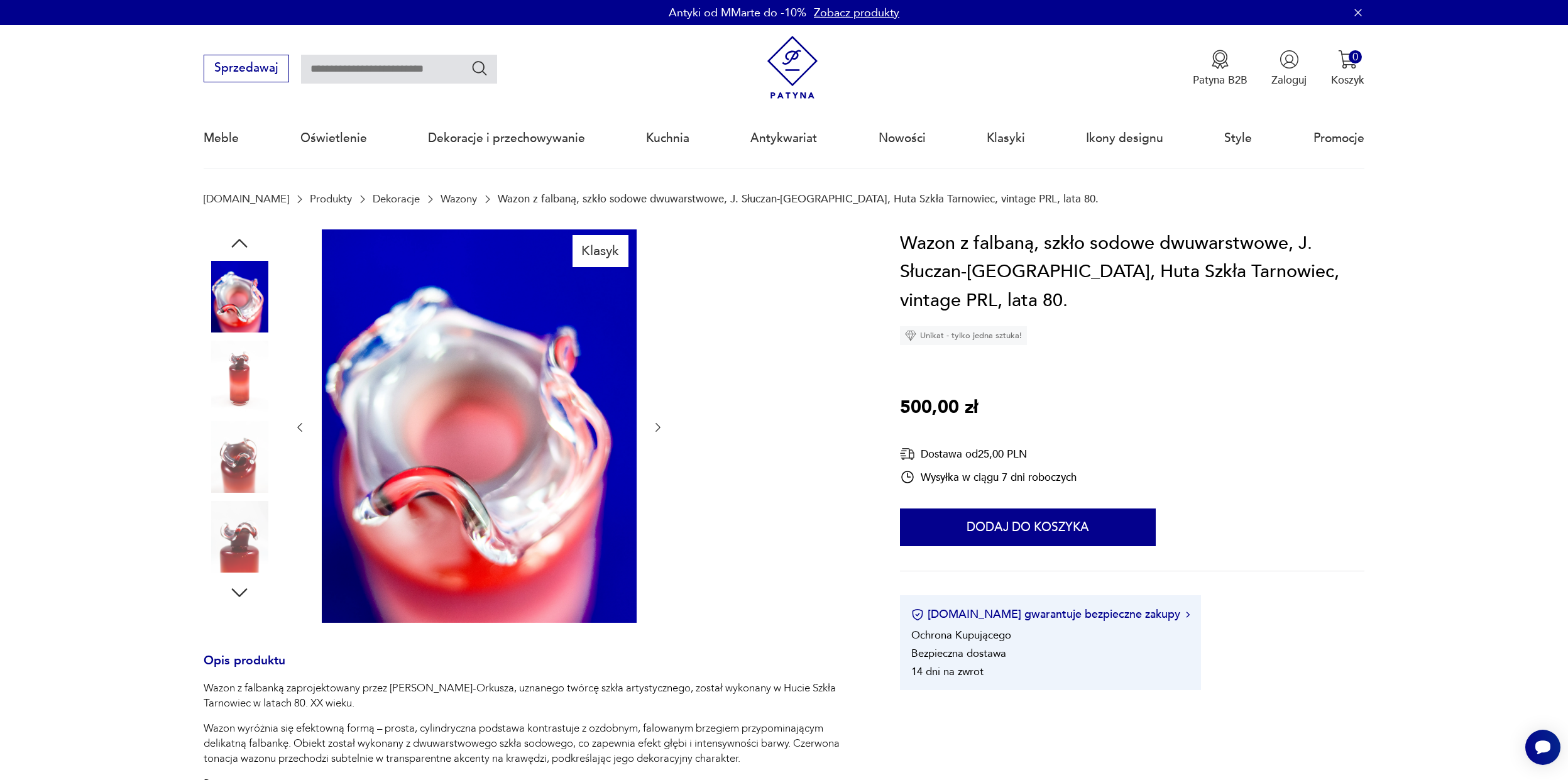
click at [234, 398] on img at bounding box center [239, 377] width 72 height 72
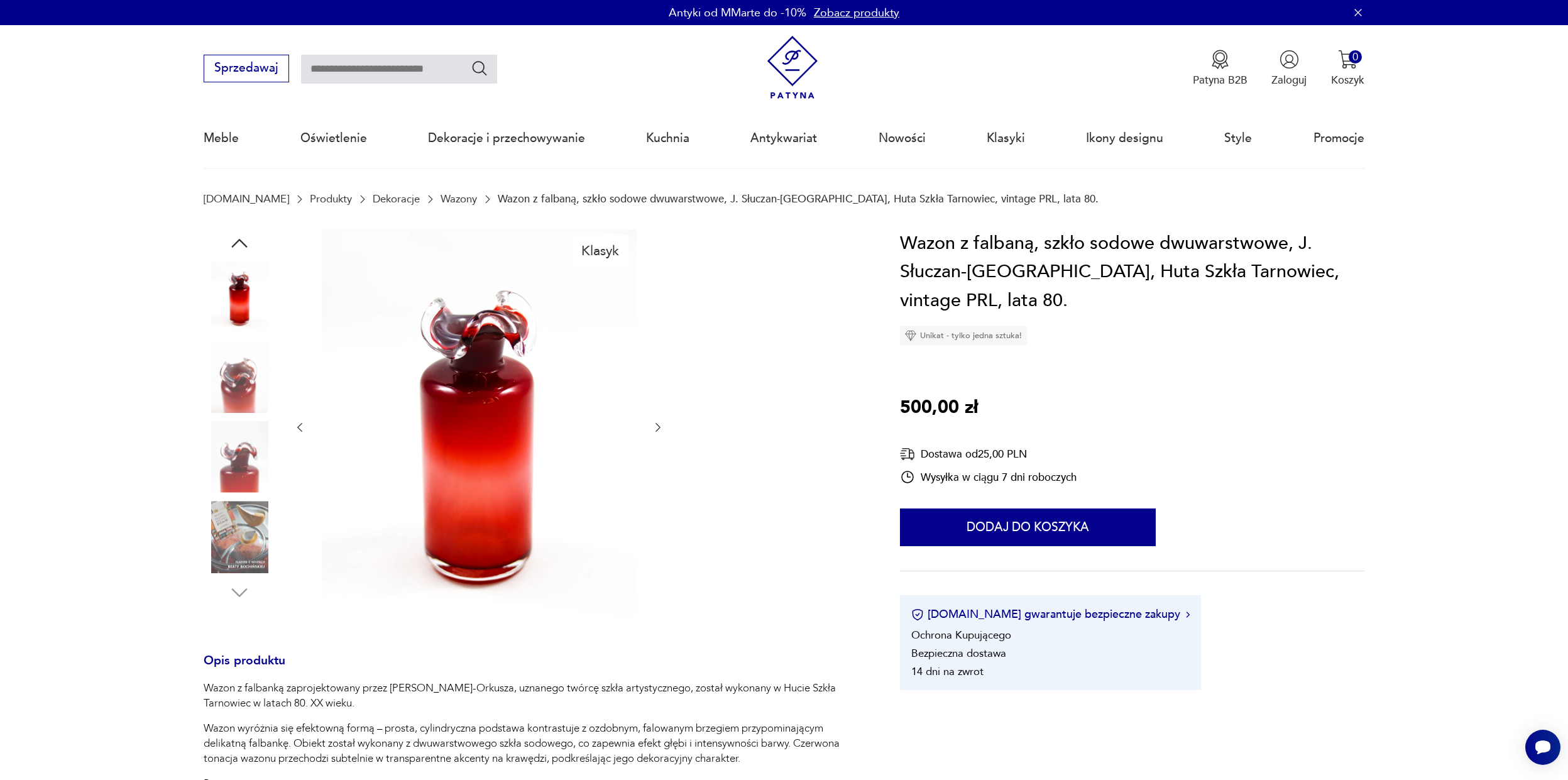
click at [237, 417] on div at bounding box center [239, 417] width 72 height 314
click at [238, 468] on img at bounding box center [239, 457] width 72 height 72
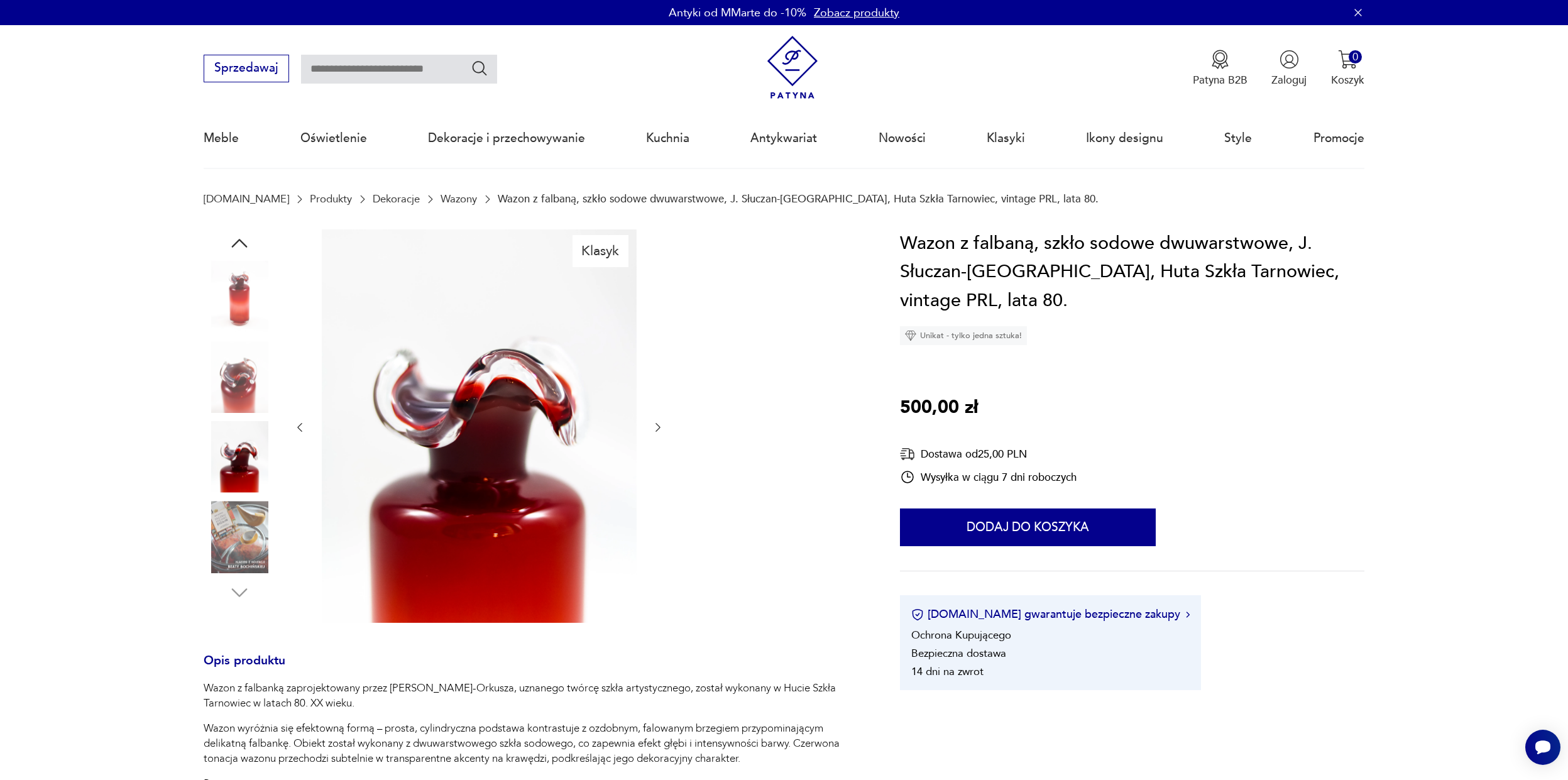
click at [234, 393] on img at bounding box center [239, 377] width 72 height 72
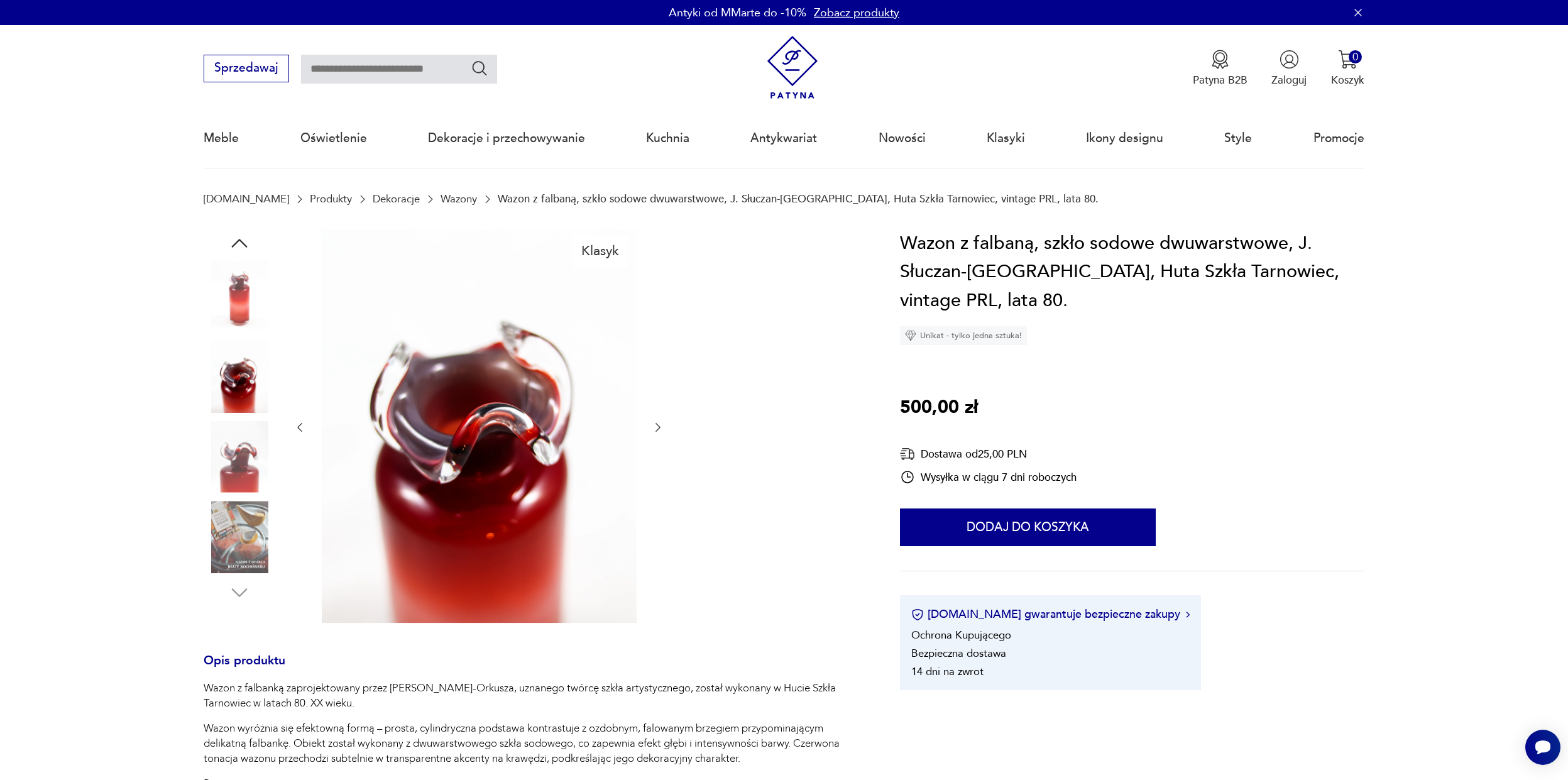
click at [232, 311] on img at bounding box center [239, 297] width 72 height 72
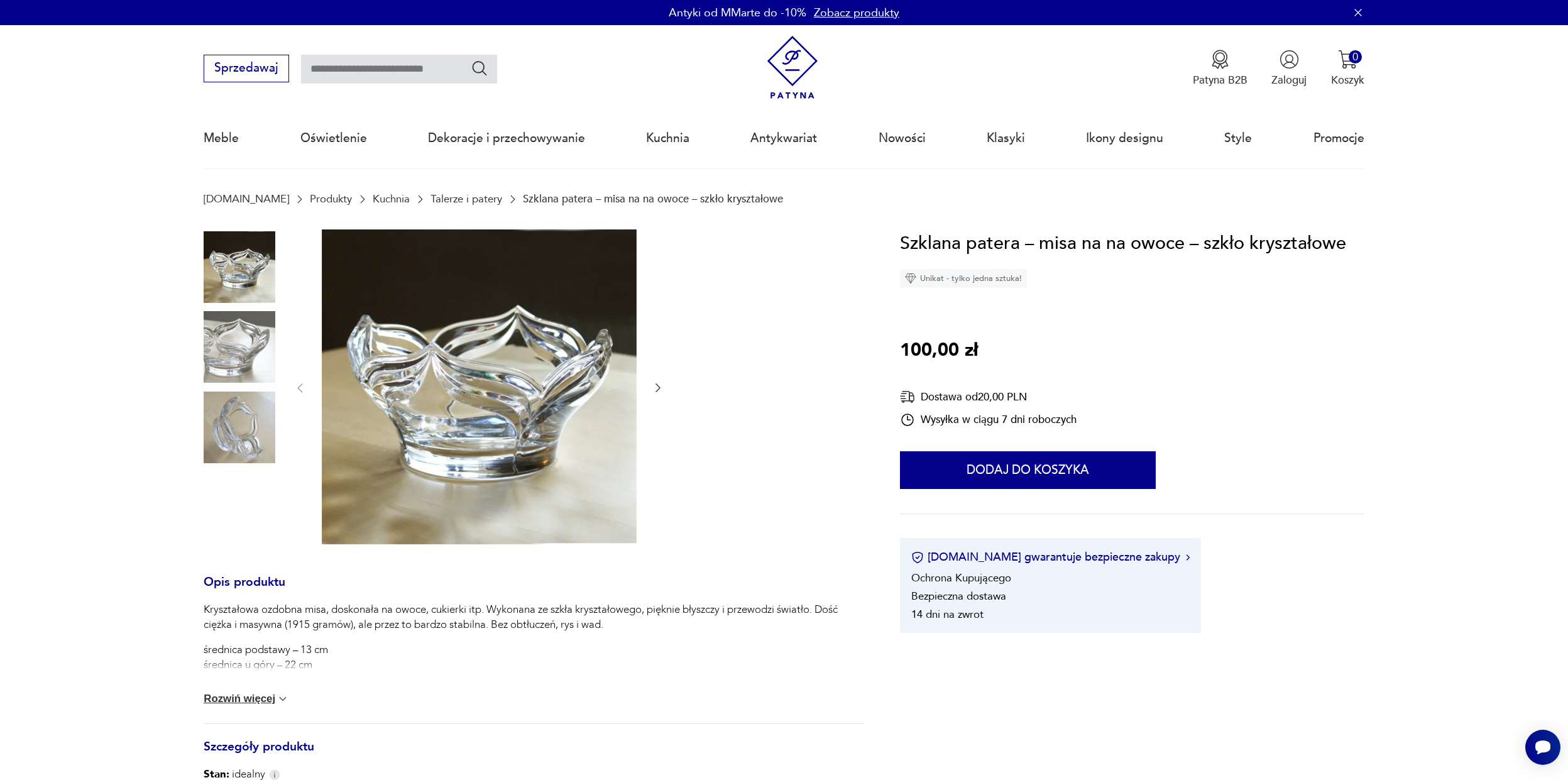
click at [447, 377] on img at bounding box center [479, 387] width 315 height 315
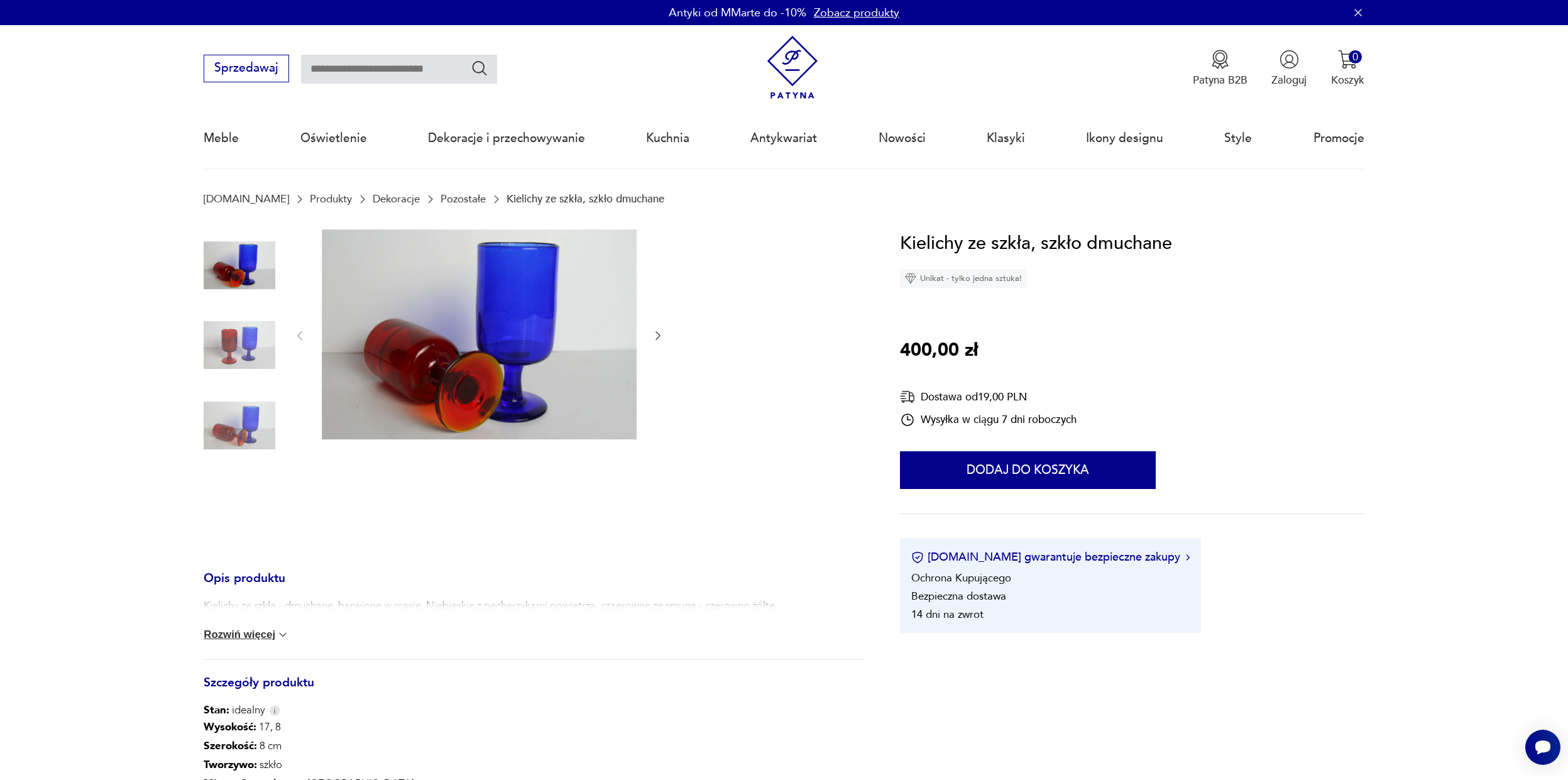
click at [234, 345] on img at bounding box center [239, 345] width 72 height 72
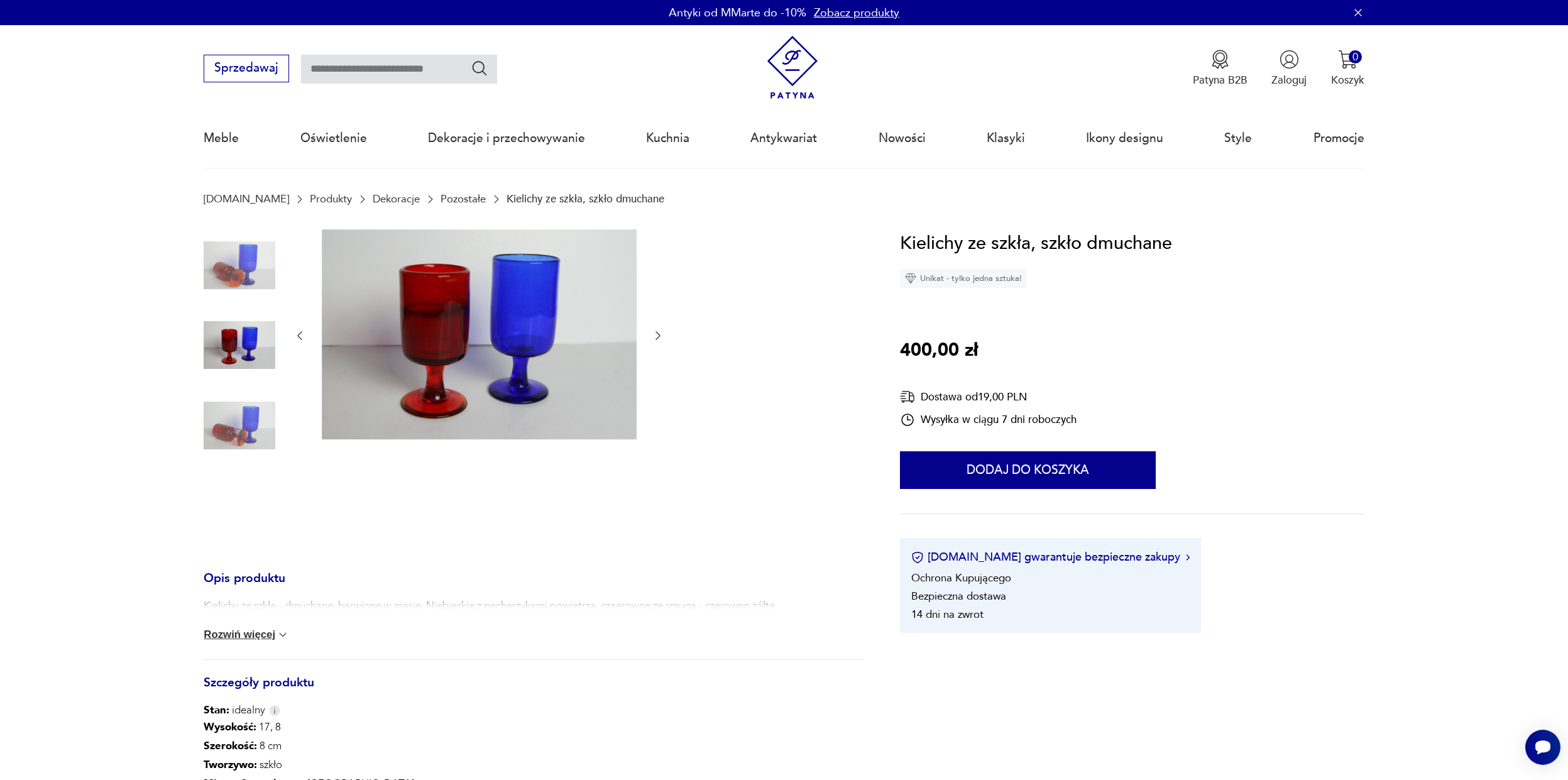
drag, startPoint x: 459, startPoint y: 309, endPoint x: 436, endPoint y: 301, distance: 24.4
click at [244, 278] on img at bounding box center [239, 266] width 72 height 72
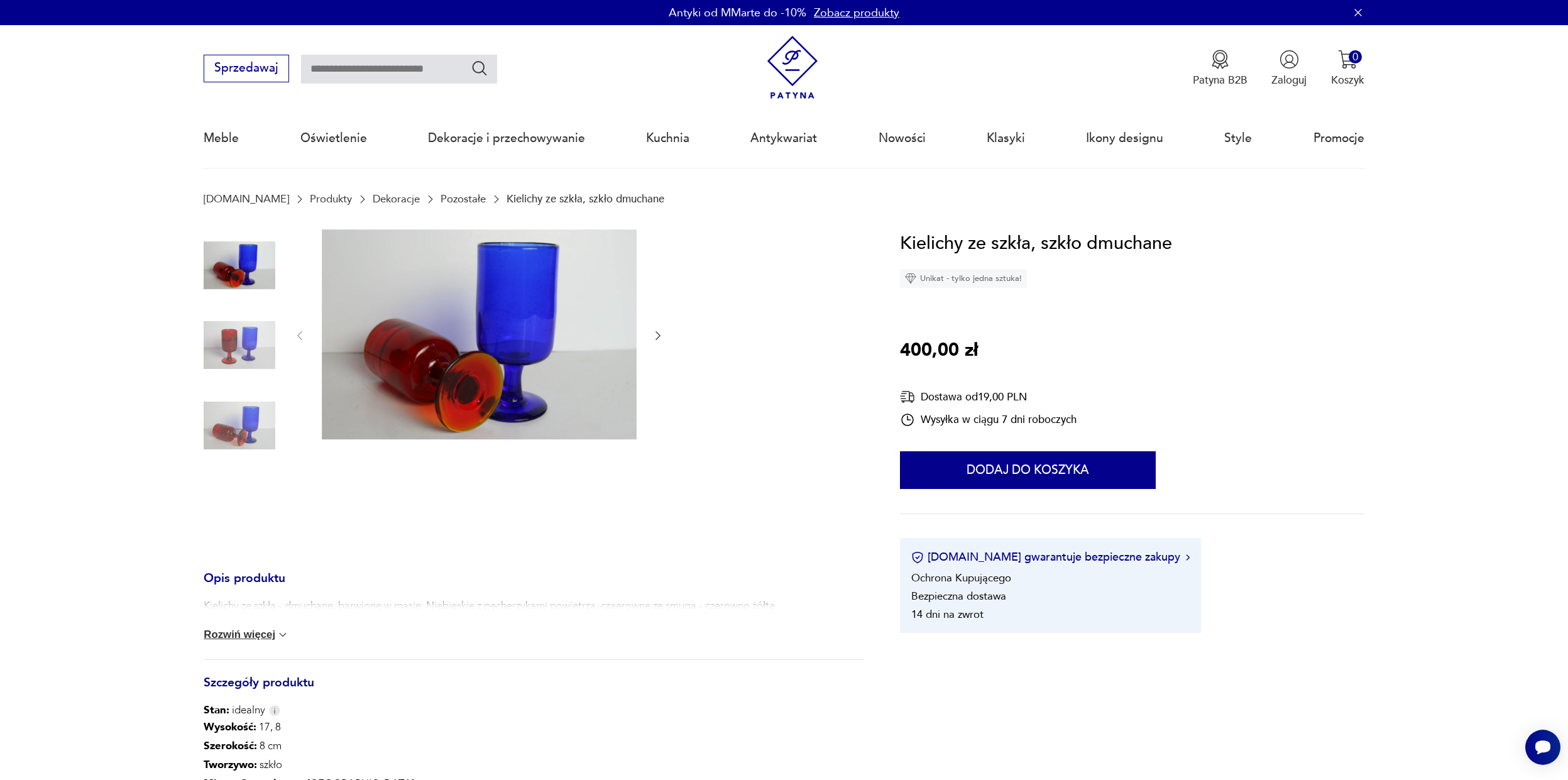
click at [238, 438] on img at bounding box center [239, 425] width 72 height 72
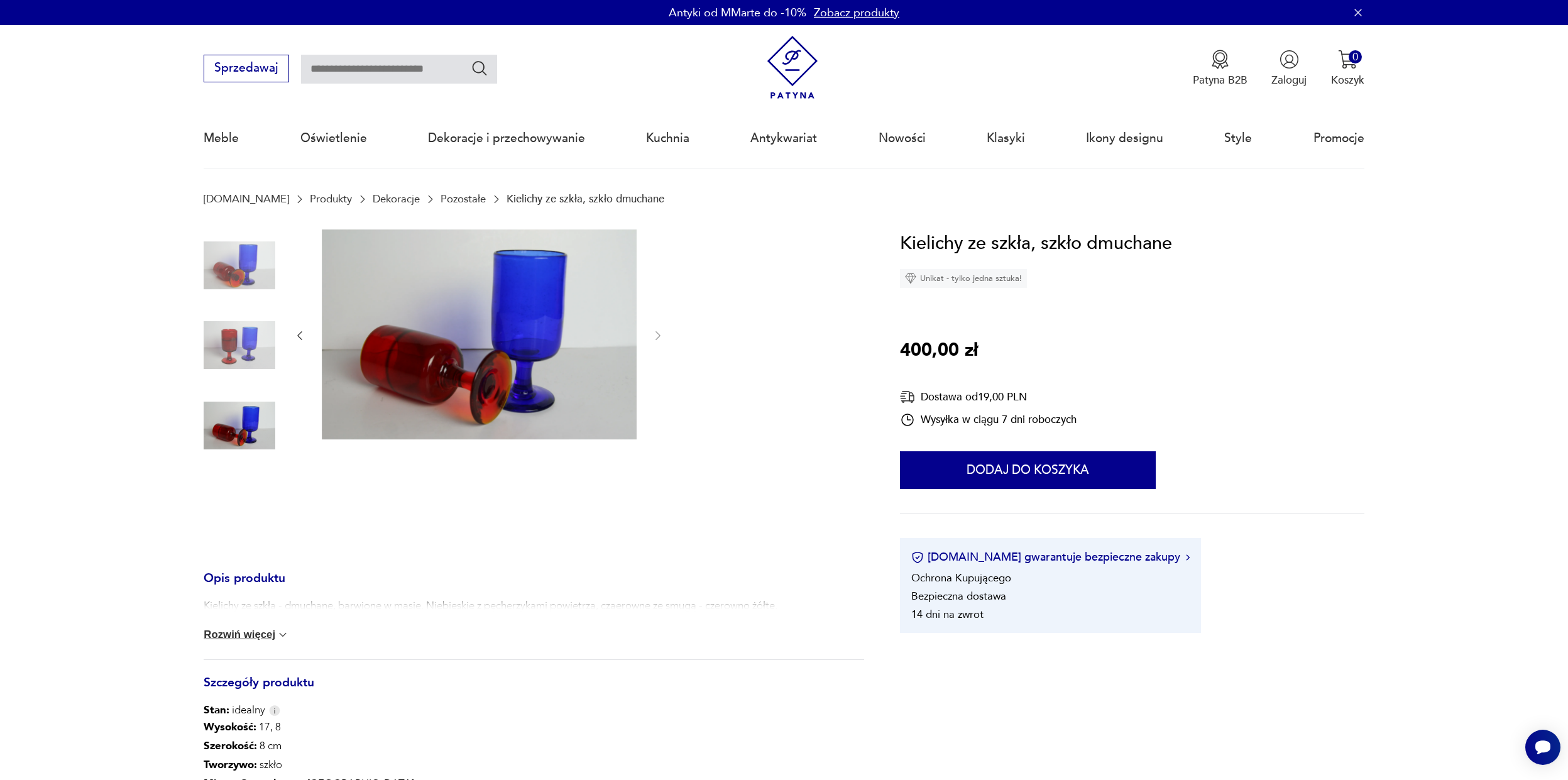
click at [241, 344] on img at bounding box center [239, 345] width 72 height 72
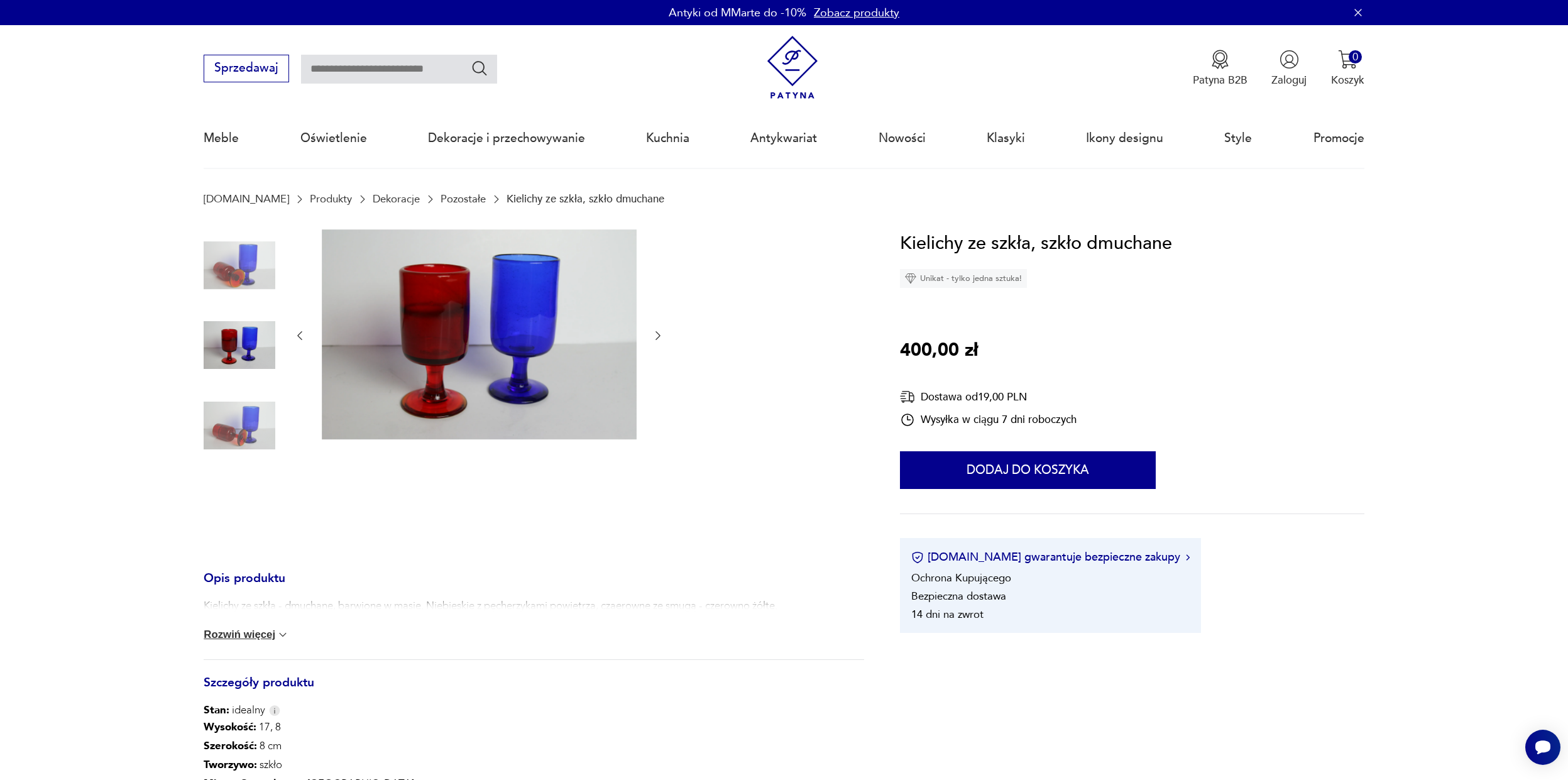
click at [371, 303] on img at bounding box center [479, 335] width 315 height 210
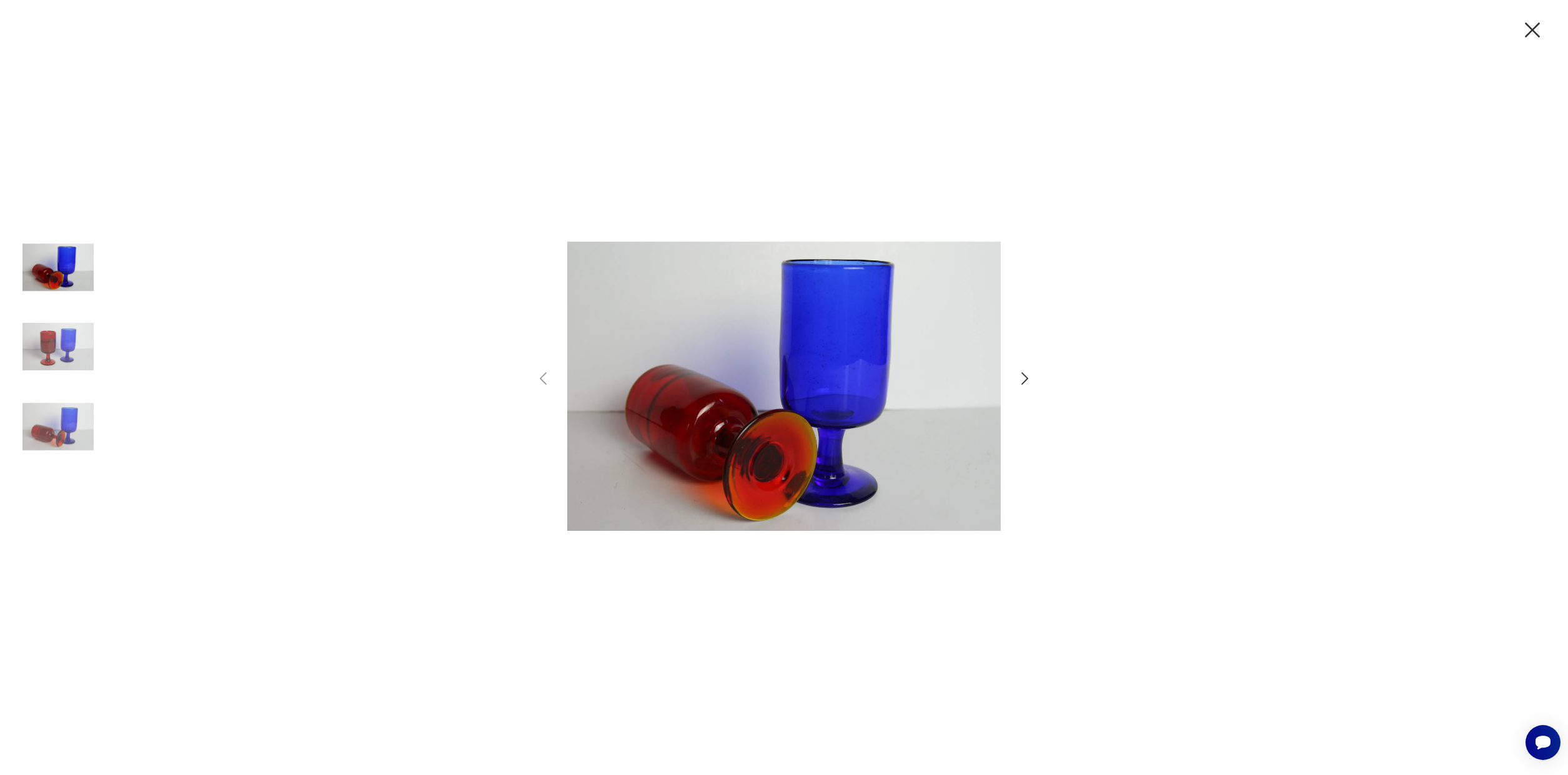
click at [53, 357] on img at bounding box center [58, 347] width 71 height 71
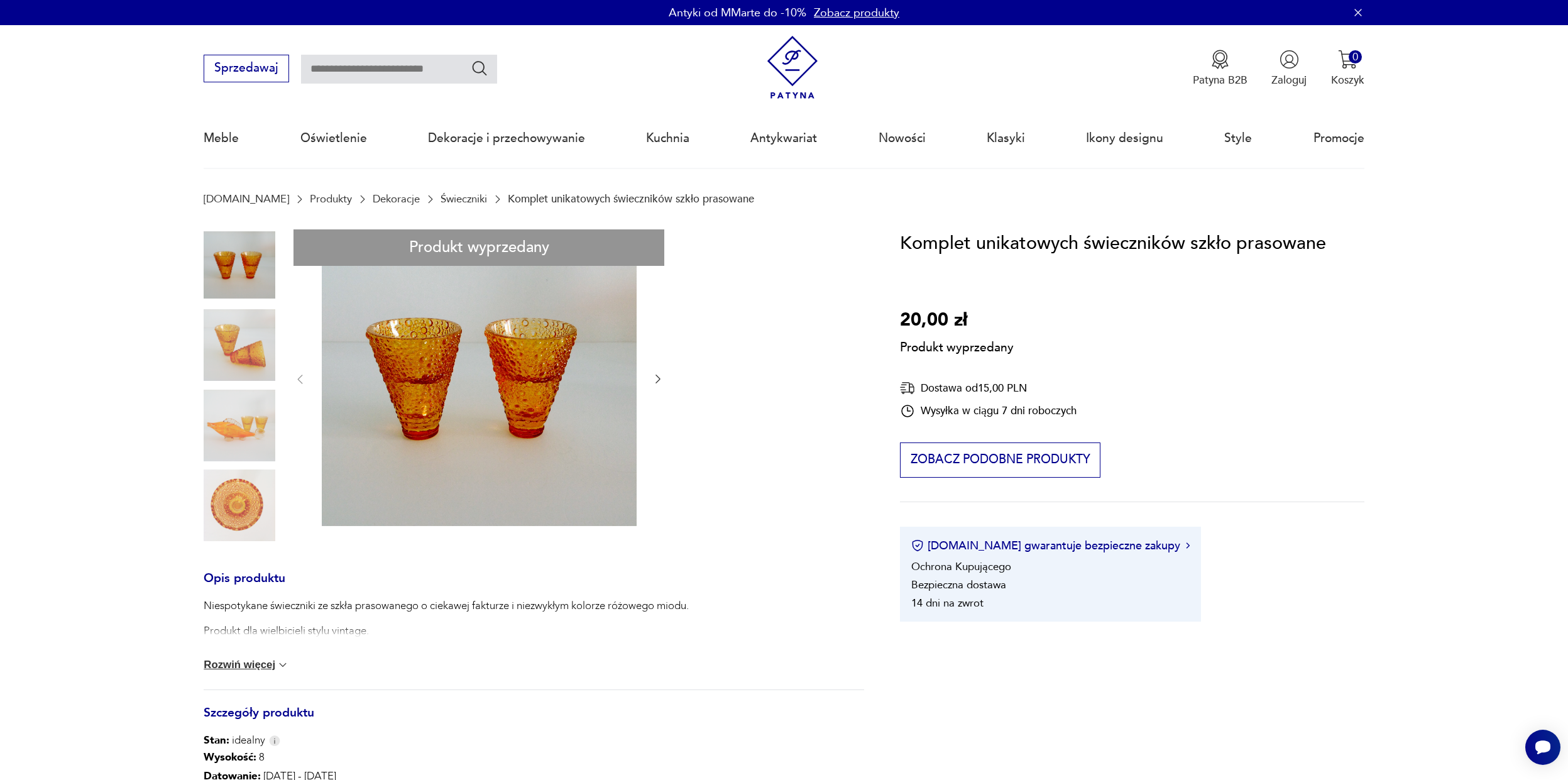
click at [448, 334] on div "Produkt wyprzedany Opis produktu Niespotykane świeczniki ze szkła prasowanego o…" at bounding box center [533, 592] width 660 height 725
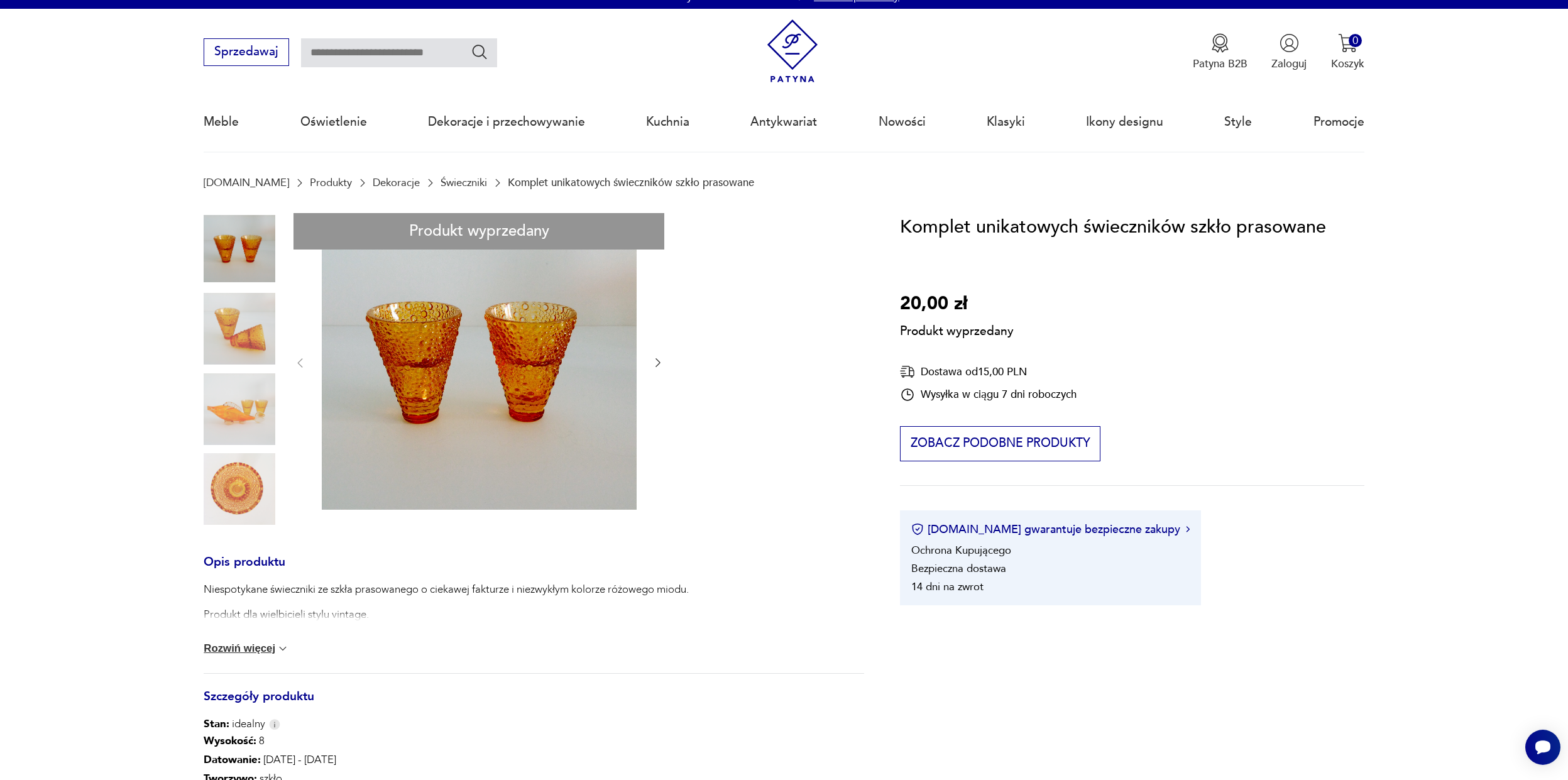
scroll to position [80, 0]
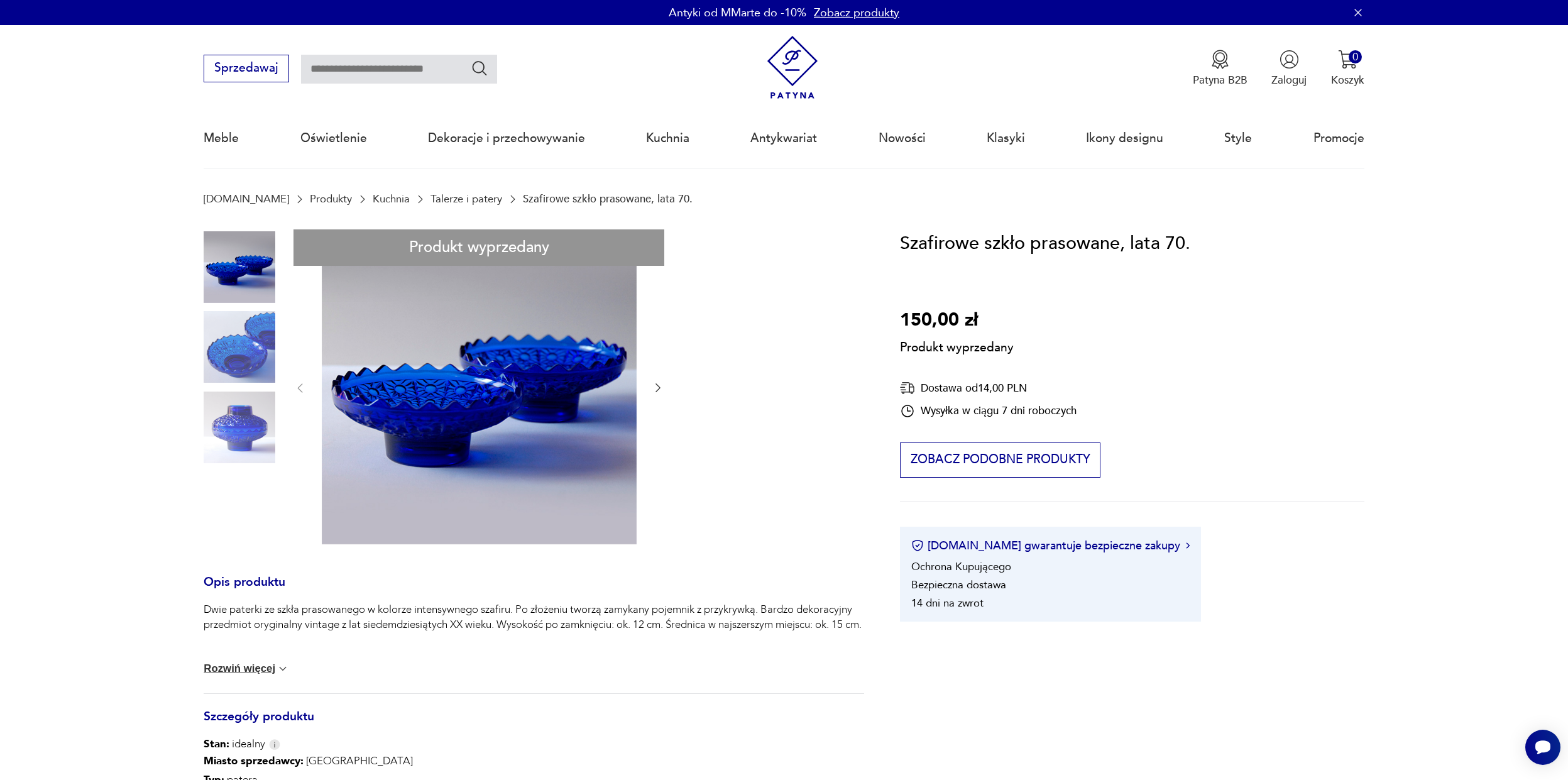
click at [144, 433] on section "Produkt wyprzedany Opis produktu Dwie paterki ze szkła prasowanego w kolorze in…" at bounding box center [784, 603] width 1568 height 746
click at [237, 428] on div "Produkt wyprzedany Opis produktu Dwie paterki ze szkła prasowanego w kolorze in…" at bounding box center [533, 584] width 660 height 710
click at [420, 380] on div "Produkt wyprzedany Opis produktu Dwie paterki ze szkła prasowanego w kolorze in…" at bounding box center [533, 584] width 660 height 710
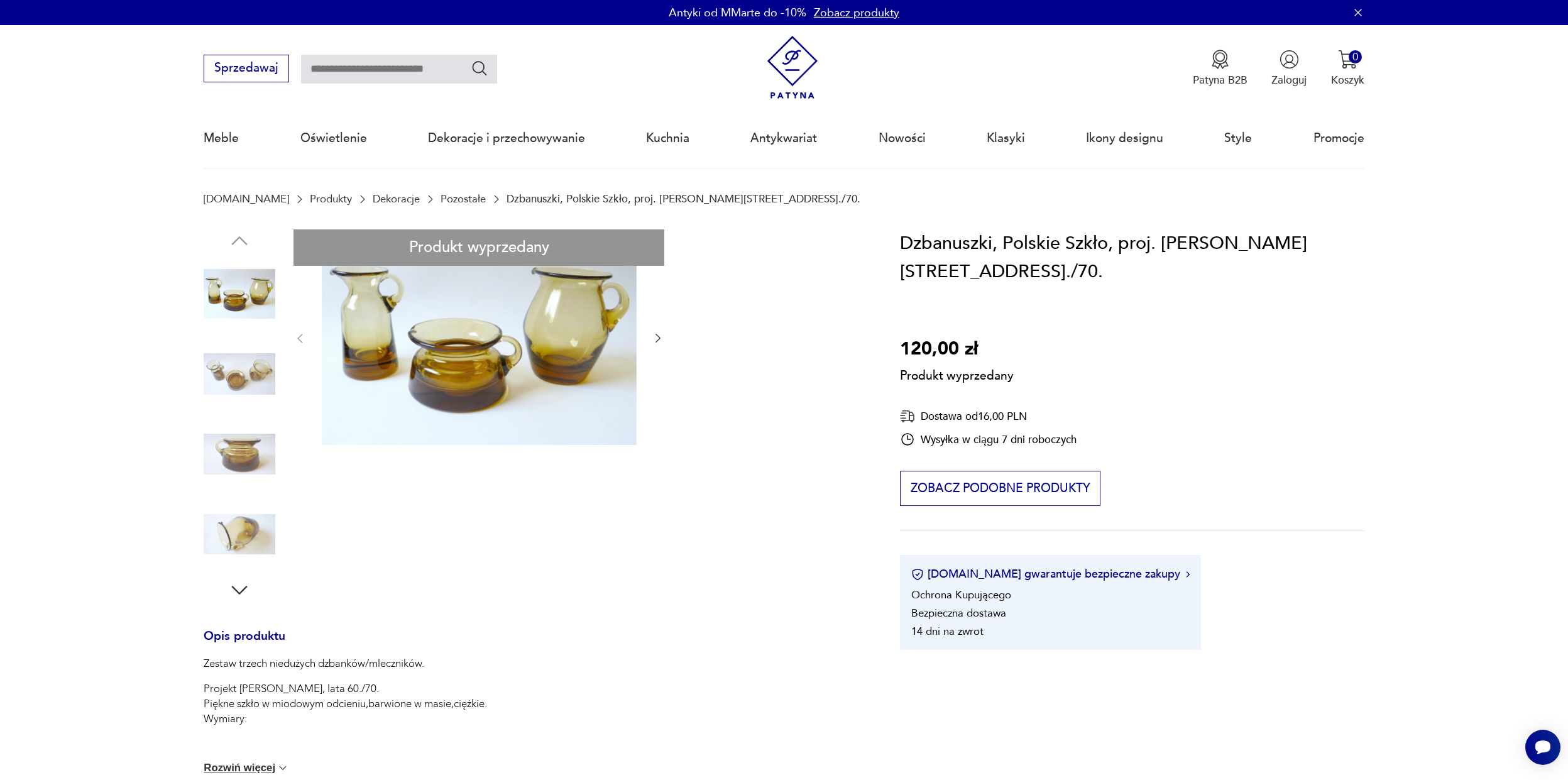
click at [257, 369] on div "Produkt wyprzedany Opis produktu Zestaw trzech niedużych dzbanków/mleczników. P…" at bounding box center [533, 653] width 660 height 847
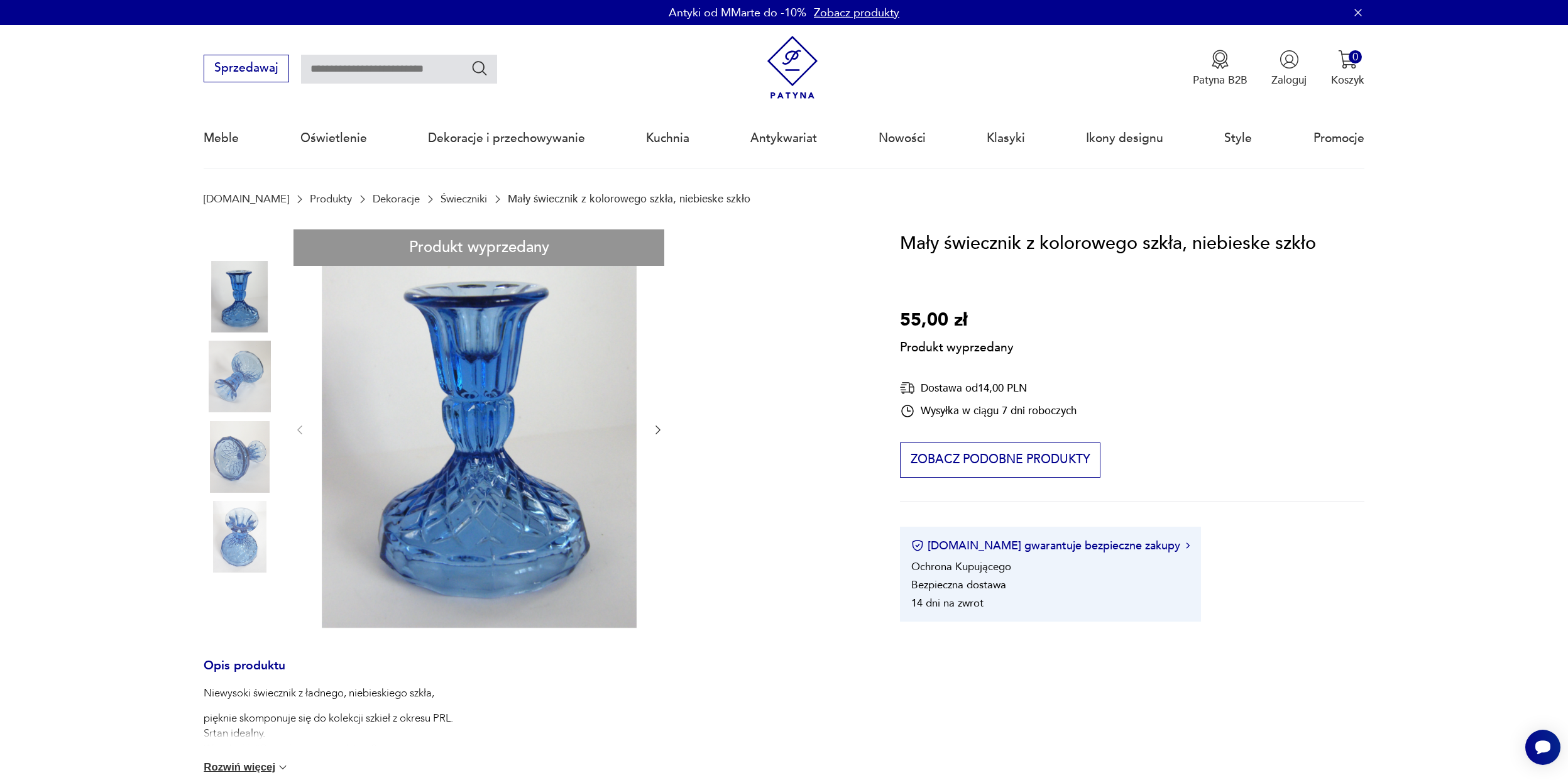
click at [455, 512] on div "Produkt wyprzedany Opis produktu Niewysoki świecznik z ładnego, niebieskiego sz…" at bounding box center [533, 666] width 660 height 874
click at [450, 413] on div "Produkt wyprzedany Opis produktu Niewysoki świecznik z ładnego, niebieskiego sz…" at bounding box center [533, 666] width 660 height 874
